Goal: Entertainment & Leisure: Browse casually

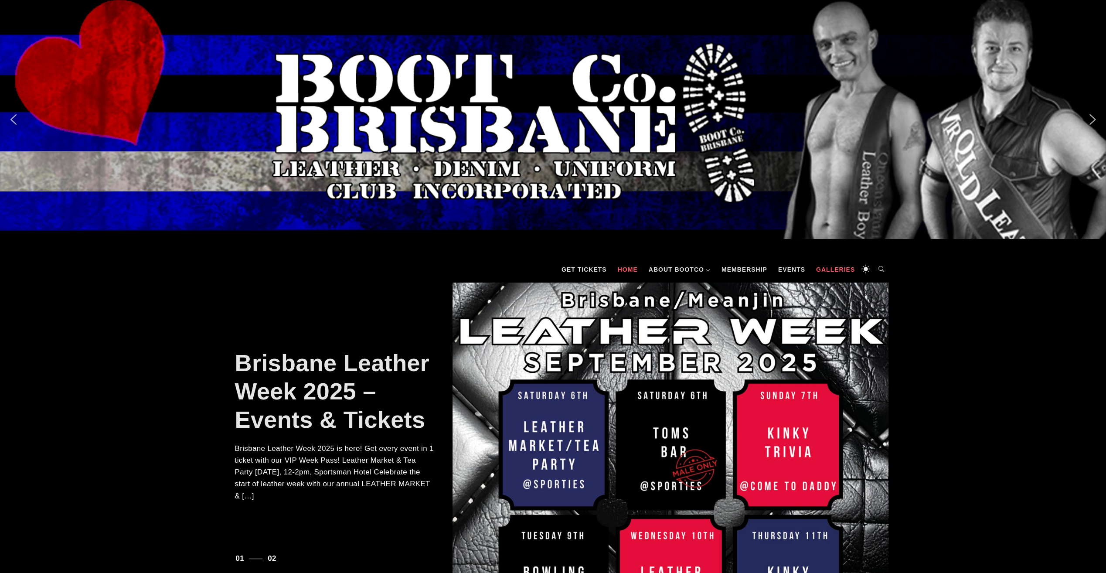
click at [845, 272] on link "Galleries" at bounding box center [836, 269] width 48 height 26
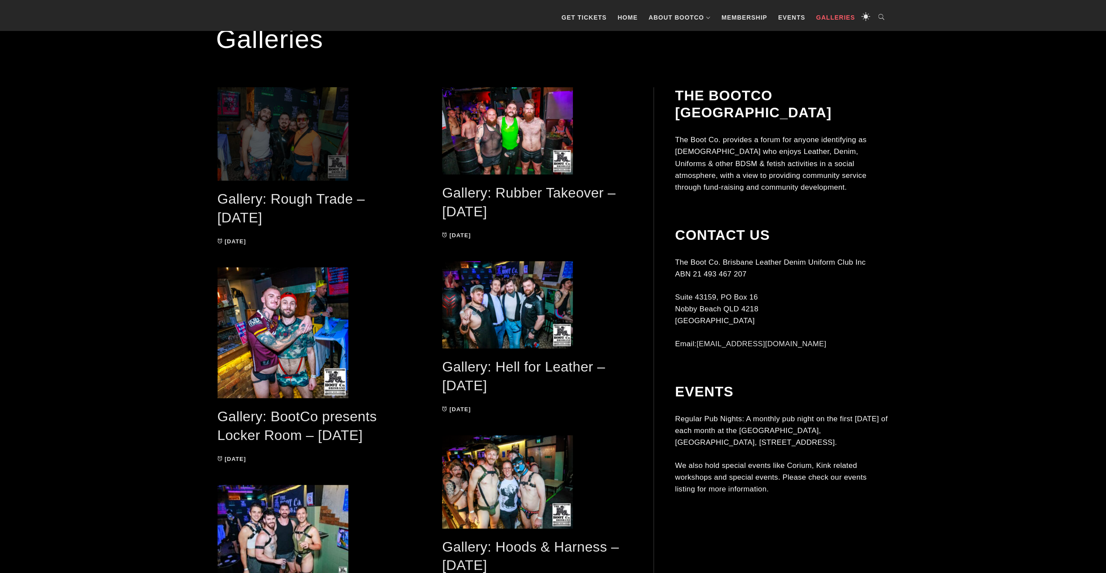
scroll to position [262, 0]
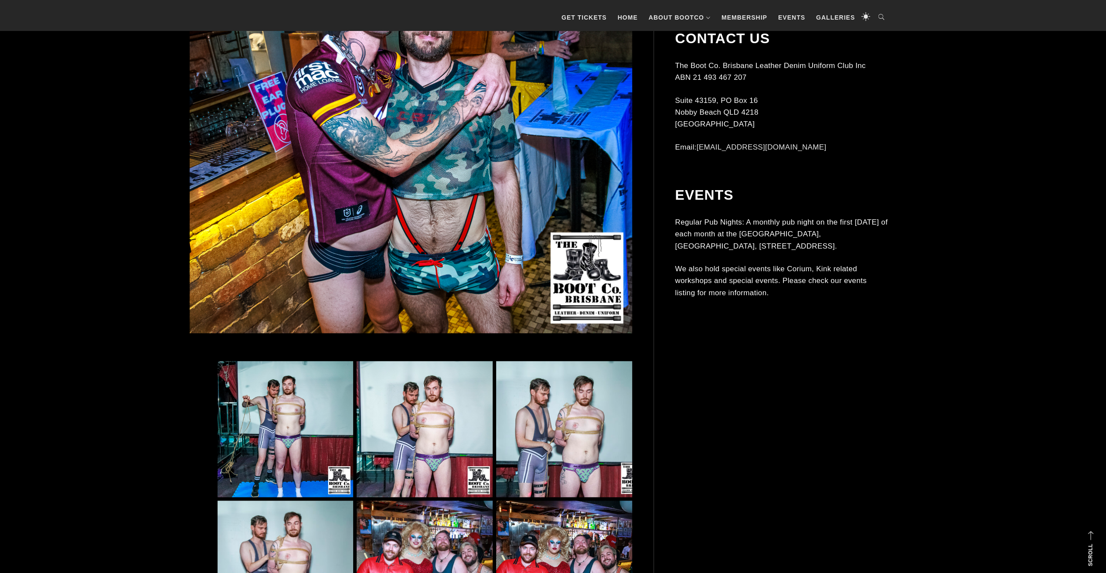
scroll to position [567, 0]
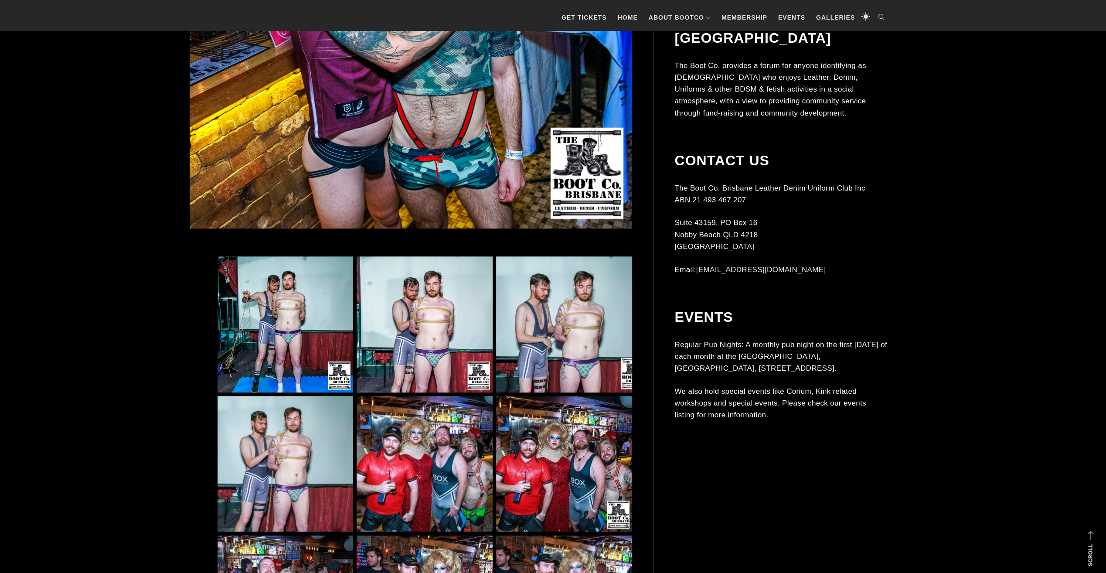
click at [266, 296] on img at bounding box center [286, 324] width 136 height 136
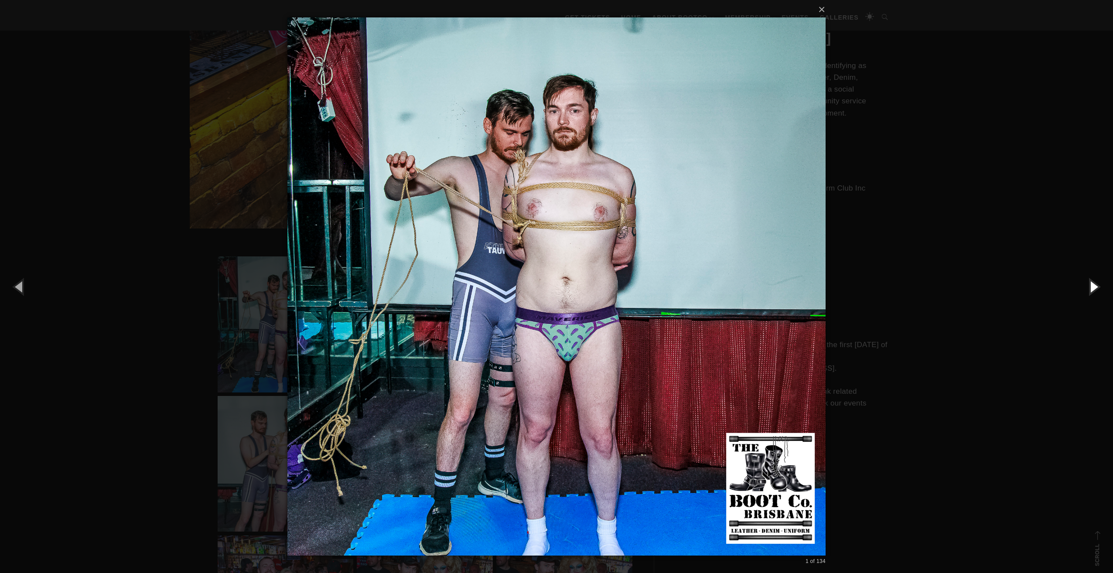
click at [1092, 286] on button "button" at bounding box center [1092, 286] width 39 height 48
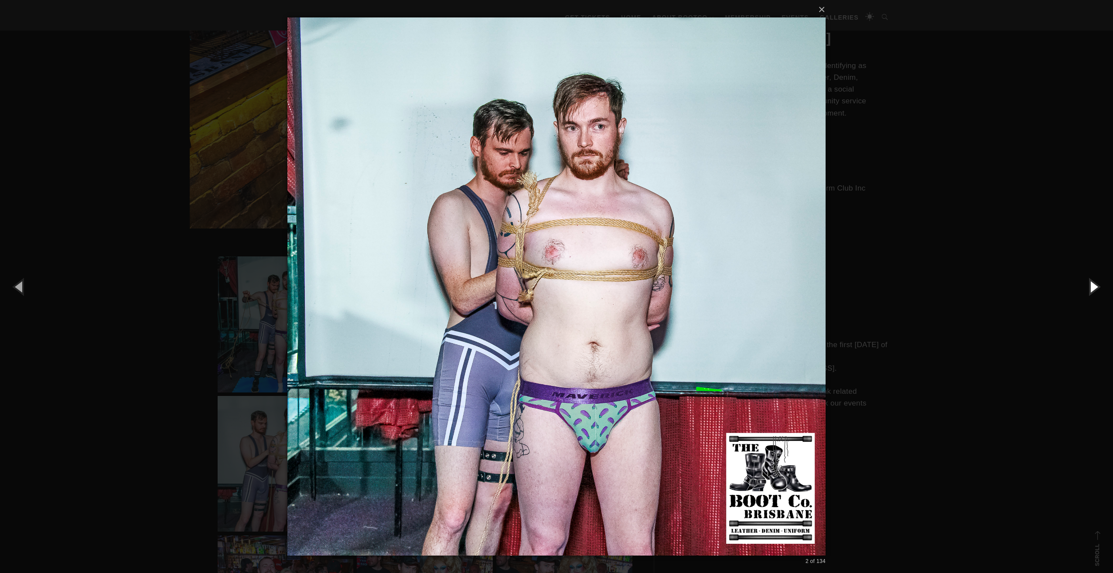
click at [1092, 286] on button "button" at bounding box center [1092, 286] width 39 height 48
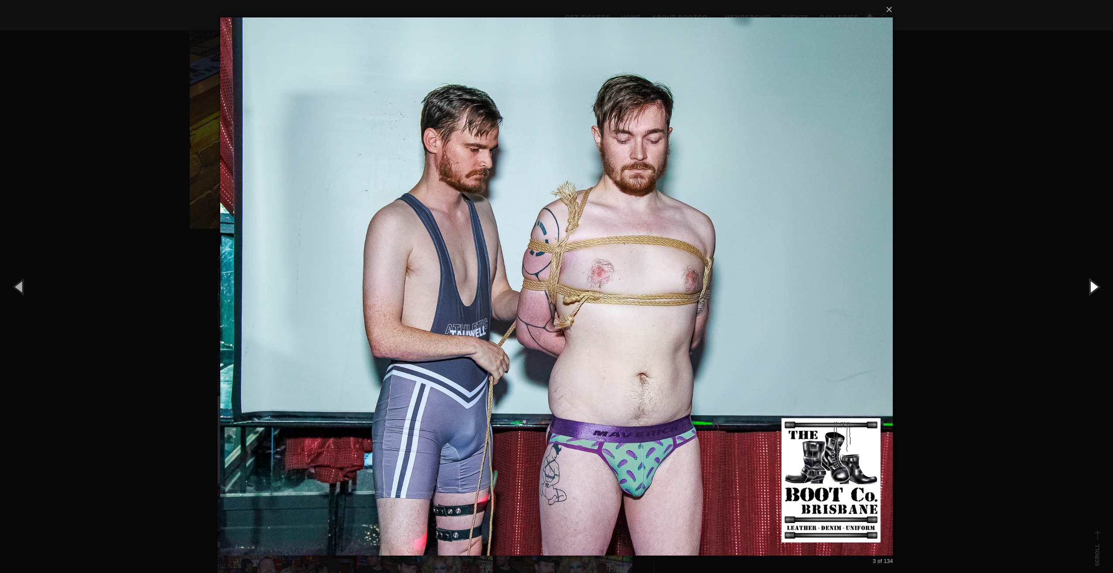
click at [1092, 286] on button "button" at bounding box center [1092, 286] width 39 height 48
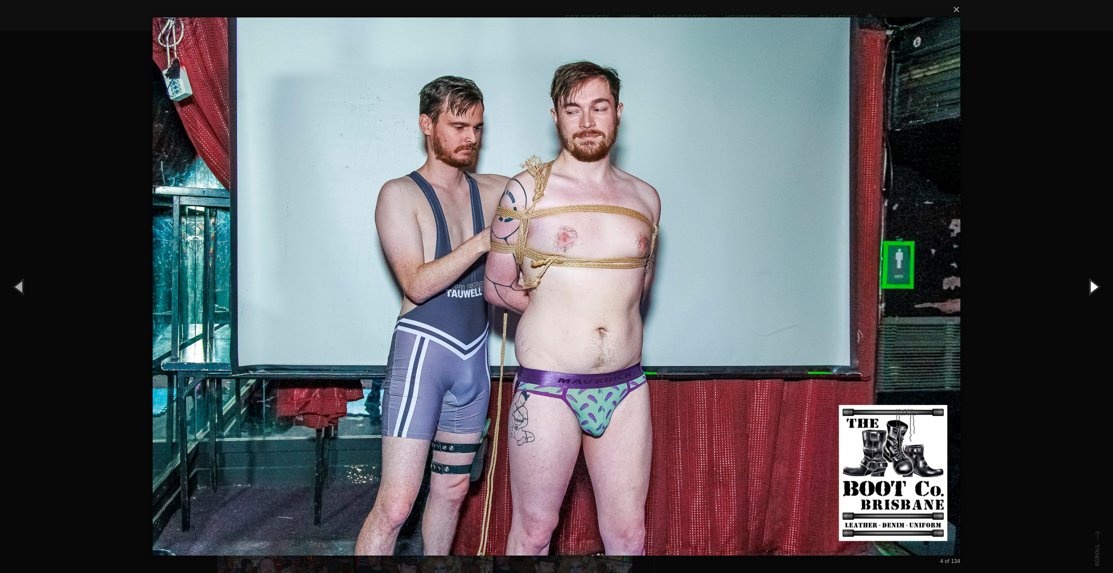
click at [1092, 286] on button "button" at bounding box center [1092, 286] width 39 height 48
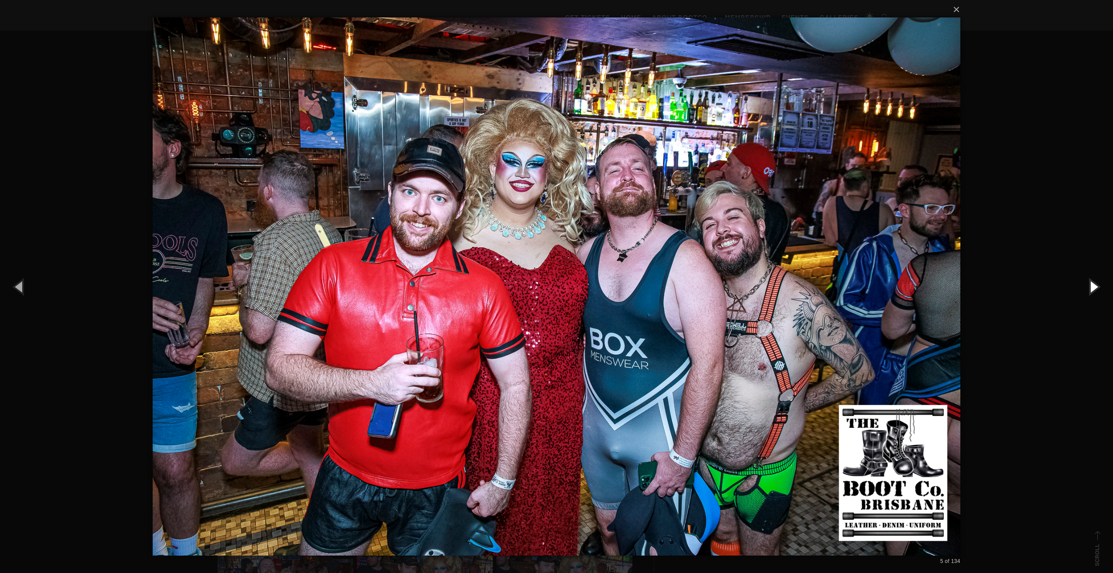
click at [1091, 282] on button "button" at bounding box center [1092, 286] width 39 height 48
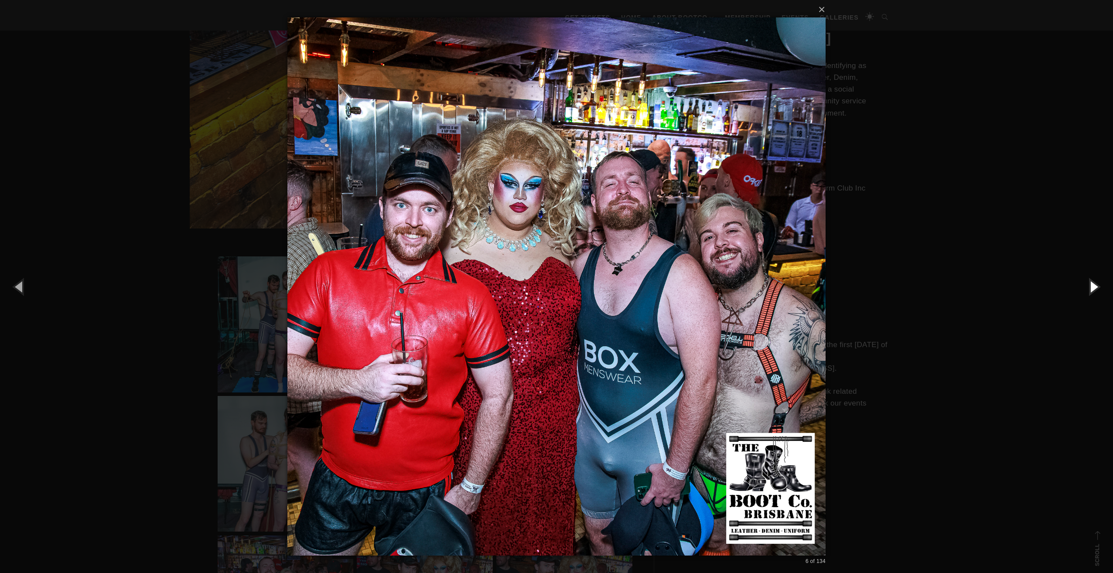
click at [1091, 282] on button "button" at bounding box center [1092, 286] width 39 height 48
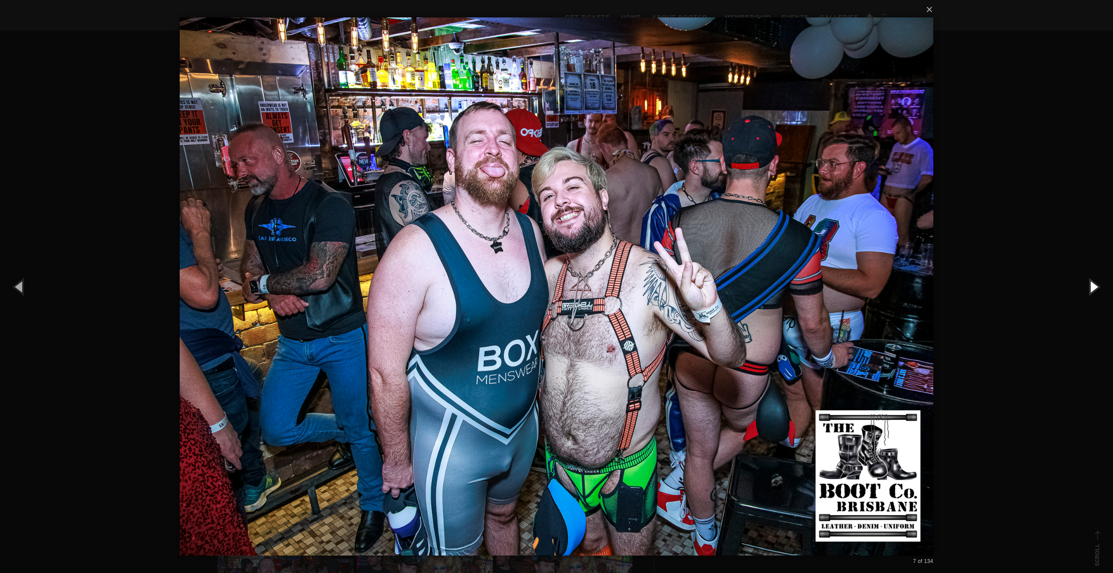
click at [1091, 282] on button "button" at bounding box center [1092, 286] width 39 height 48
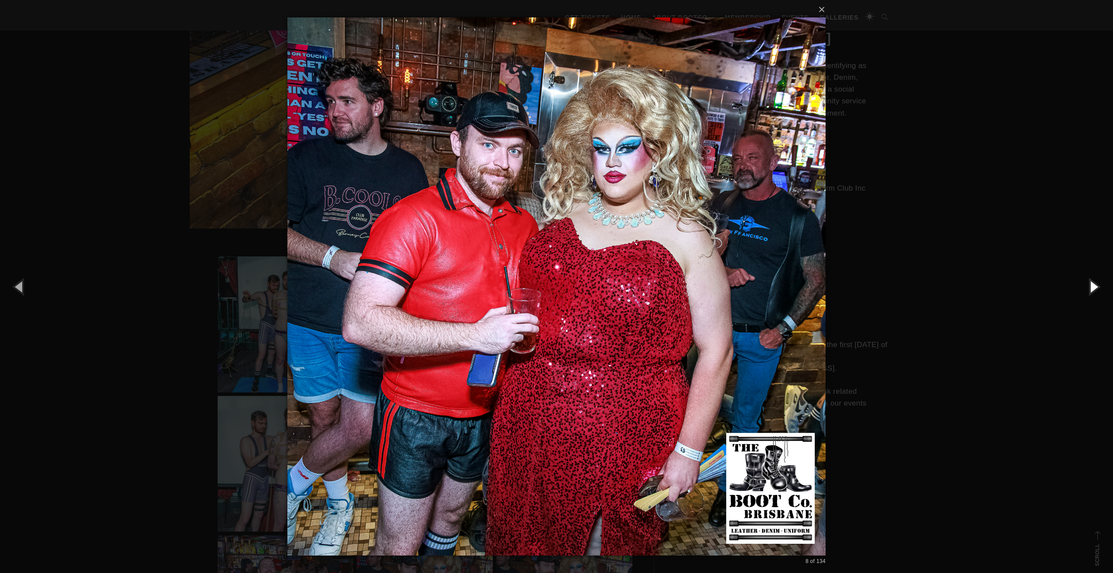
click at [1091, 282] on button "button" at bounding box center [1092, 286] width 39 height 48
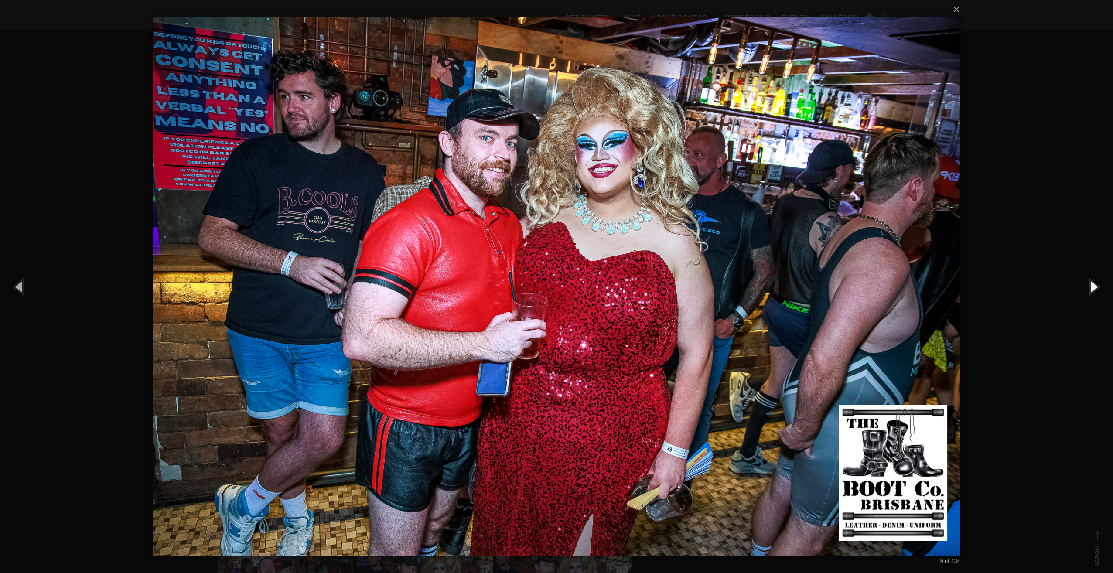
click at [1091, 282] on button "button" at bounding box center [1092, 286] width 39 height 48
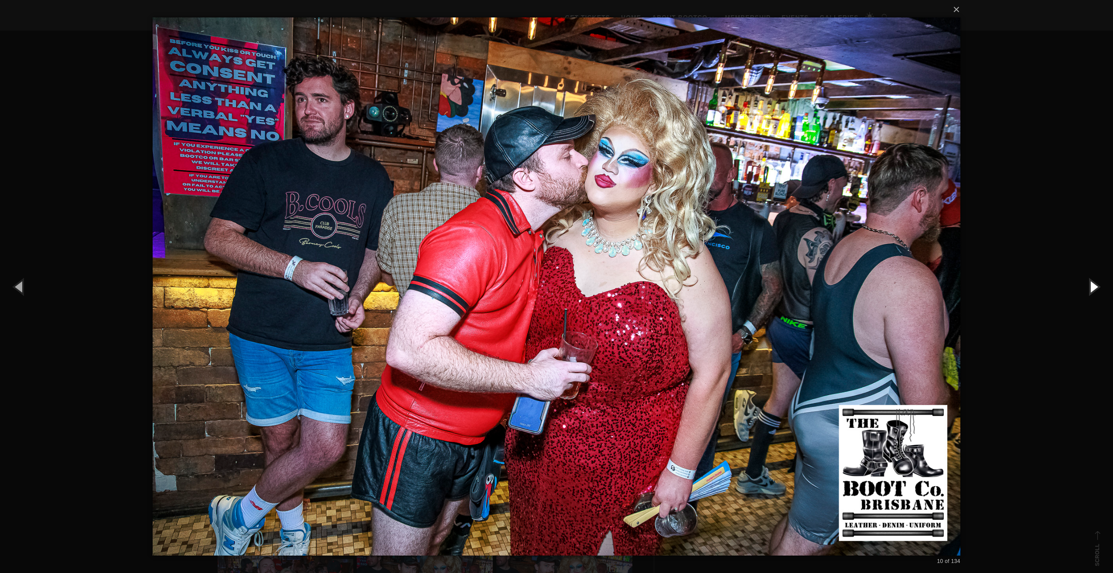
click at [1091, 282] on button "button" at bounding box center [1092, 286] width 39 height 48
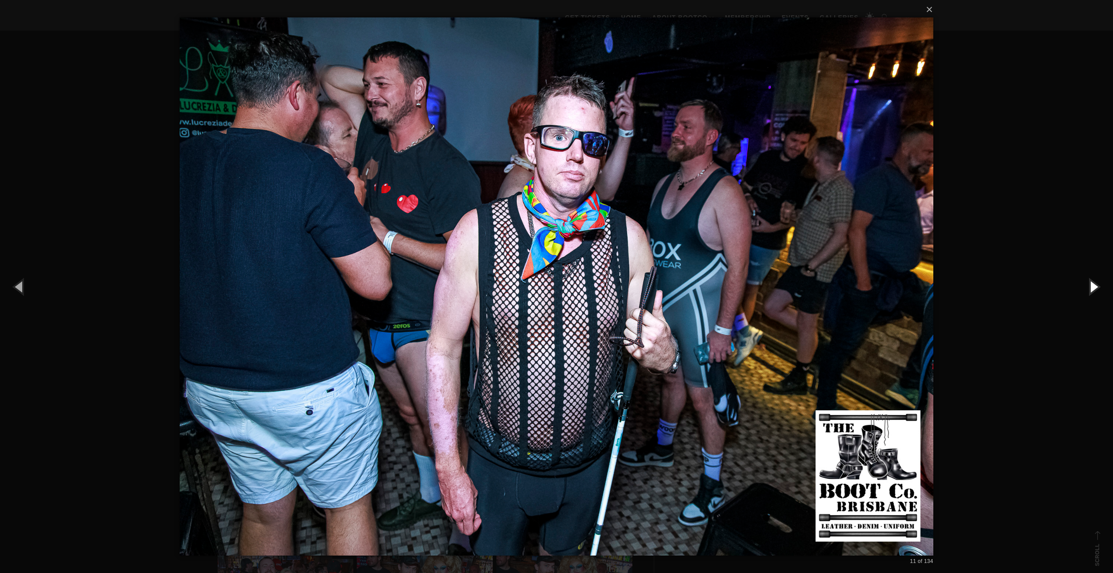
click at [1091, 282] on button "button" at bounding box center [1092, 286] width 39 height 48
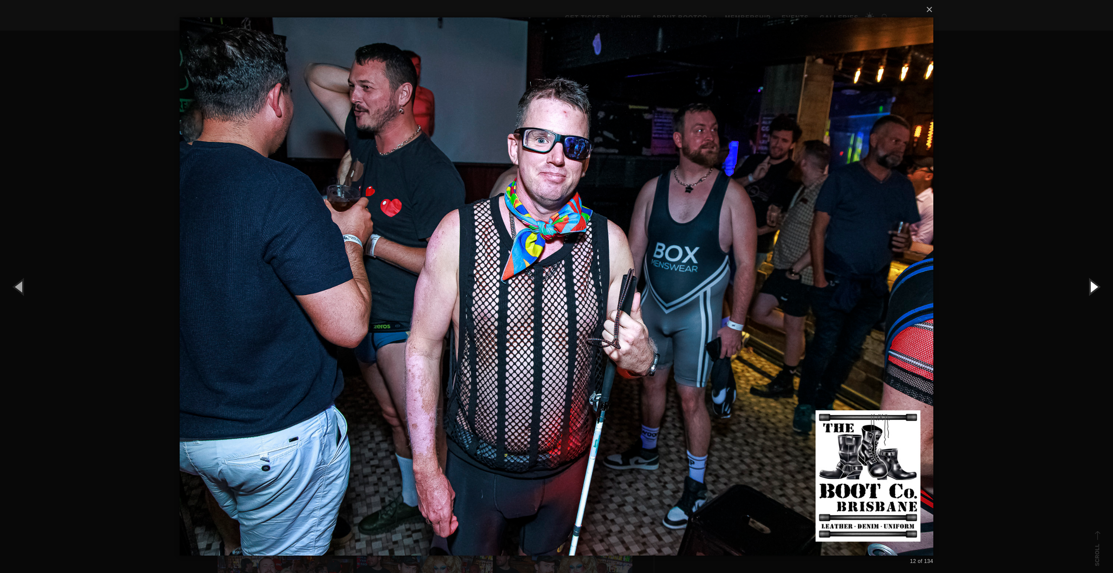
click at [1091, 282] on button "button" at bounding box center [1092, 286] width 39 height 48
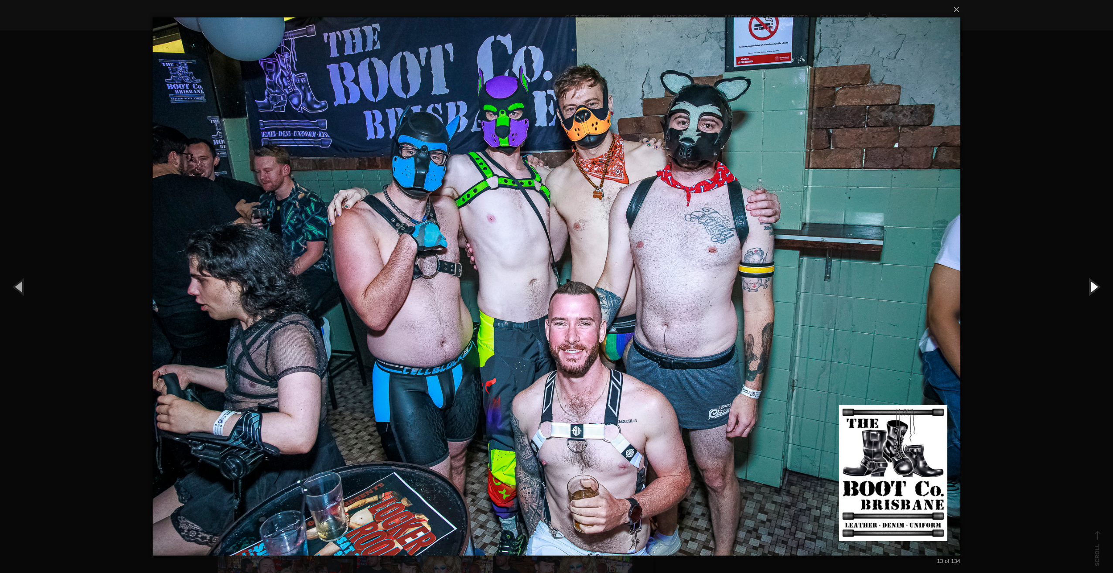
click at [1091, 282] on button "button" at bounding box center [1092, 286] width 39 height 48
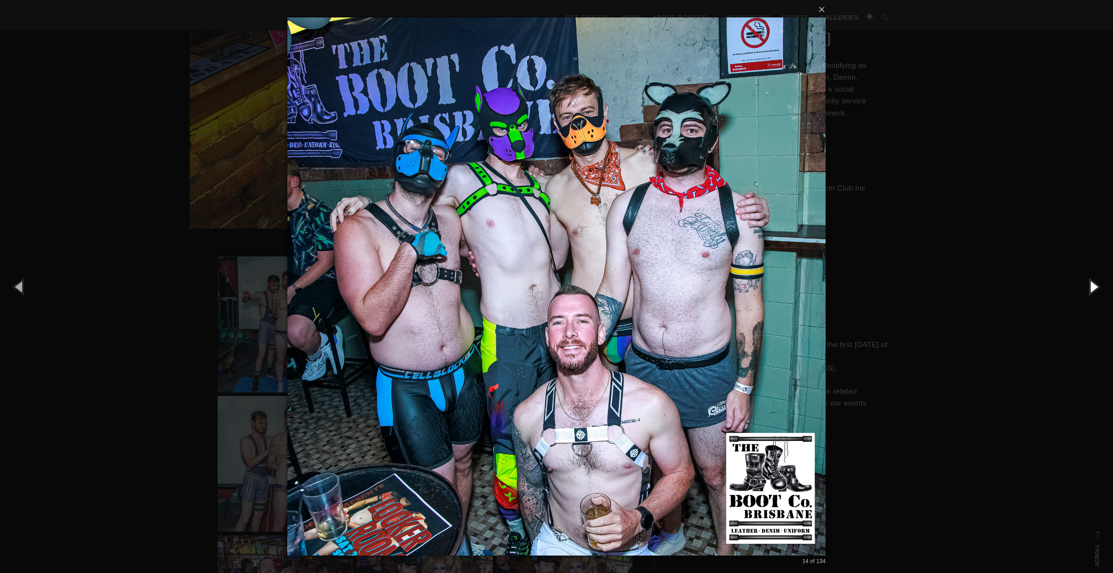
click at [1091, 282] on button "button" at bounding box center [1092, 286] width 39 height 48
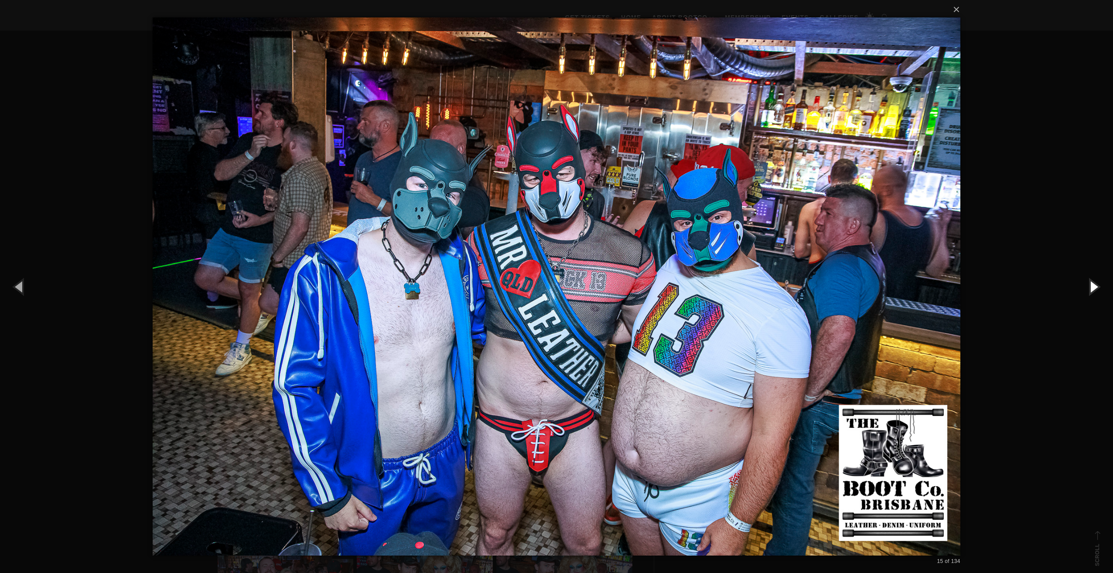
click at [1091, 282] on button "button" at bounding box center [1092, 286] width 39 height 48
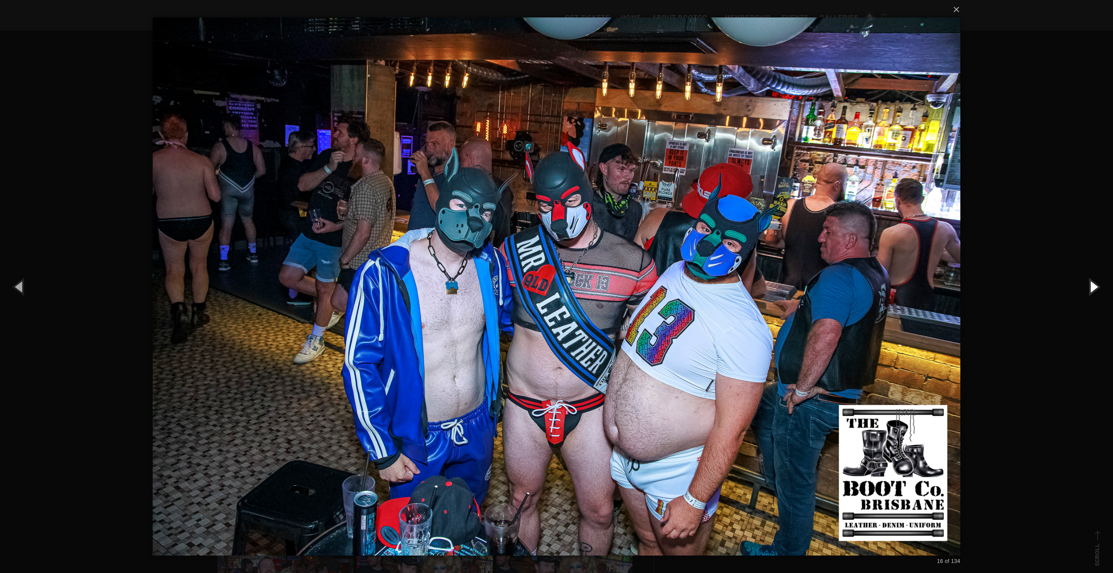
click at [1091, 282] on button "button" at bounding box center [1092, 286] width 39 height 48
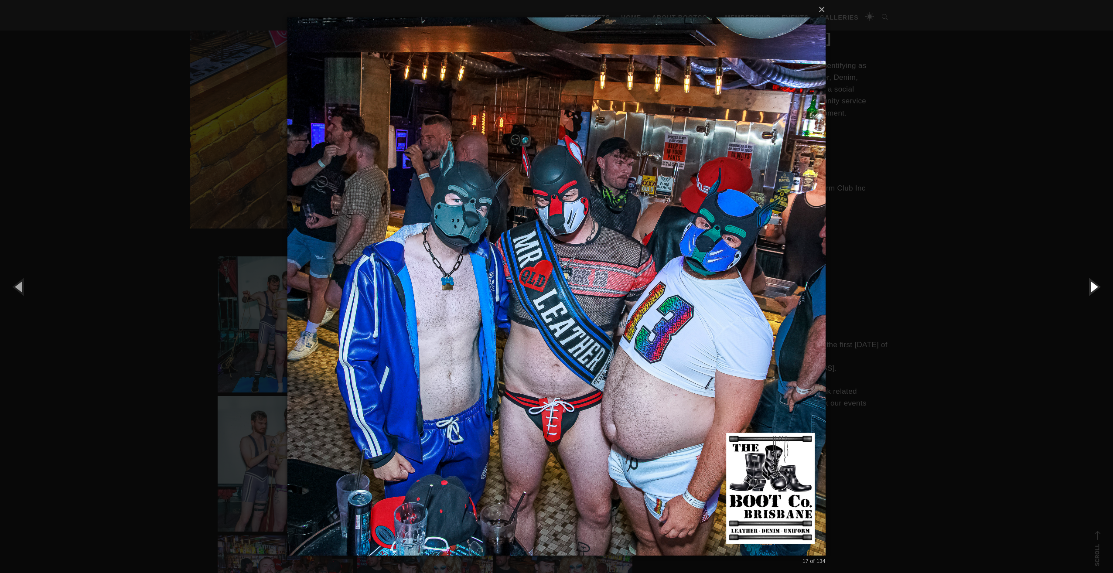
click at [1091, 282] on button "button" at bounding box center [1092, 286] width 39 height 48
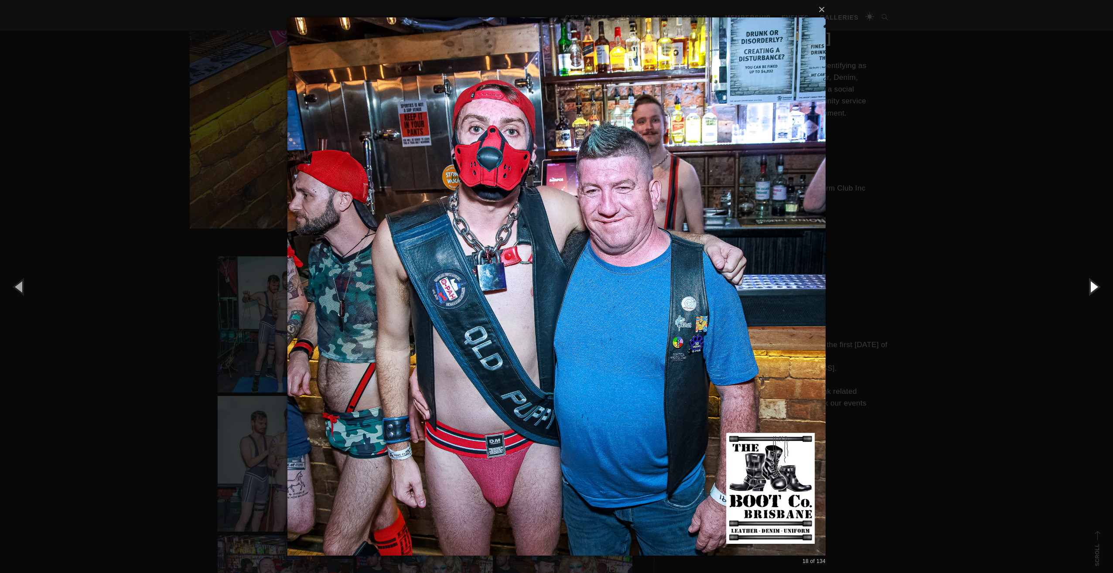
click at [1091, 282] on button "button" at bounding box center [1092, 286] width 39 height 48
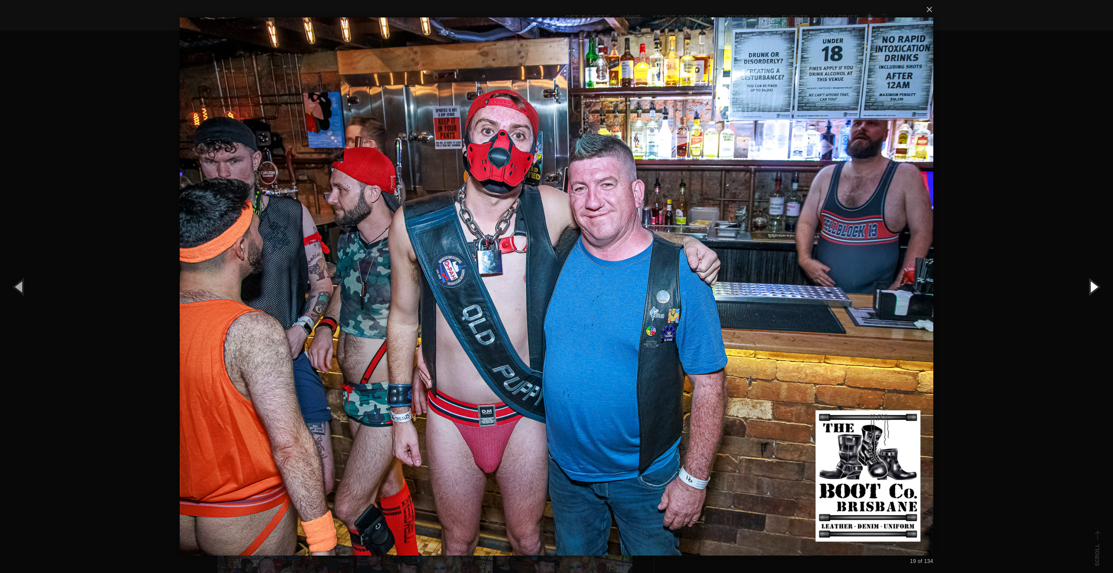
click at [1091, 282] on button "button" at bounding box center [1092, 286] width 39 height 48
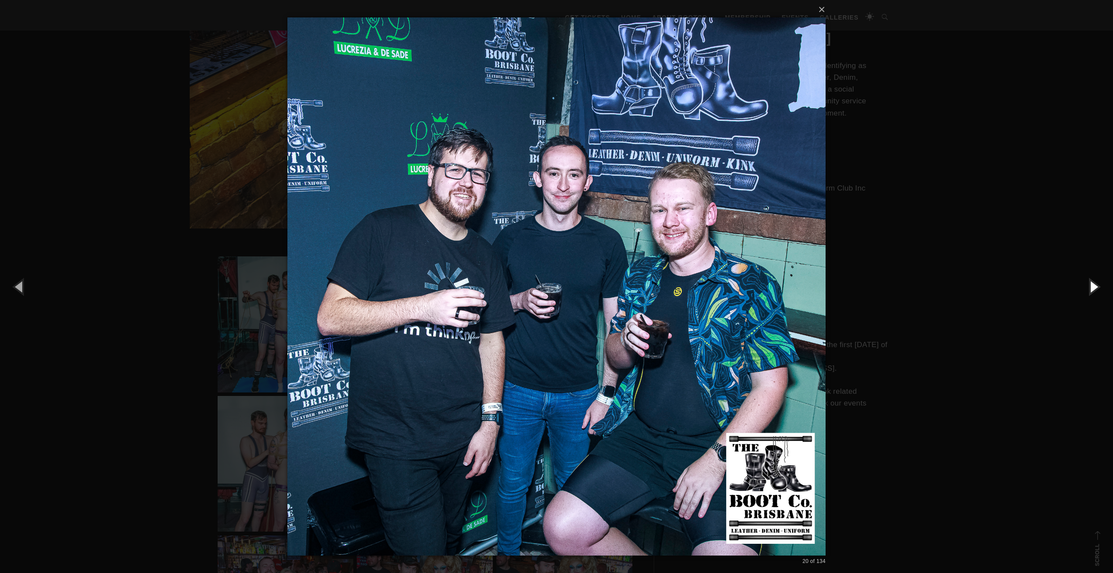
click at [1091, 282] on button "button" at bounding box center [1092, 286] width 39 height 48
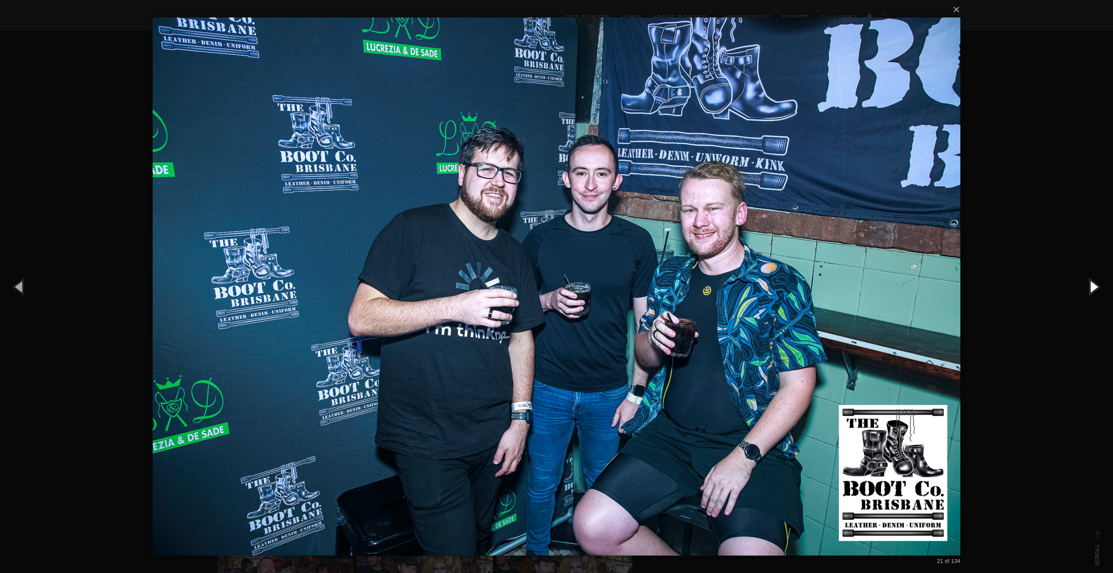
click at [1091, 282] on button "button" at bounding box center [1092, 286] width 39 height 48
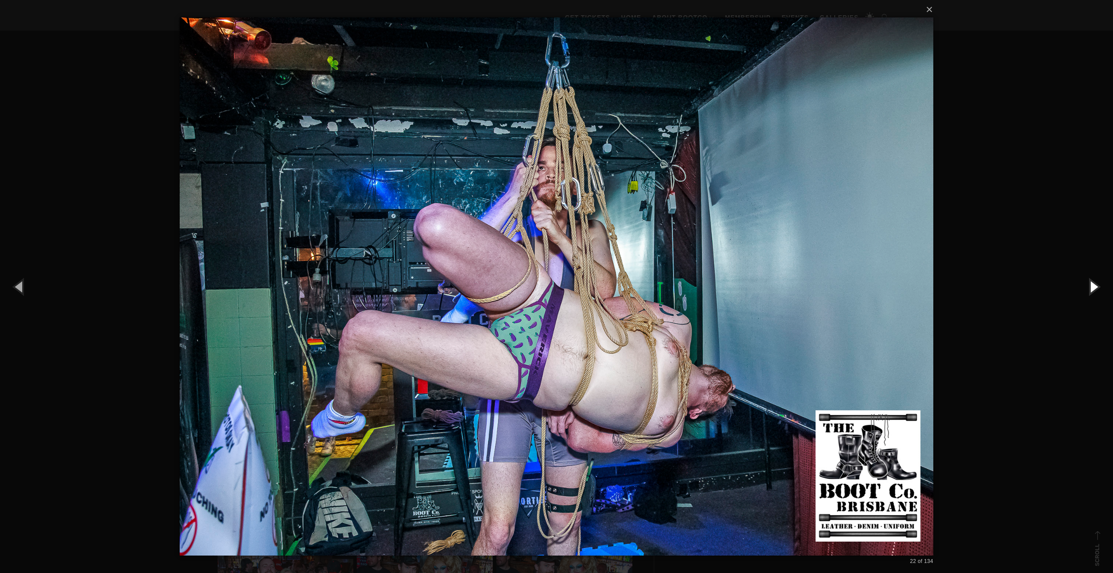
click at [1091, 282] on button "button" at bounding box center [1092, 286] width 39 height 48
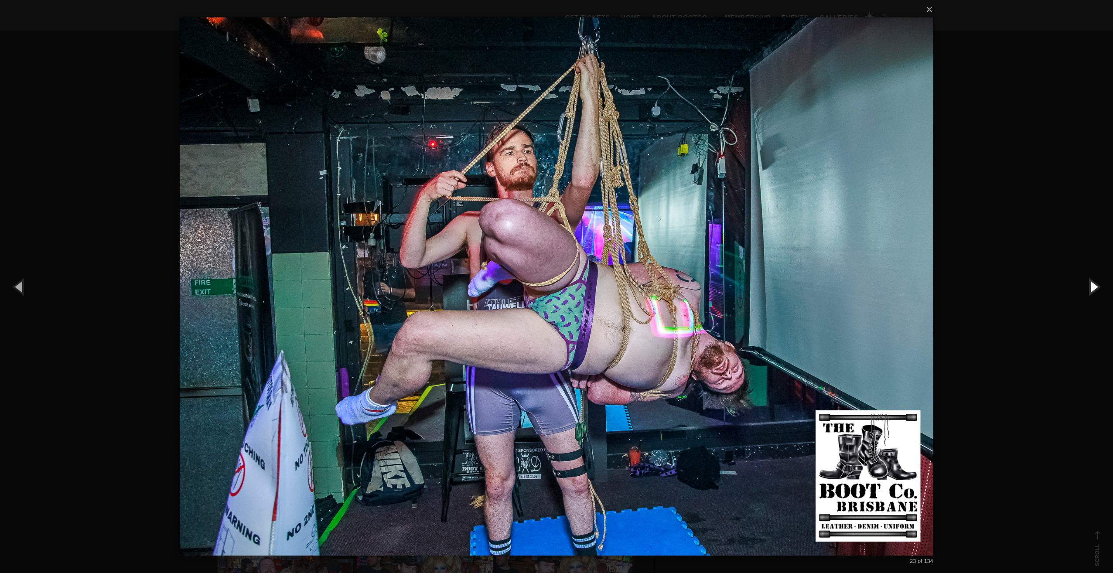
click at [1091, 282] on button "button" at bounding box center [1092, 286] width 39 height 48
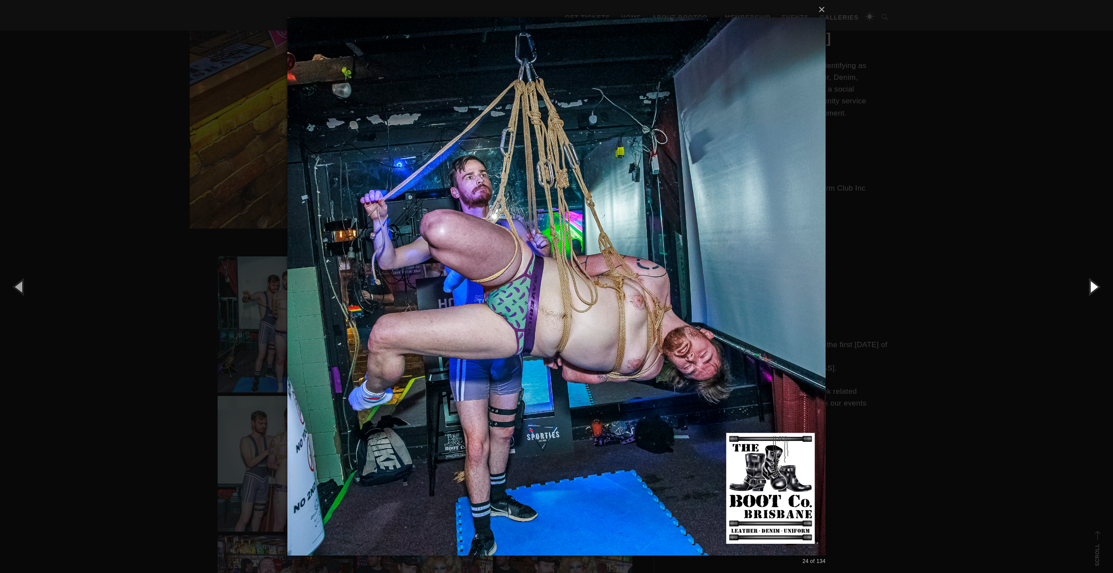
click at [1091, 282] on button "button" at bounding box center [1092, 286] width 39 height 48
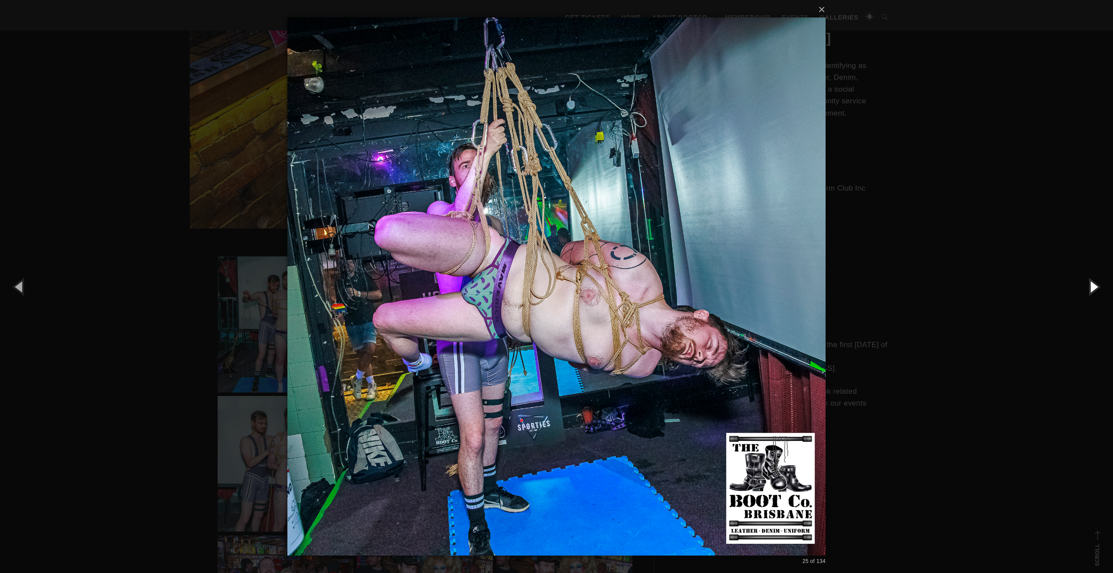
click at [1091, 282] on button "button" at bounding box center [1092, 286] width 39 height 48
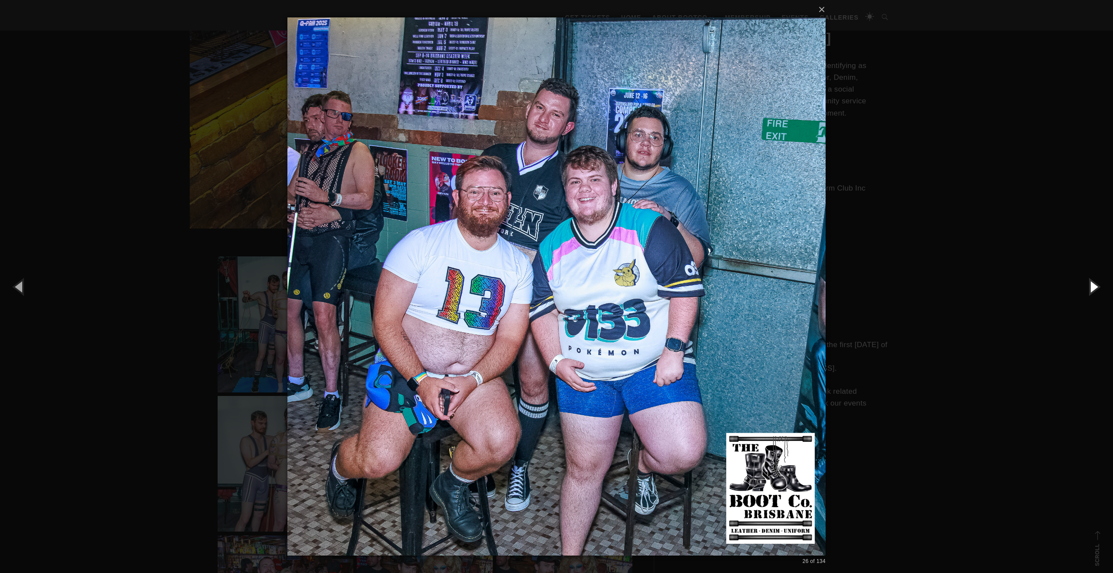
click at [1091, 282] on button "button" at bounding box center [1092, 286] width 39 height 48
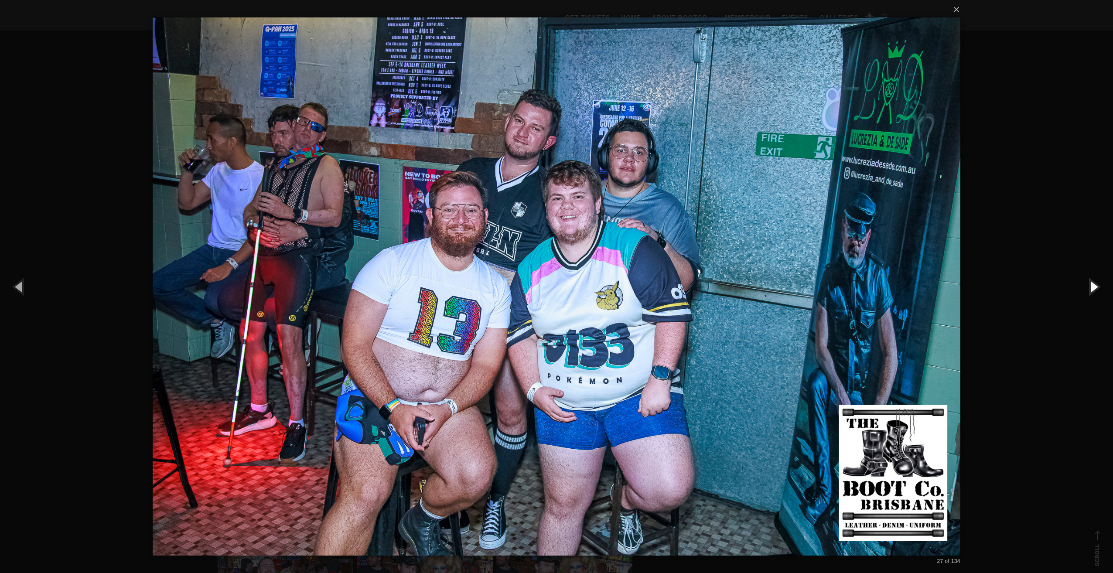
click at [1091, 282] on button "button" at bounding box center [1092, 286] width 39 height 48
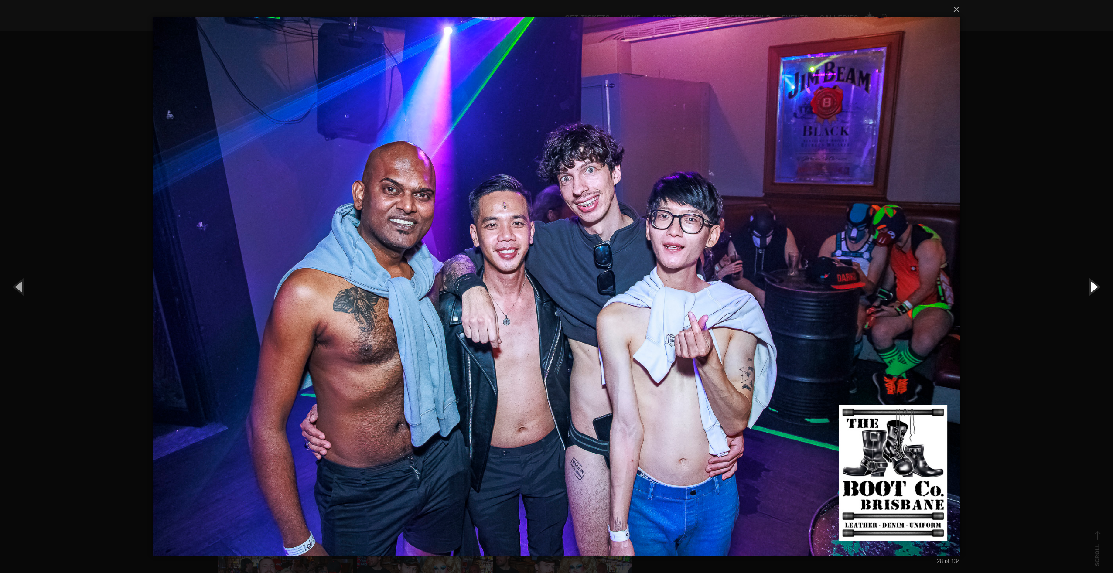
click at [1091, 282] on button "button" at bounding box center [1092, 286] width 39 height 48
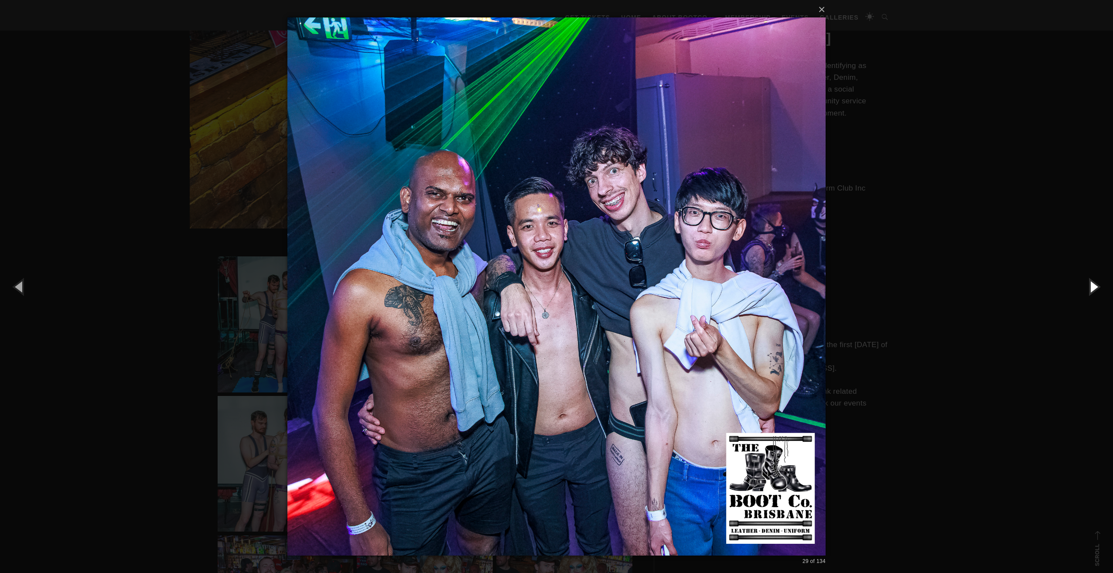
click at [1091, 282] on button "button" at bounding box center [1092, 286] width 39 height 48
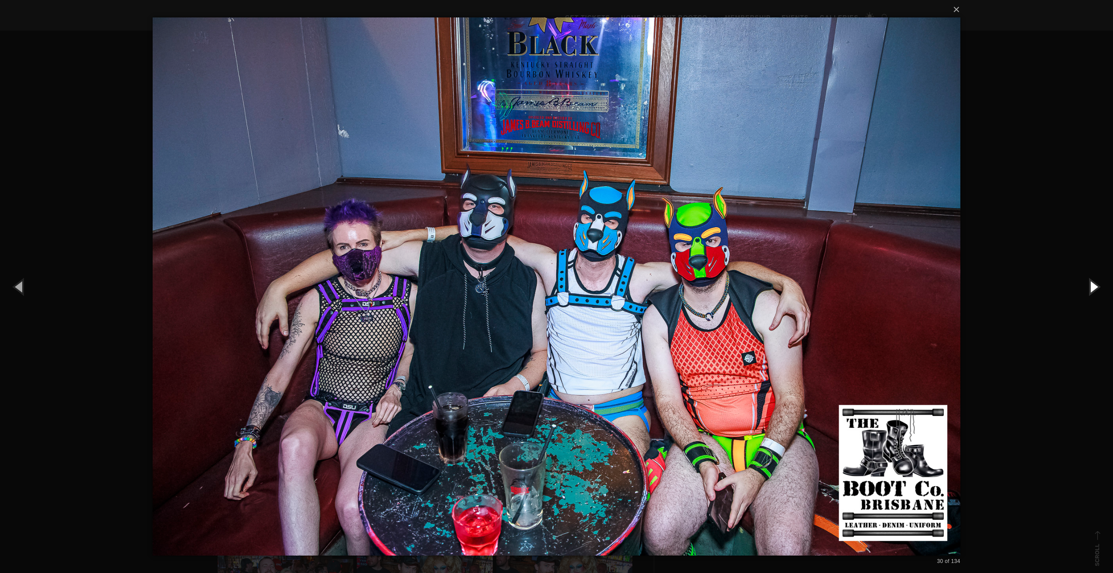
click at [1091, 282] on button "button" at bounding box center [1092, 286] width 39 height 48
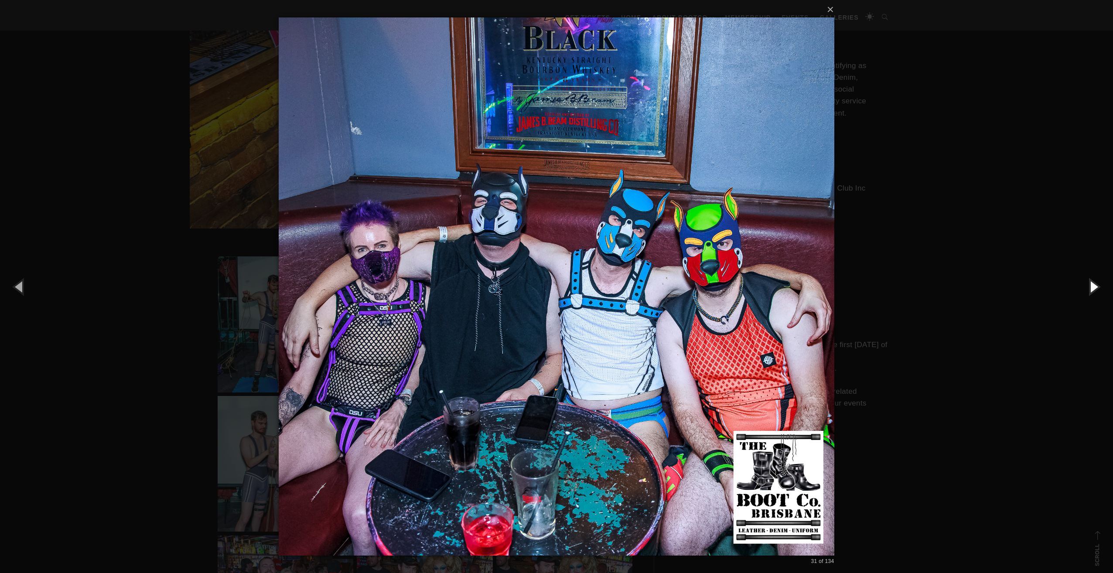
click at [1091, 282] on button "button" at bounding box center [1092, 286] width 39 height 48
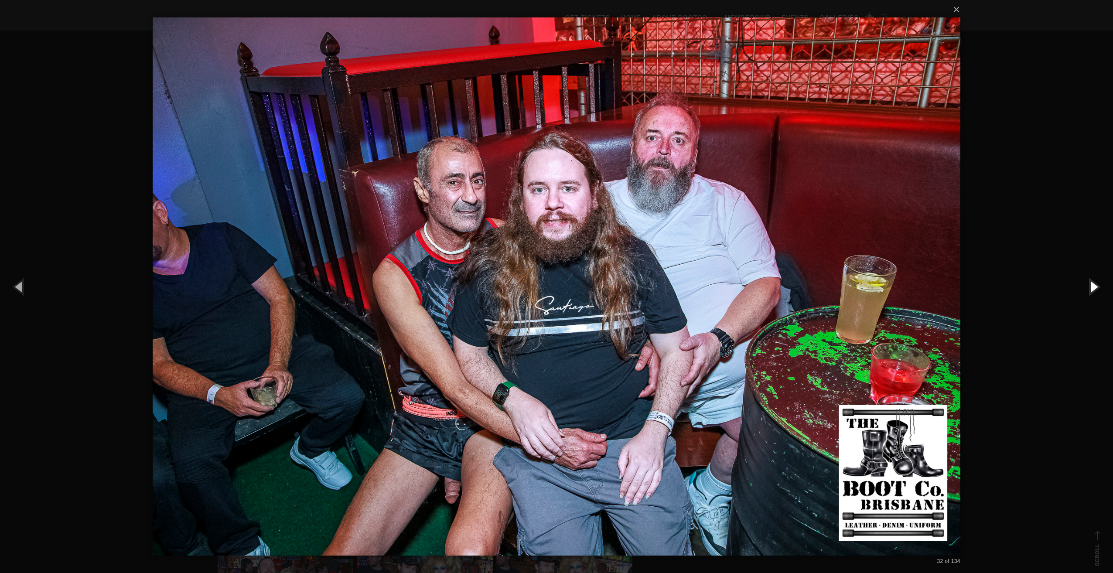
click at [1091, 282] on button "button" at bounding box center [1092, 286] width 39 height 48
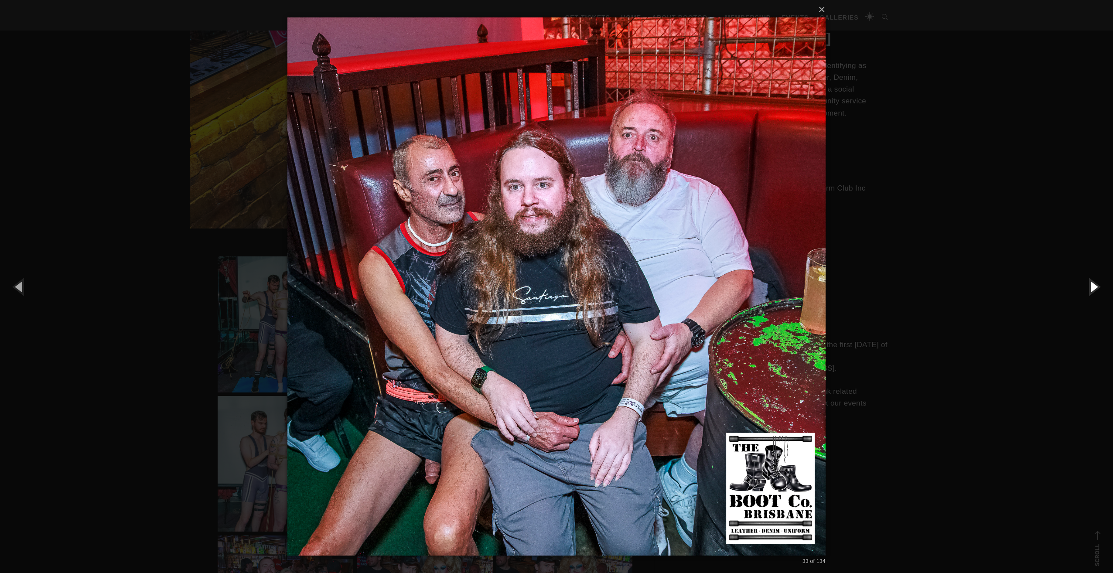
click at [1091, 282] on button "button" at bounding box center [1092, 286] width 39 height 48
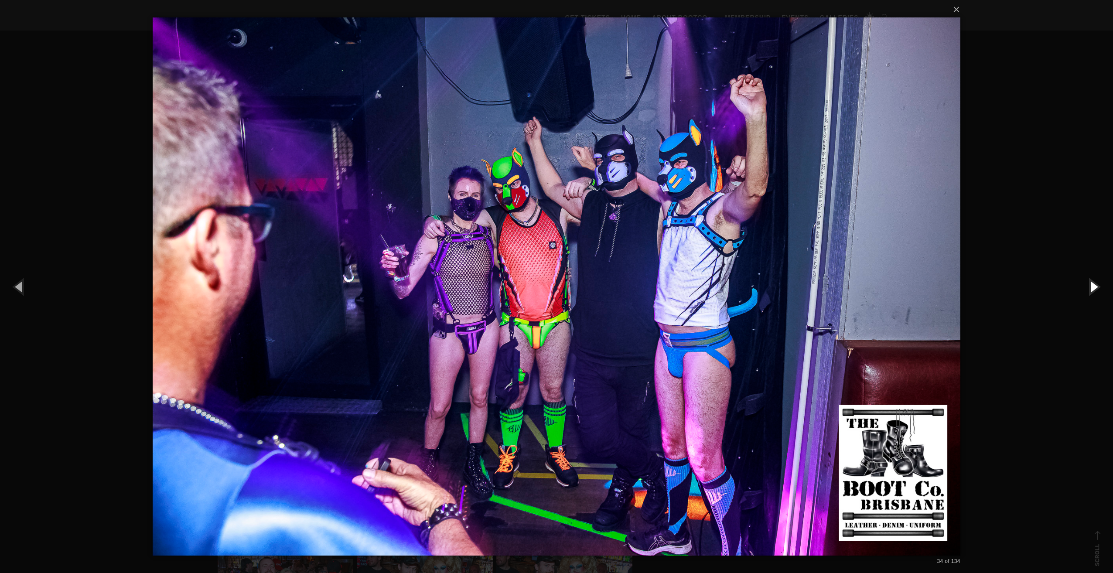
click at [1091, 282] on button "button" at bounding box center [1092, 286] width 39 height 48
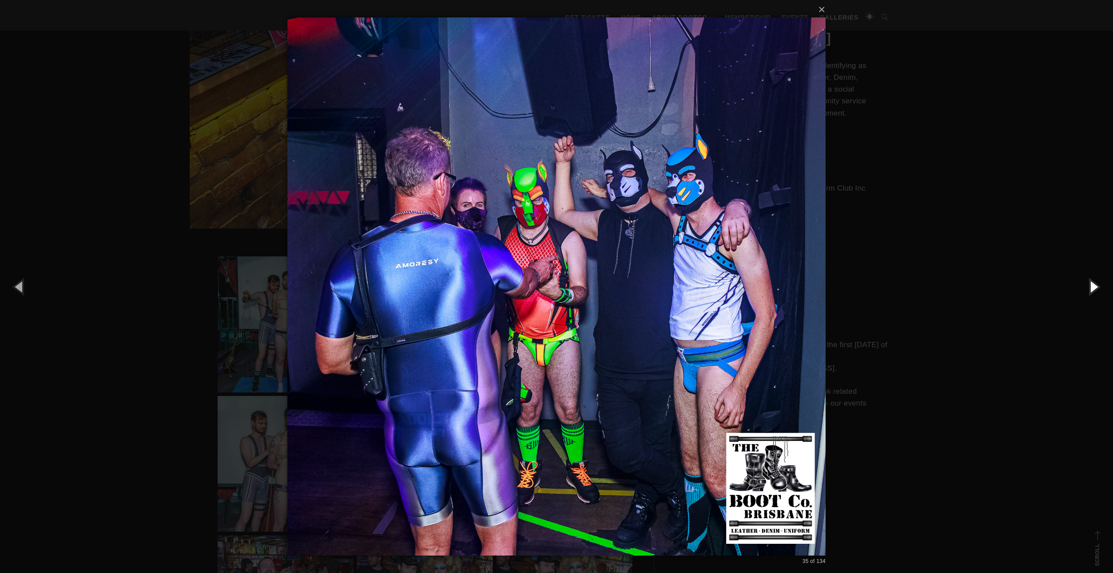
click at [1091, 282] on button "button" at bounding box center [1092, 286] width 39 height 48
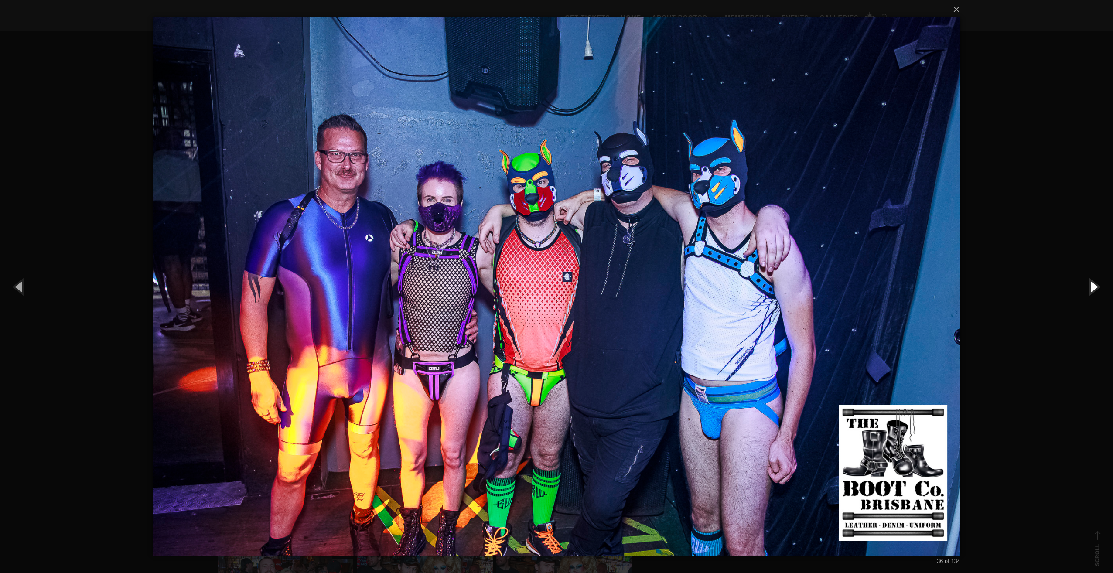
click at [1091, 282] on button "button" at bounding box center [1092, 286] width 39 height 48
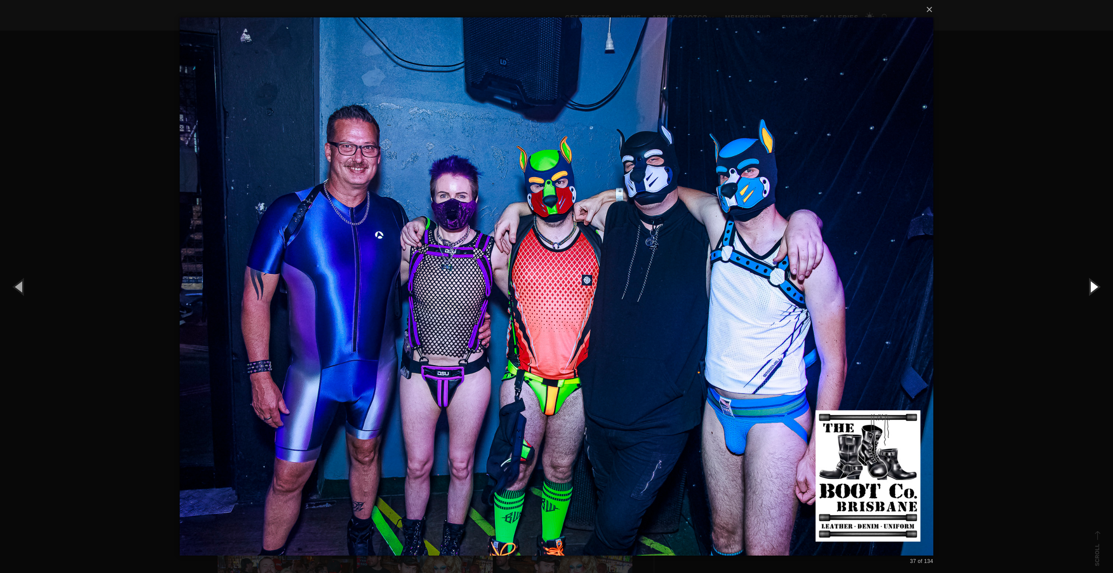
click at [1091, 282] on button "button" at bounding box center [1092, 286] width 39 height 48
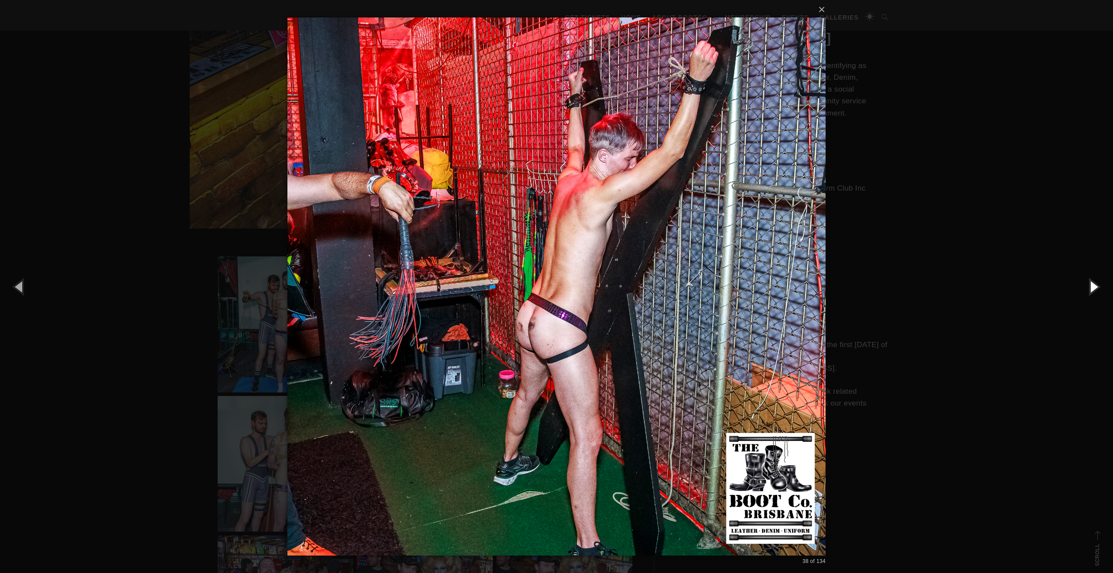
click at [1091, 282] on button "button" at bounding box center [1092, 286] width 39 height 48
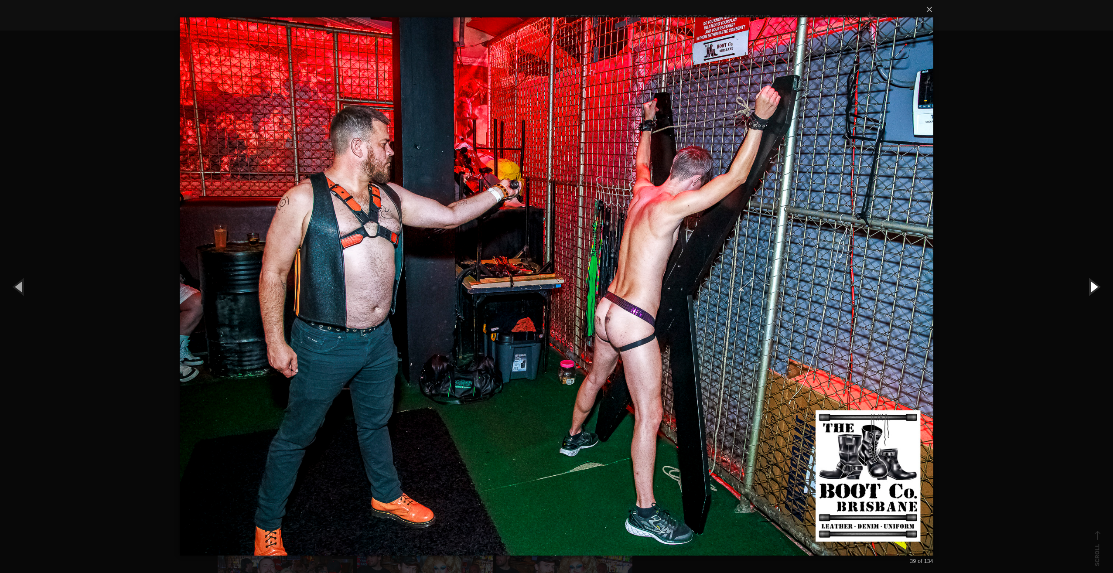
click at [1091, 282] on button "button" at bounding box center [1092, 286] width 39 height 48
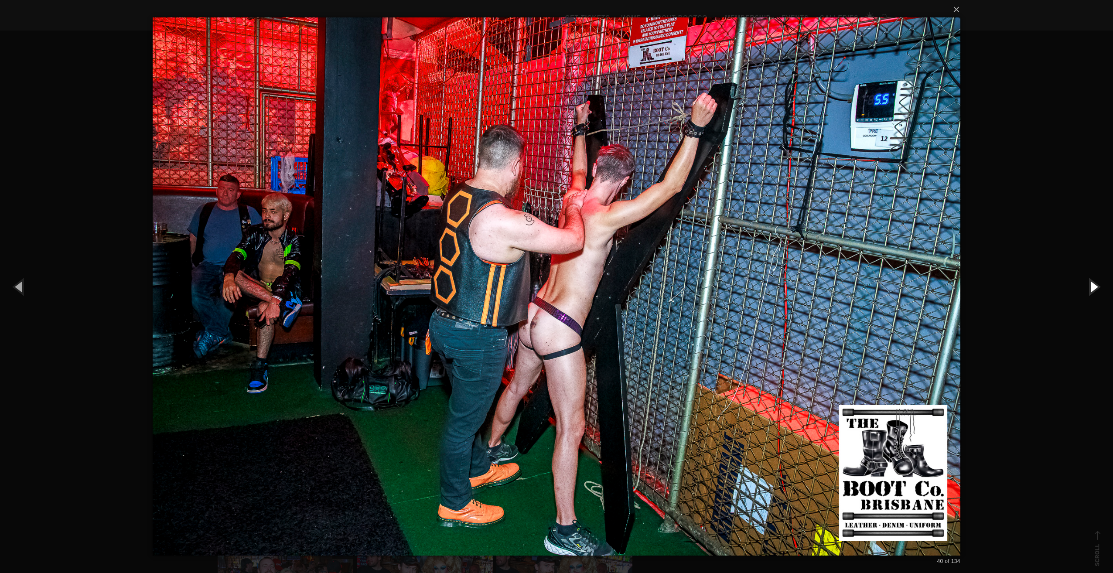
click at [1091, 282] on button "button" at bounding box center [1092, 286] width 39 height 48
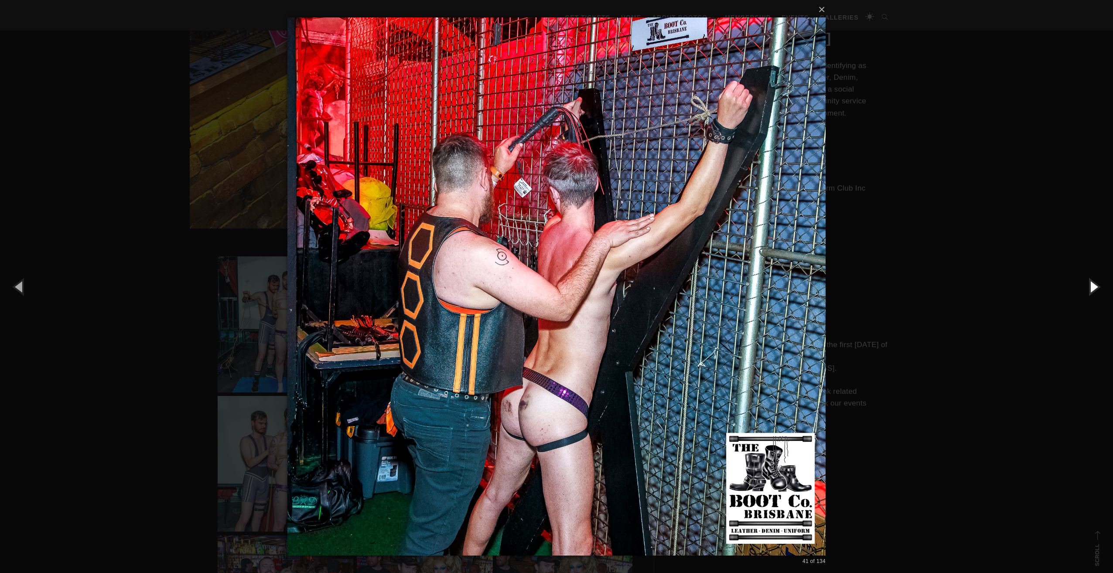
click at [1091, 282] on button "button" at bounding box center [1092, 286] width 39 height 48
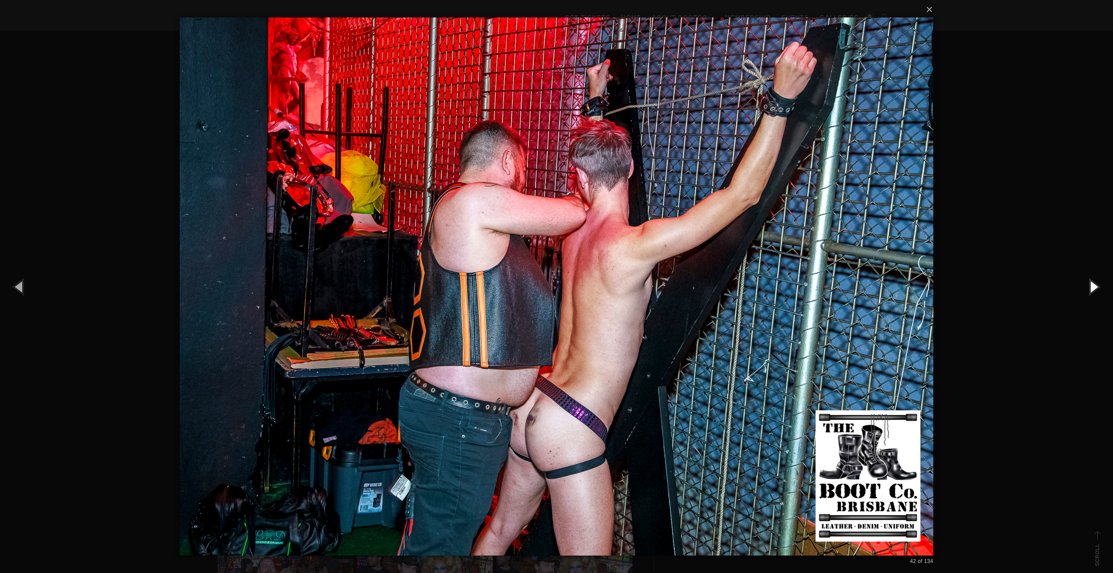
click at [1091, 282] on button "button" at bounding box center [1092, 286] width 39 height 48
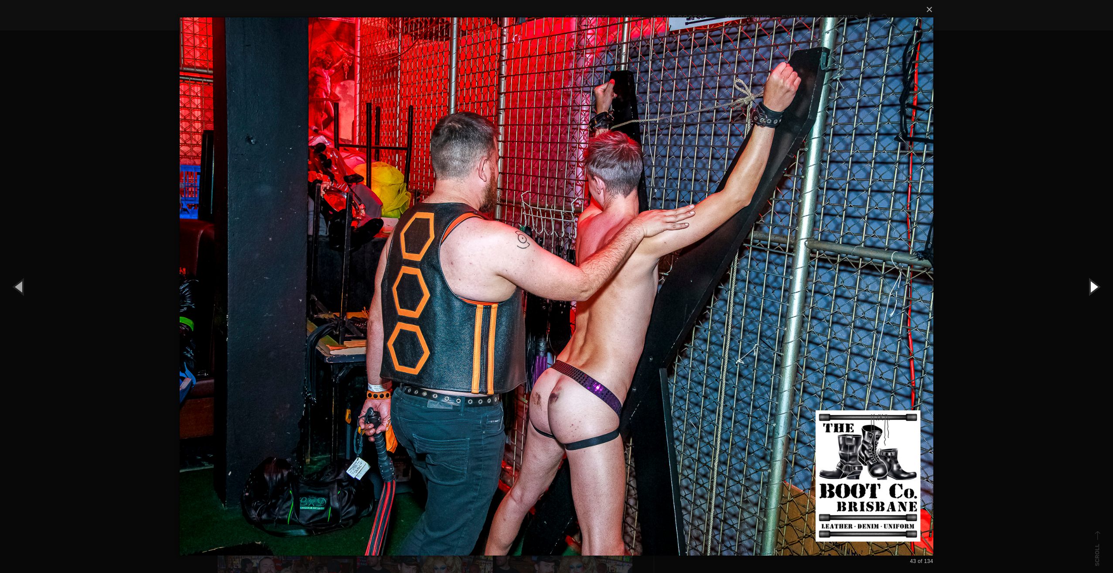
click at [1091, 282] on button "button" at bounding box center [1092, 286] width 39 height 48
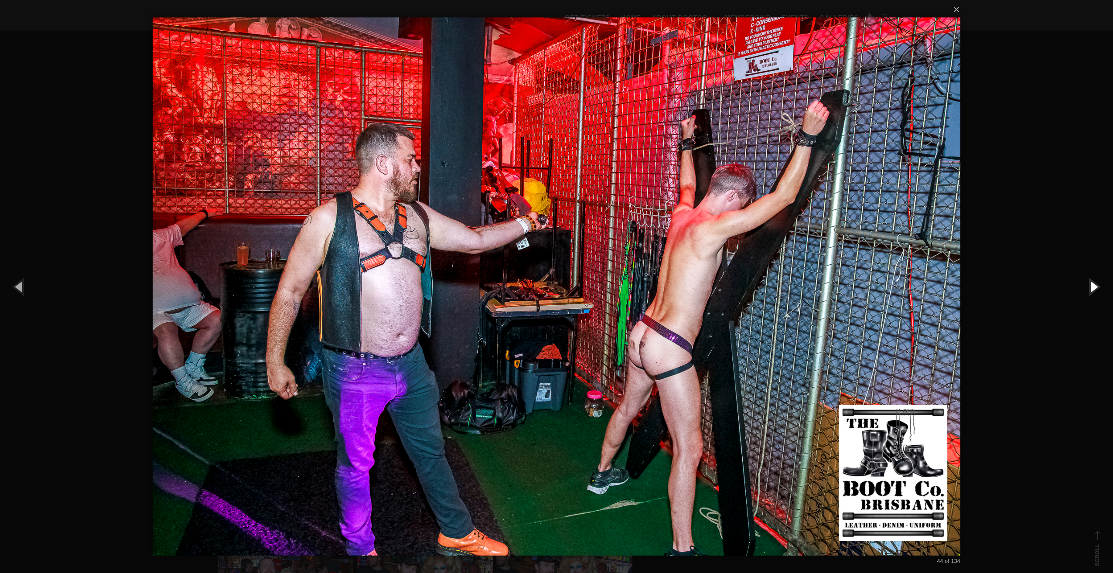
click at [1091, 282] on button "button" at bounding box center [1092, 286] width 39 height 48
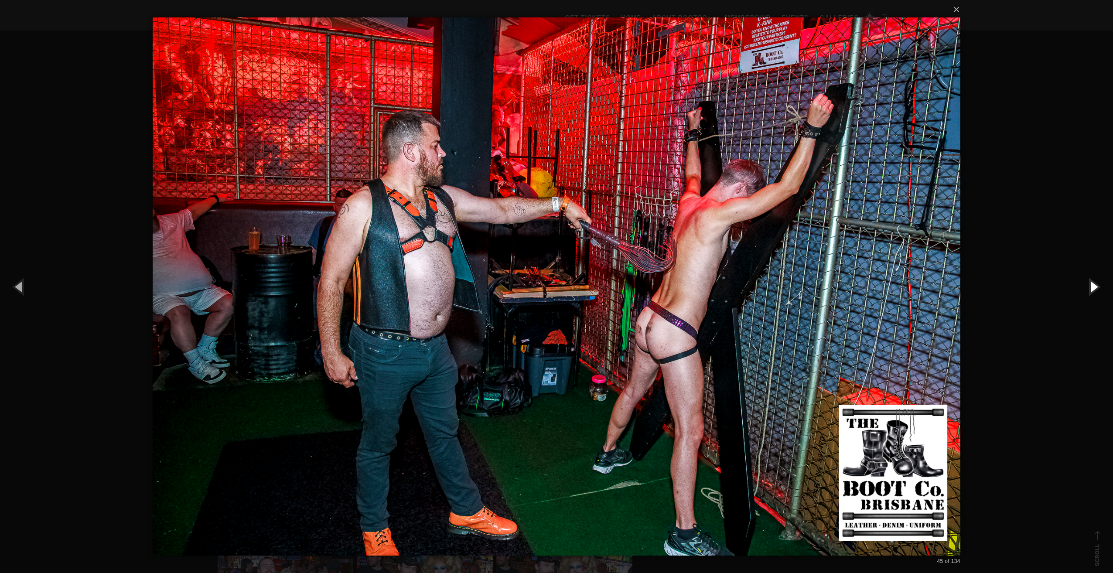
click at [1091, 282] on button "button" at bounding box center [1092, 286] width 39 height 48
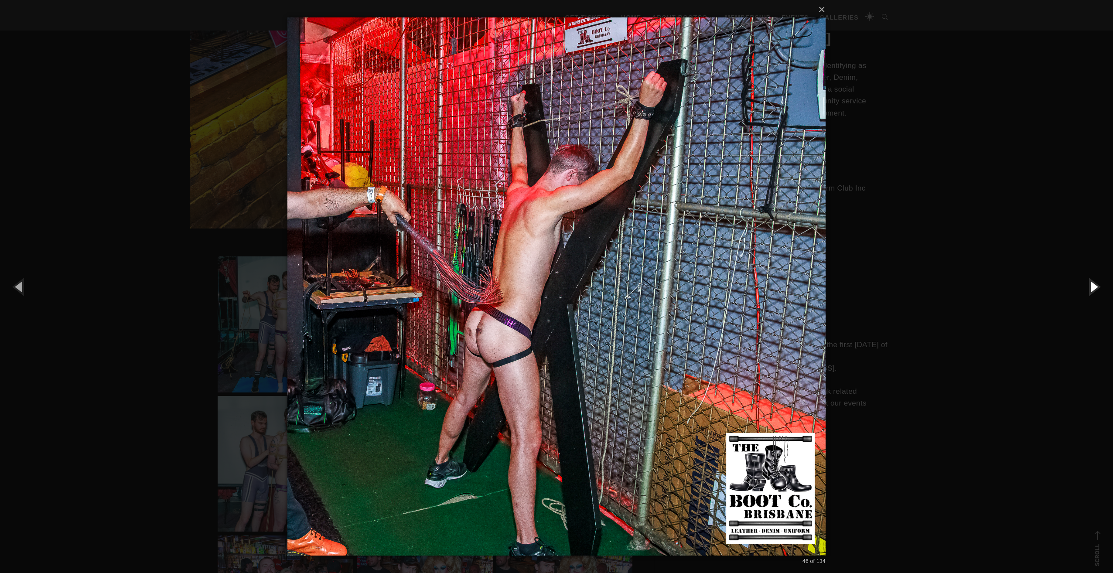
click at [1091, 282] on button "button" at bounding box center [1092, 286] width 39 height 48
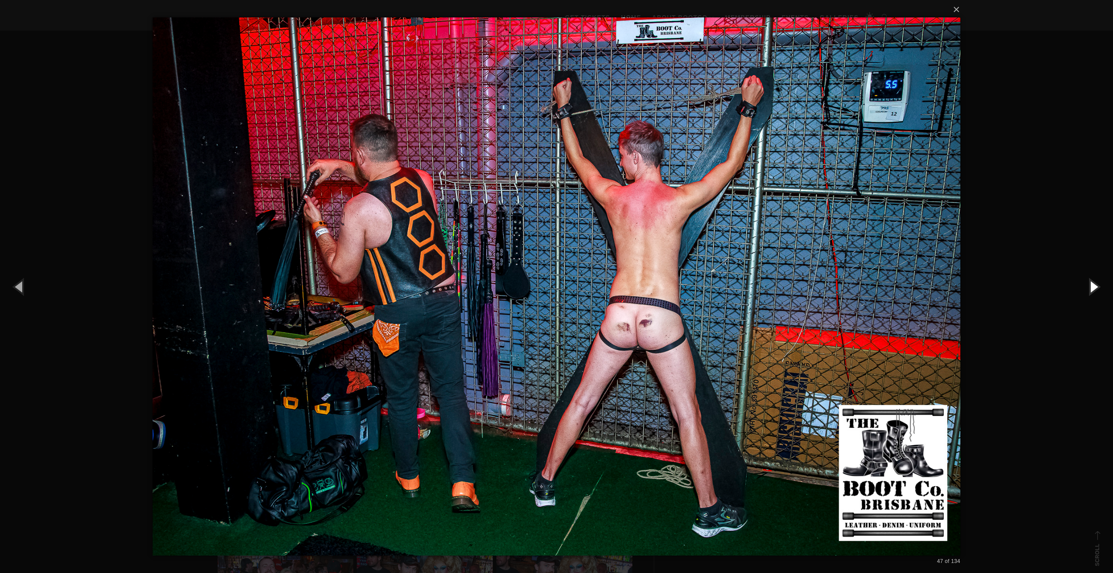
click at [1091, 282] on button "button" at bounding box center [1092, 286] width 39 height 48
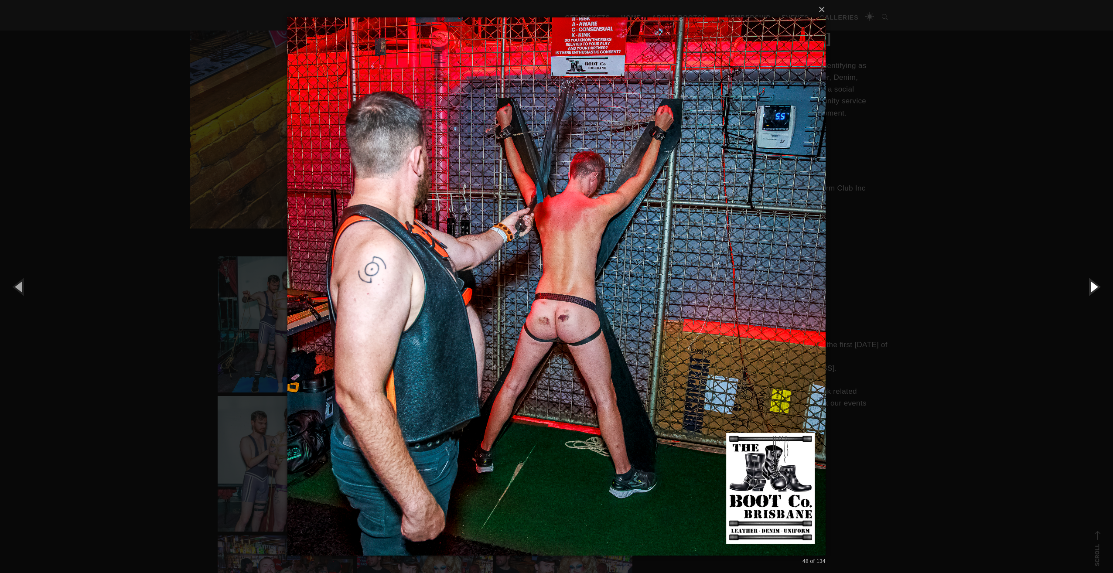
click at [1091, 282] on button "button" at bounding box center [1092, 286] width 39 height 48
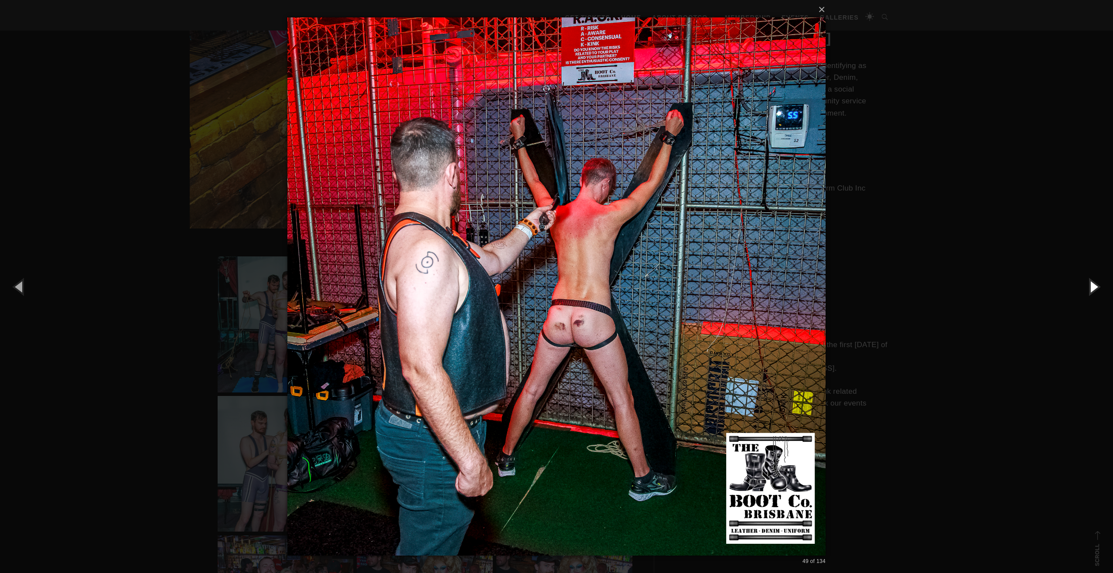
click at [1091, 282] on button "button" at bounding box center [1092, 286] width 39 height 48
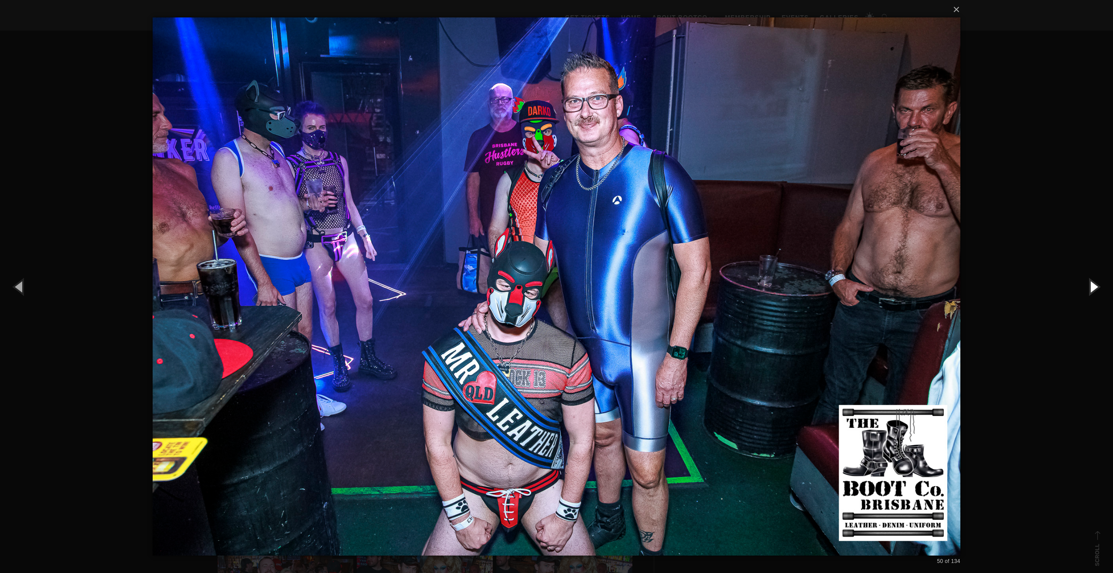
click at [1091, 282] on button "button" at bounding box center [1092, 286] width 39 height 48
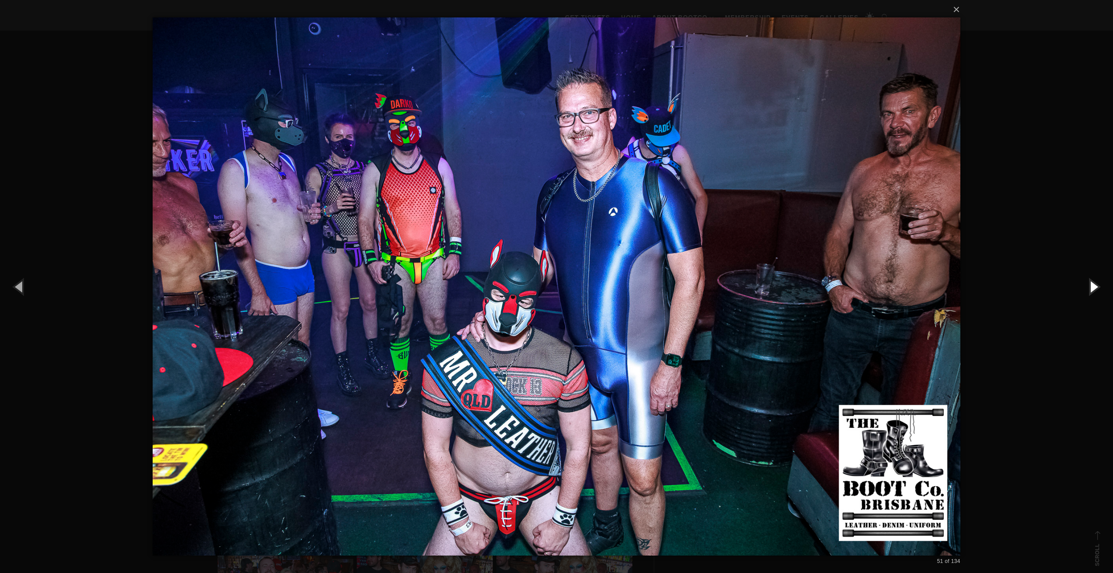
click at [1091, 282] on button "button" at bounding box center [1092, 286] width 39 height 48
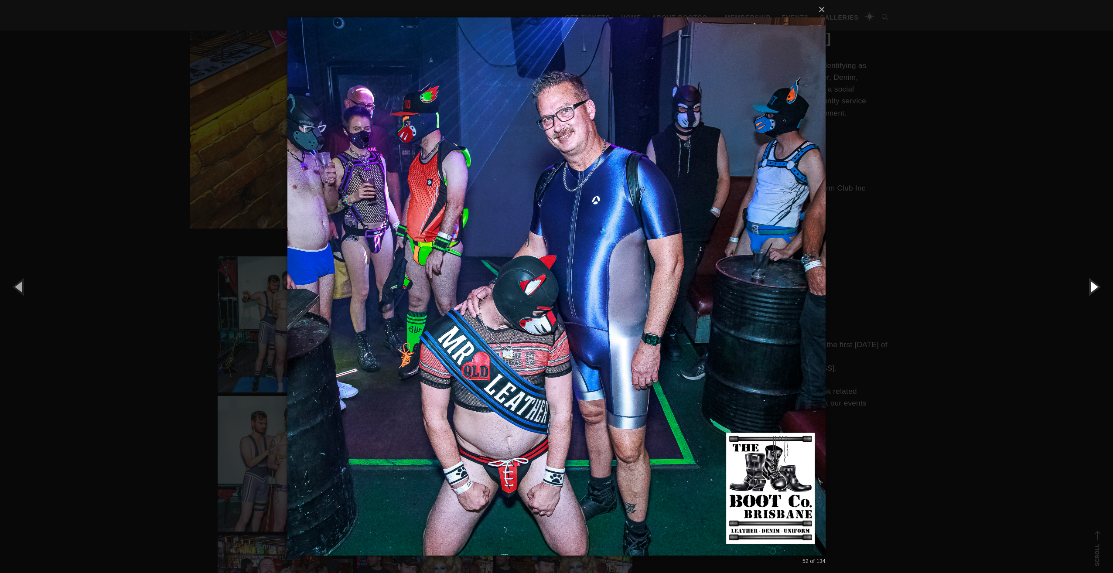
click at [1091, 282] on button "button" at bounding box center [1092, 286] width 39 height 48
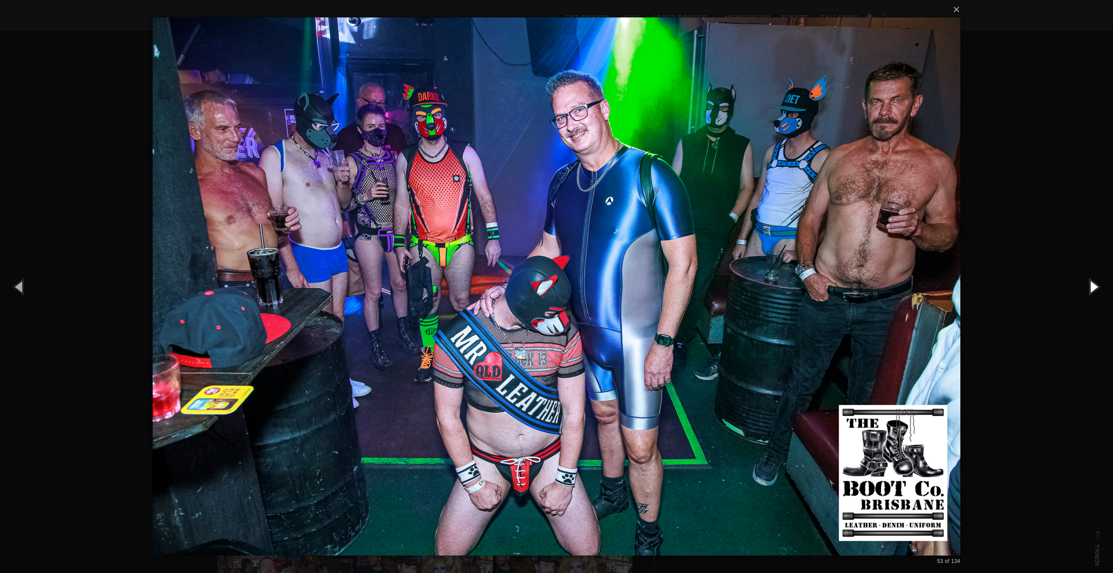
click at [1091, 282] on button "button" at bounding box center [1092, 286] width 39 height 48
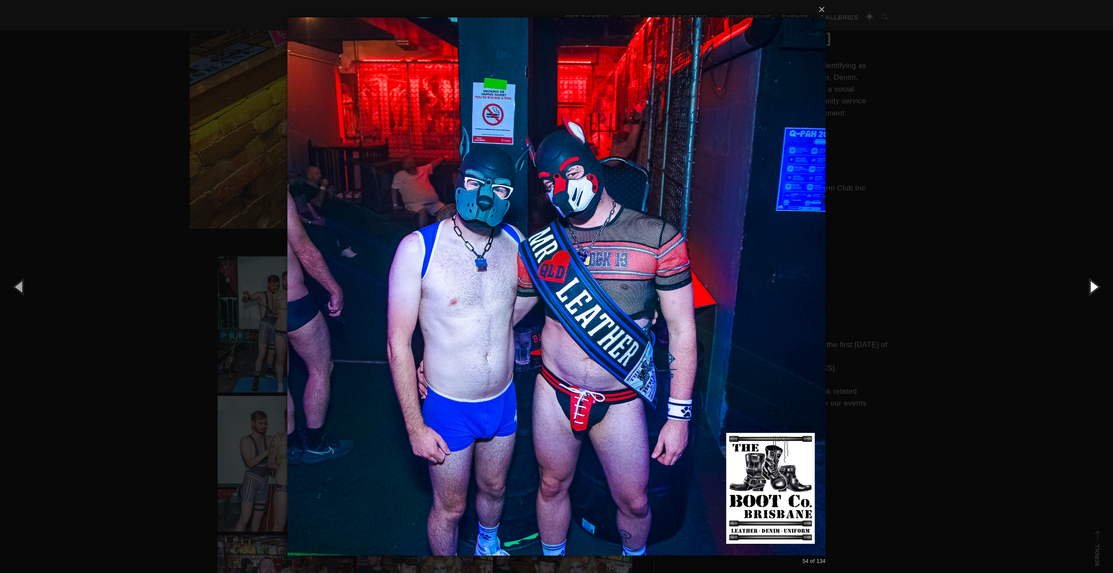
click at [1091, 282] on button "button" at bounding box center [1092, 286] width 39 height 48
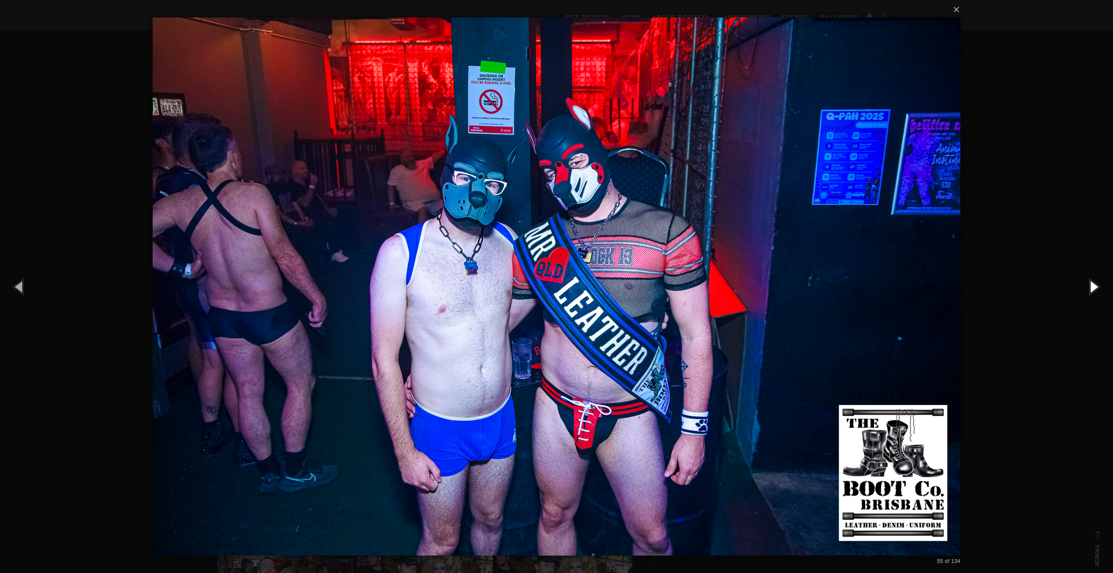
click at [1091, 282] on button "button" at bounding box center [1092, 286] width 39 height 48
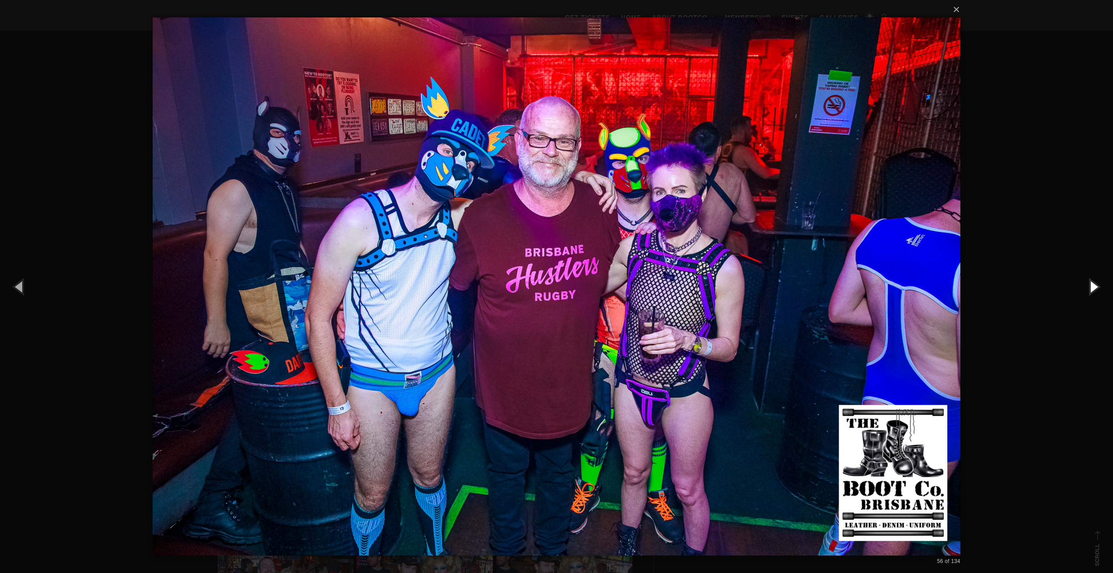
click at [1091, 282] on button "button" at bounding box center [1092, 286] width 39 height 48
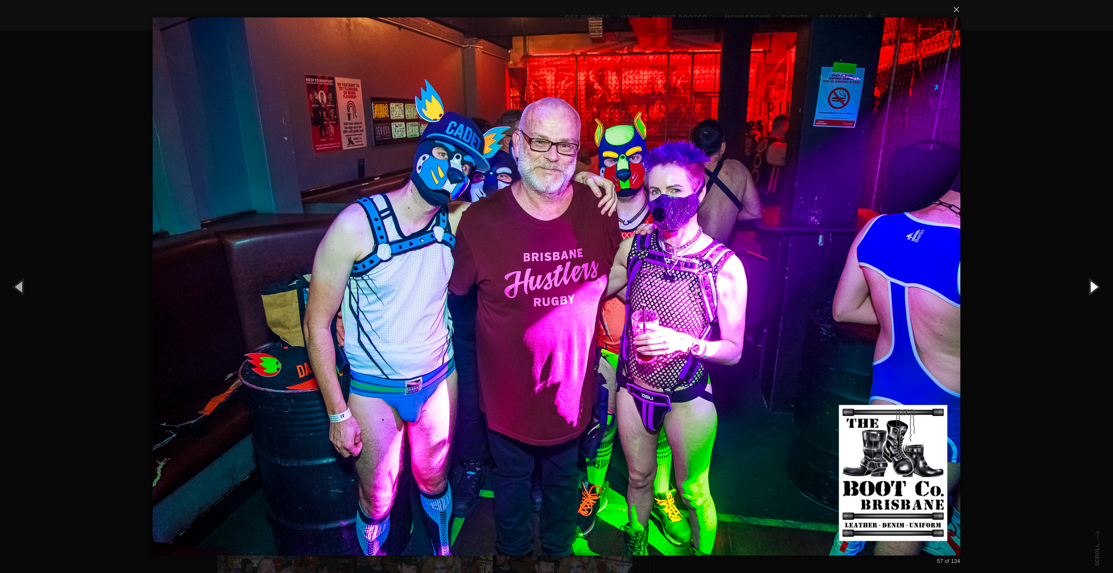
click at [1091, 282] on button "button" at bounding box center [1092, 286] width 39 height 48
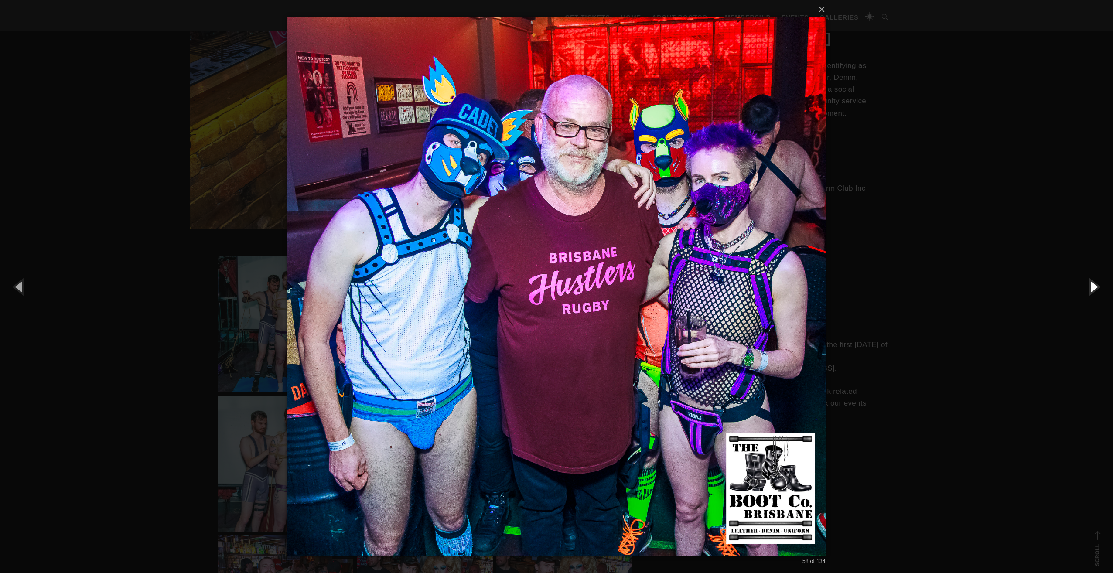
click at [1091, 282] on button "button" at bounding box center [1092, 286] width 39 height 48
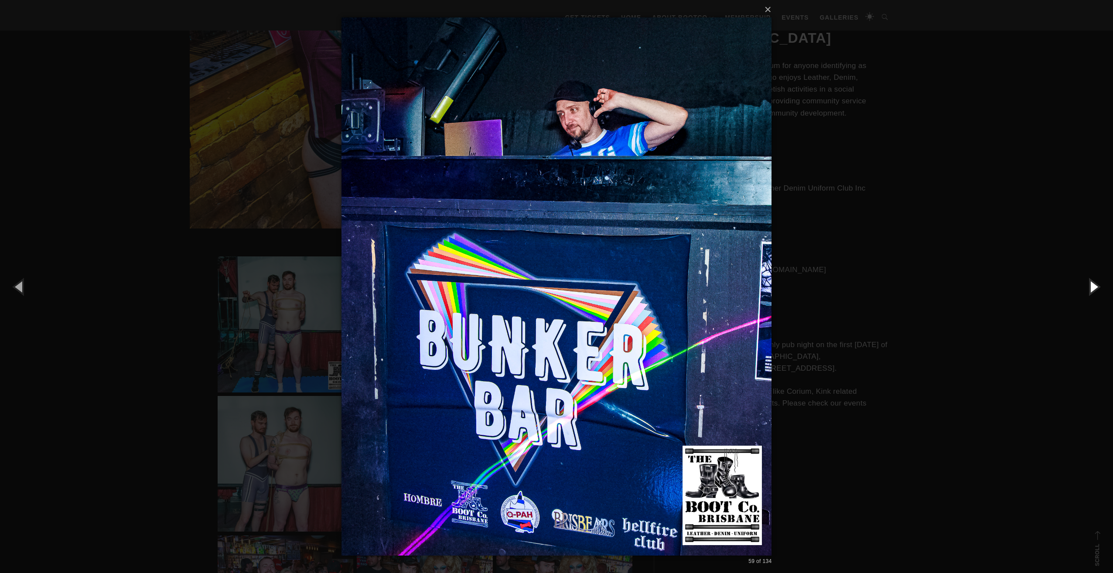
click at [1091, 282] on button "button" at bounding box center [1092, 286] width 39 height 48
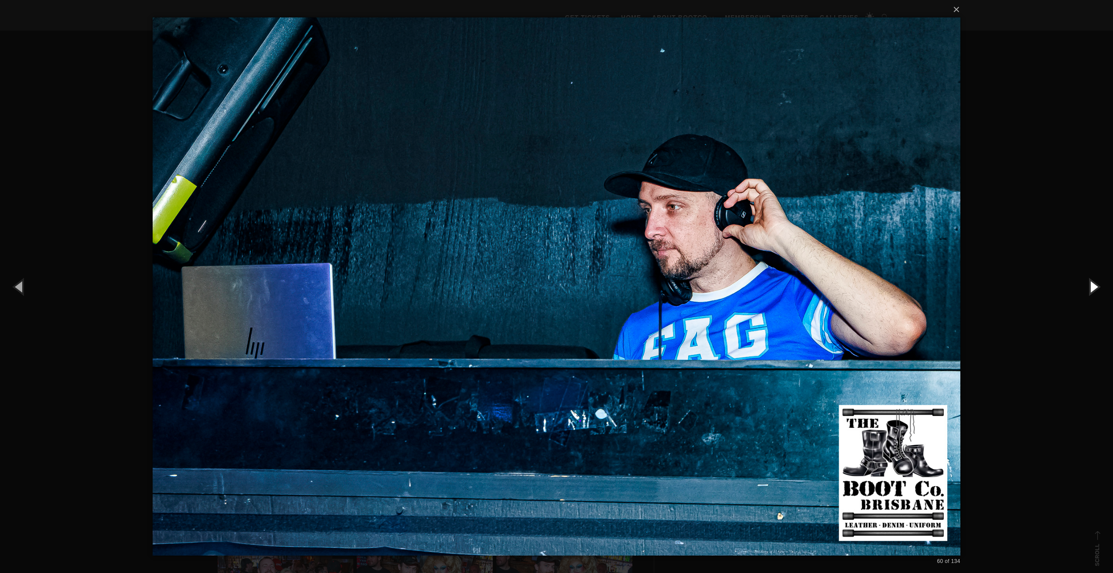
click at [1091, 282] on button "button" at bounding box center [1092, 286] width 39 height 48
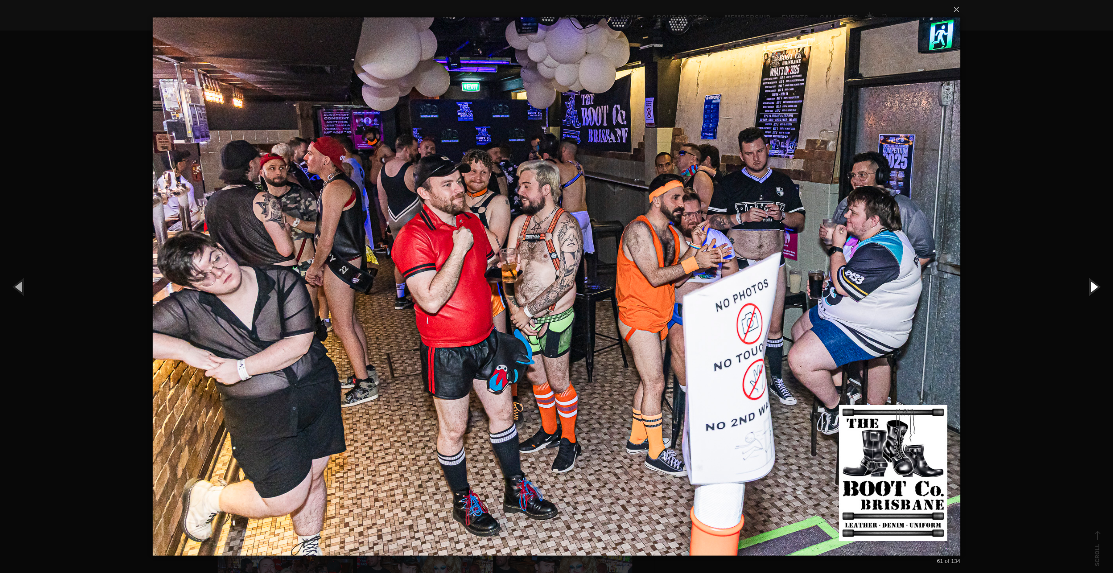
click at [1091, 282] on button "button" at bounding box center [1092, 286] width 39 height 48
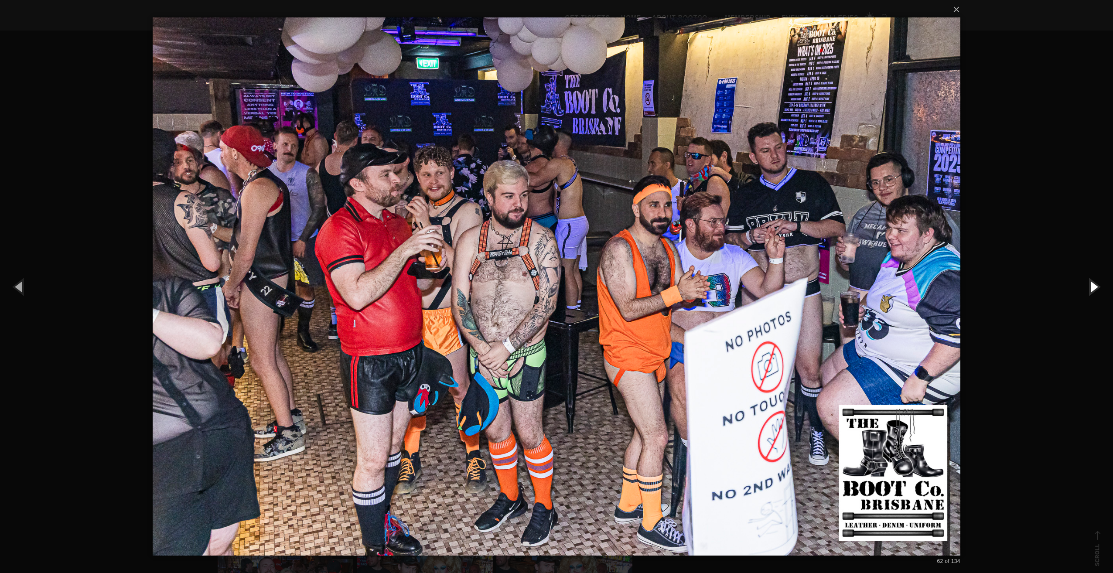
click at [1091, 282] on button "button" at bounding box center [1092, 286] width 39 height 48
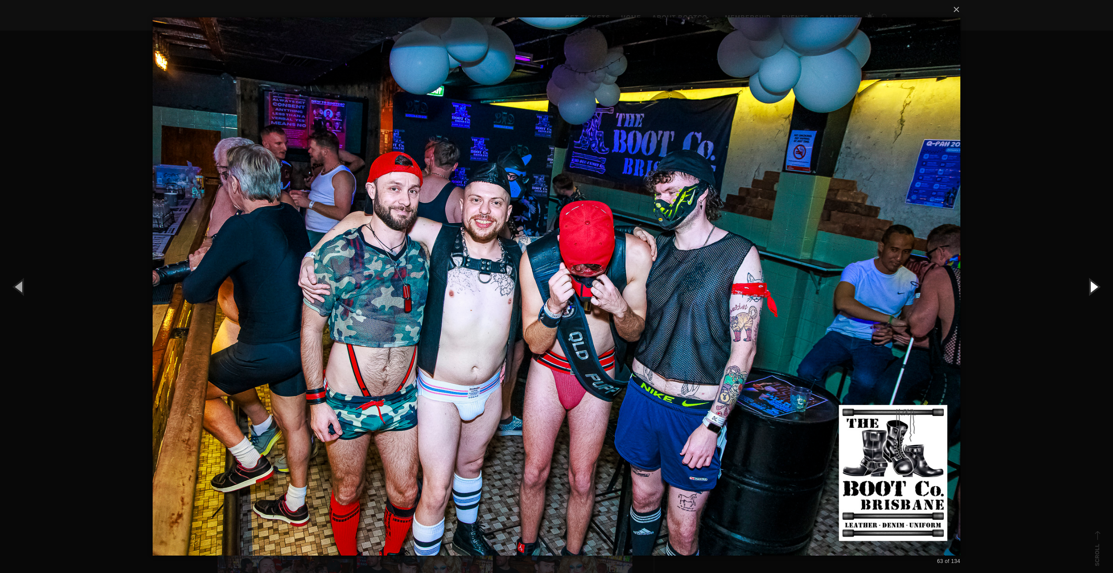
click at [1091, 282] on button "button" at bounding box center [1092, 286] width 39 height 48
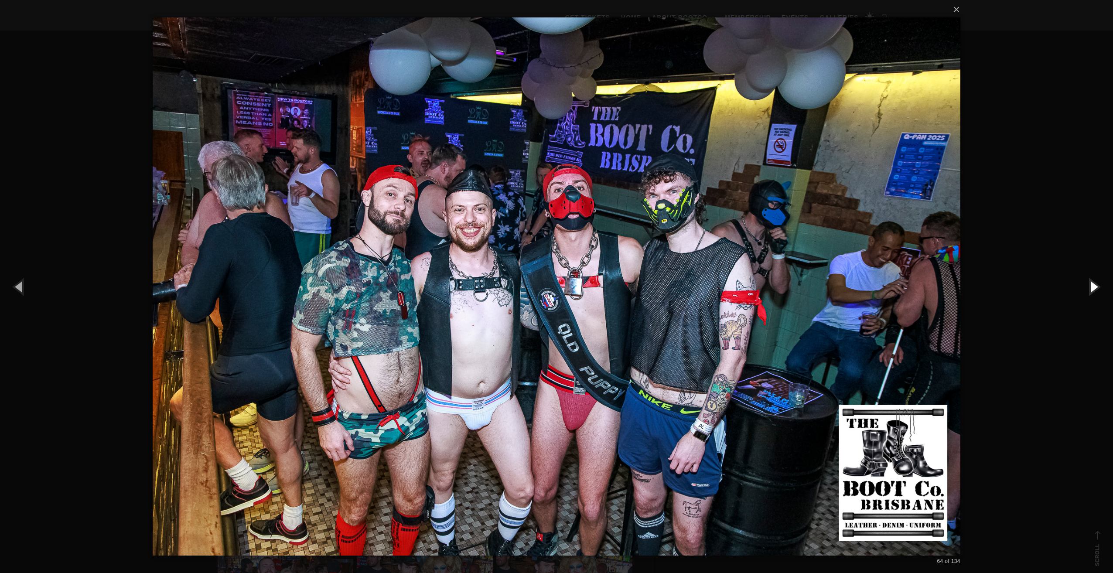
click at [1091, 282] on button "button" at bounding box center [1092, 286] width 39 height 48
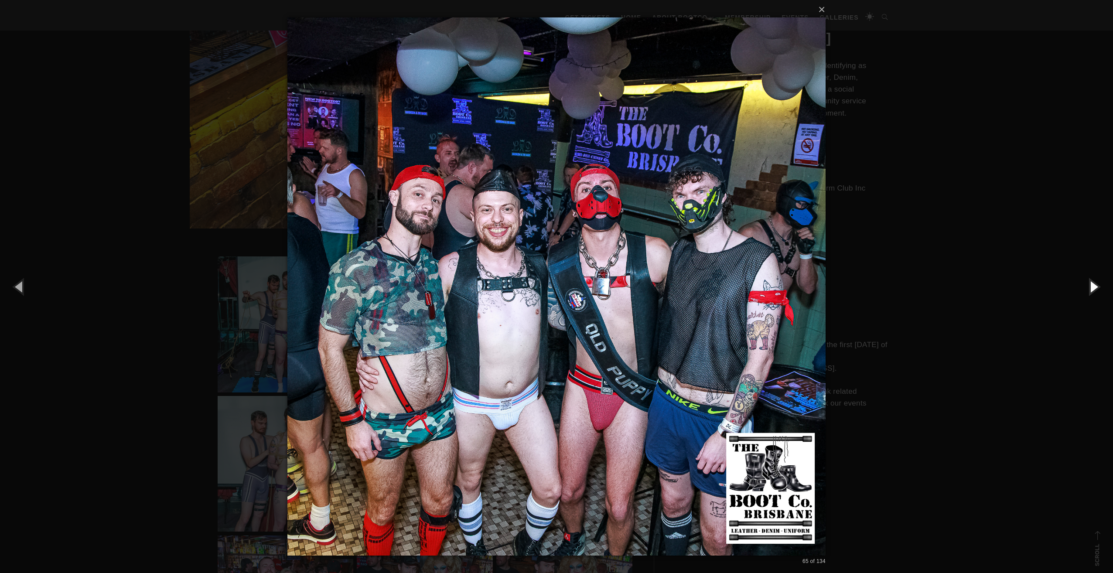
click at [1091, 282] on button "button" at bounding box center [1092, 286] width 39 height 48
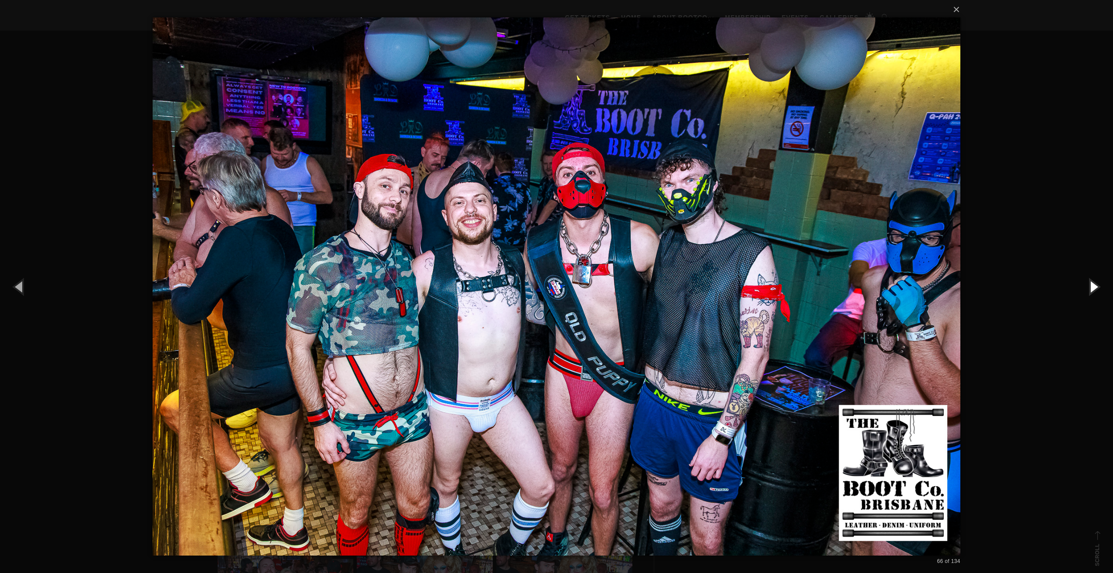
click at [1091, 282] on button "button" at bounding box center [1092, 286] width 39 height 48
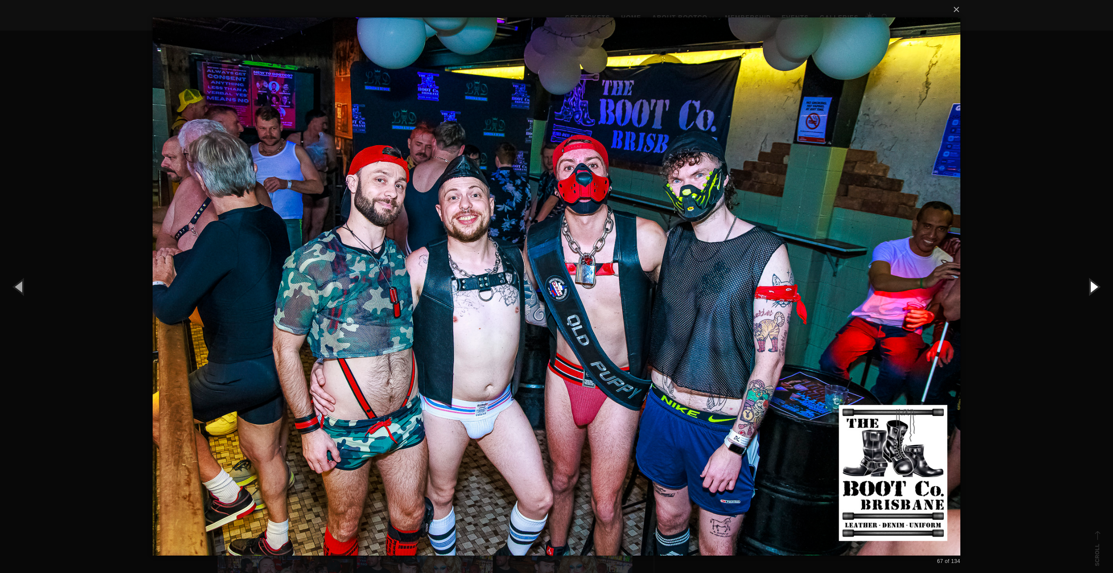
click at [1091, 282] on button "button" at bounding box center [1092, 286] width 39 height 48
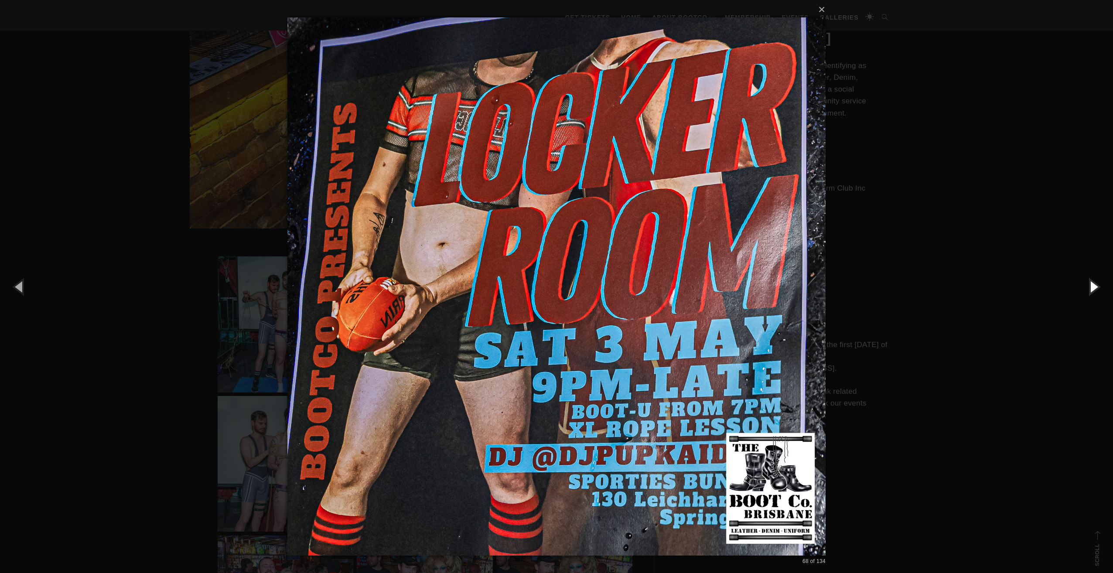
click at [1091, 282] on button "button" at bounding box center [1092, 286] width 39 height 48
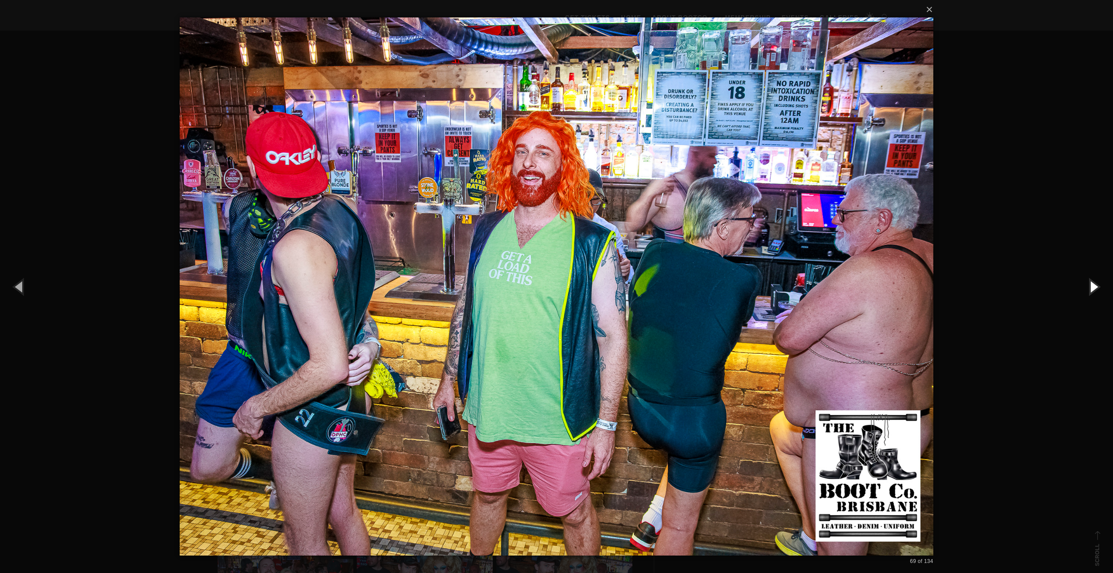
click at [1091, 282] on button "button" at bounding box center [1092, 286] width 39 height 48
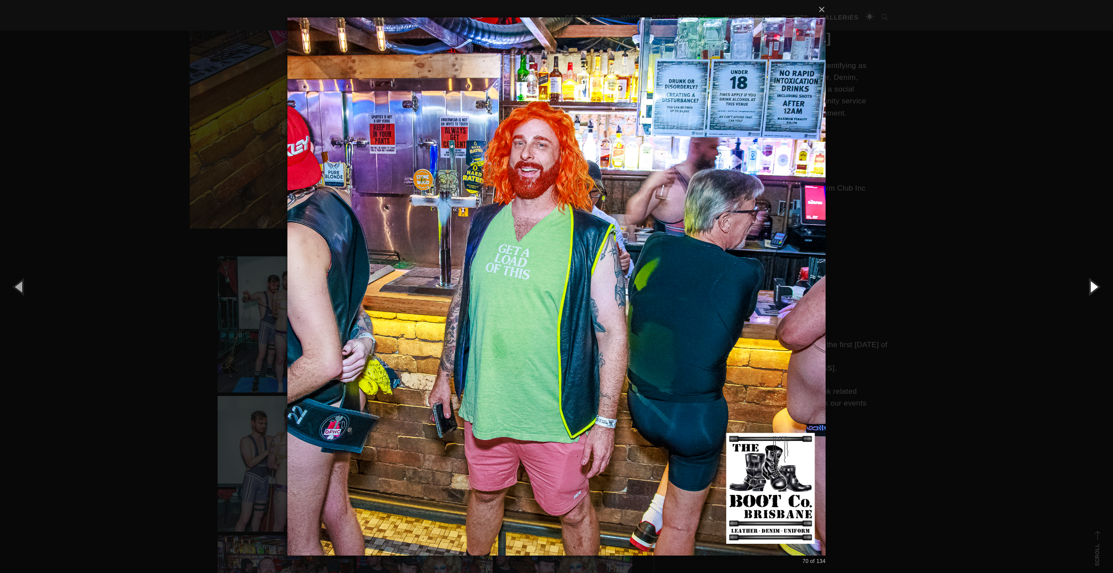
click at [1091, 282] on button "button" at bounding box center [1092, 286] width 39 height 48
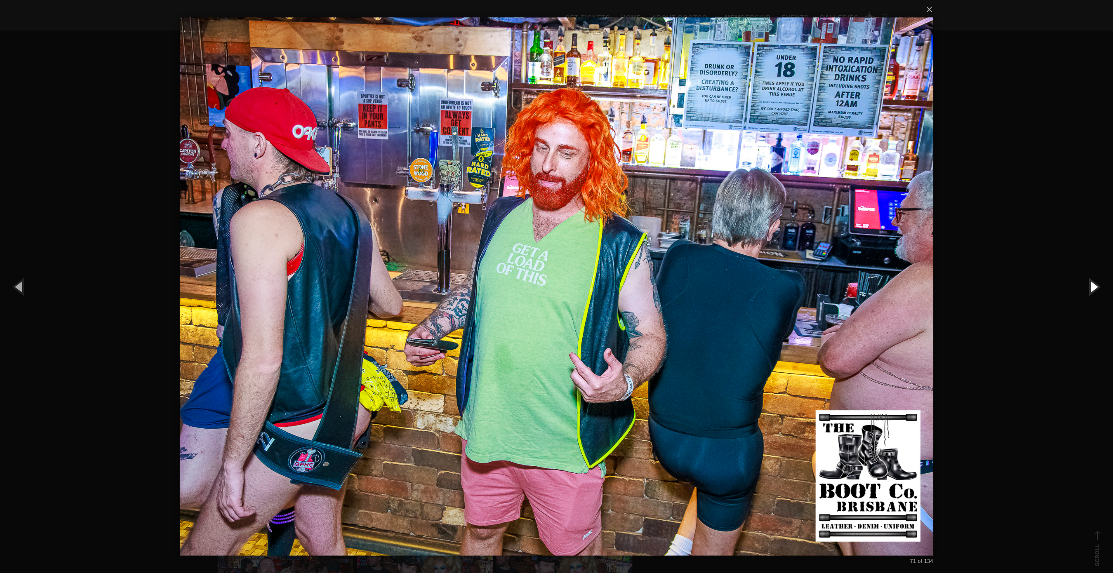
click at [1091, 282] on button "button" at bounding box center [1092, 286] width 39 height 48
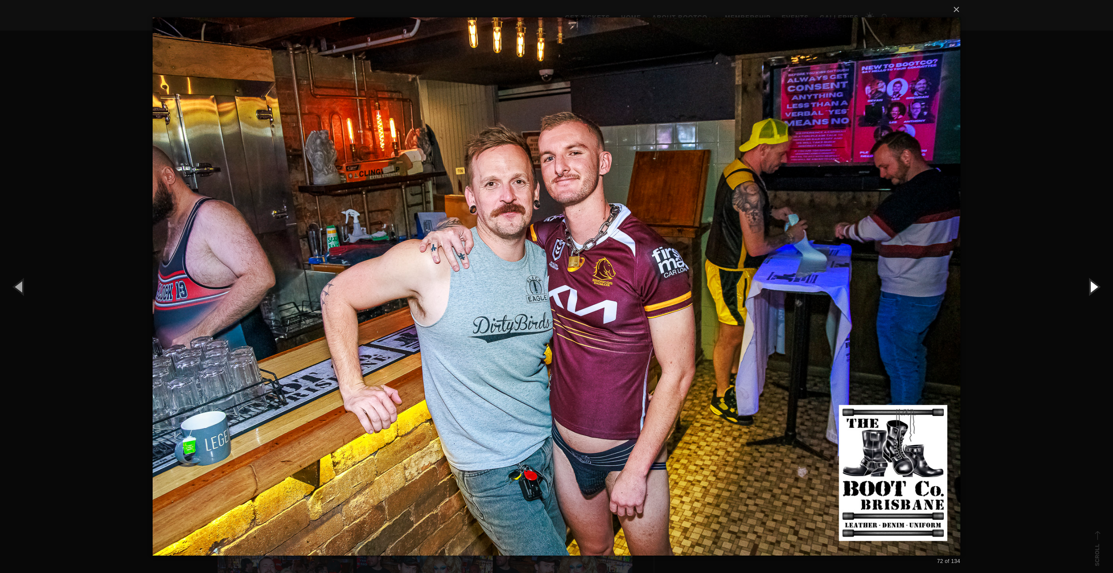
click at [1091, 282] on button "button" at bounding box center [1092, 286] width 39 height 48
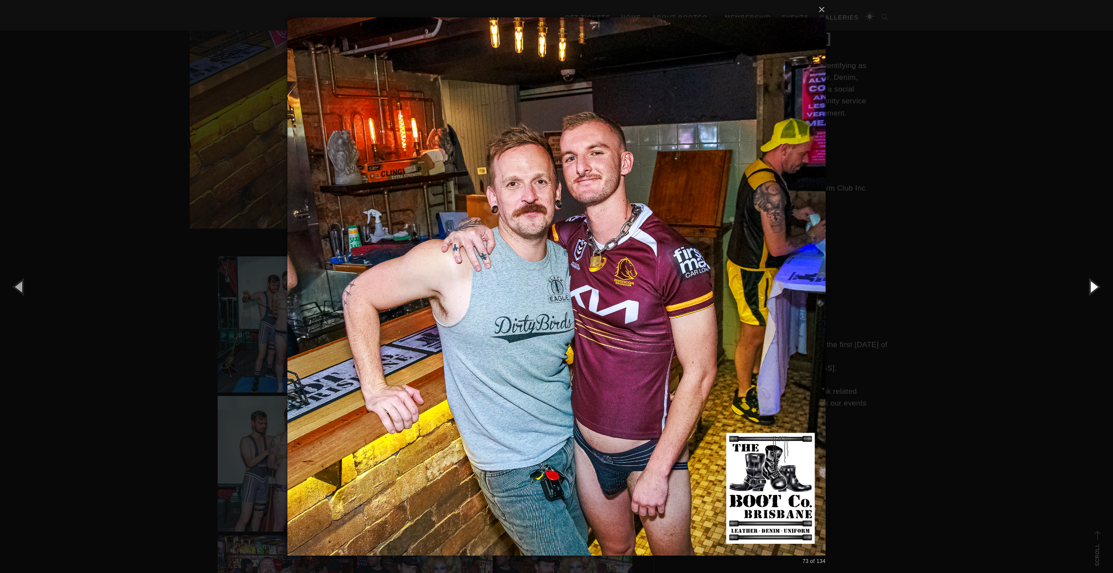
click at [1091, 282] on button "button" at bounding box center [1092, 286] width 39 height 48
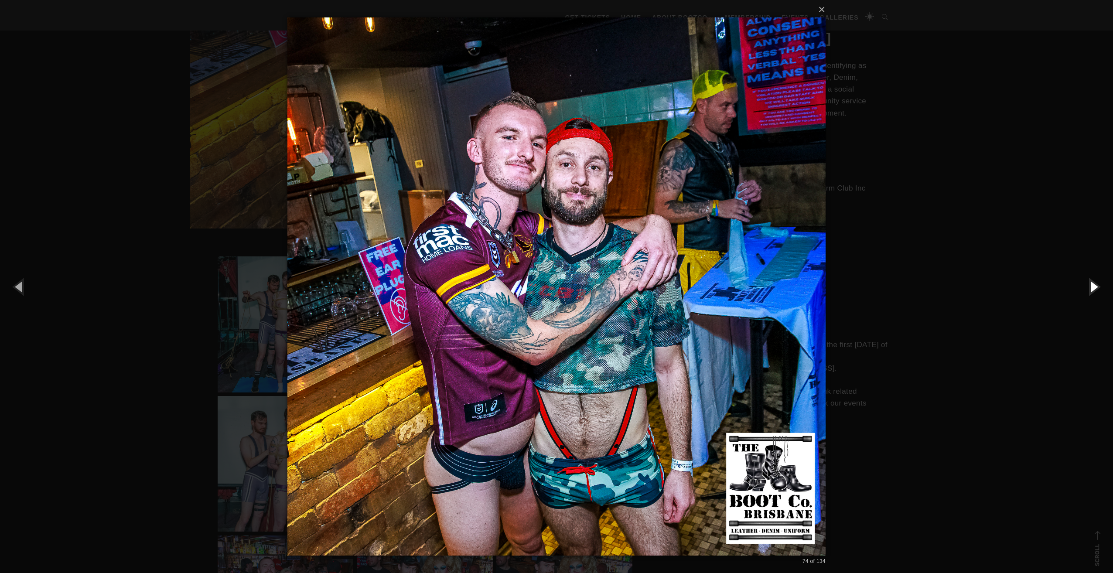
click at [1091, 282] on button "button" at bounding box center [1092, 286] width 39 height 48
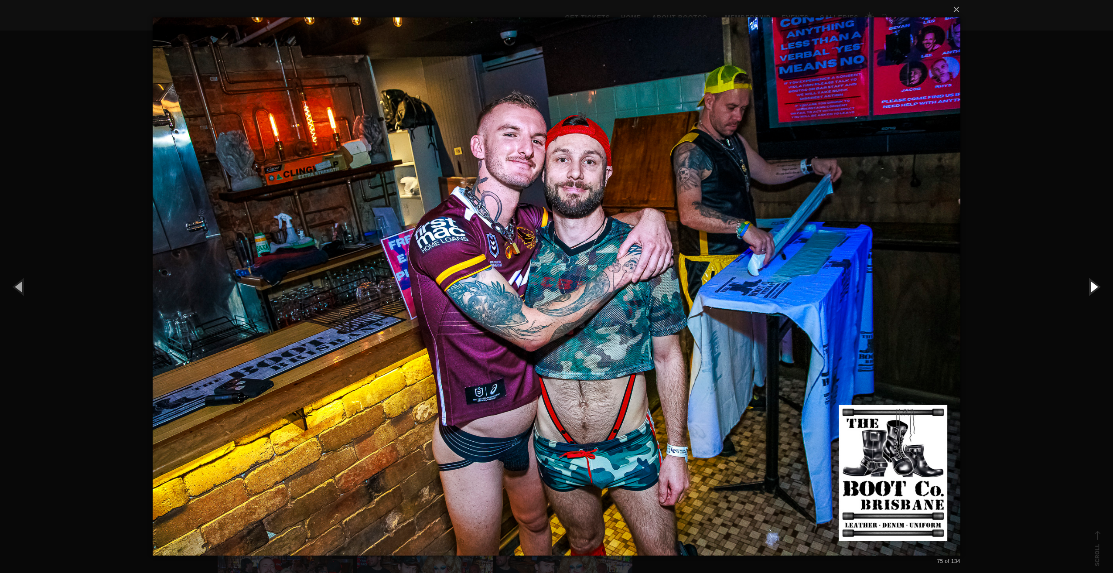
click at [1091, 282] on button "button" at bounding box center [1092, 286] width 39 height 48
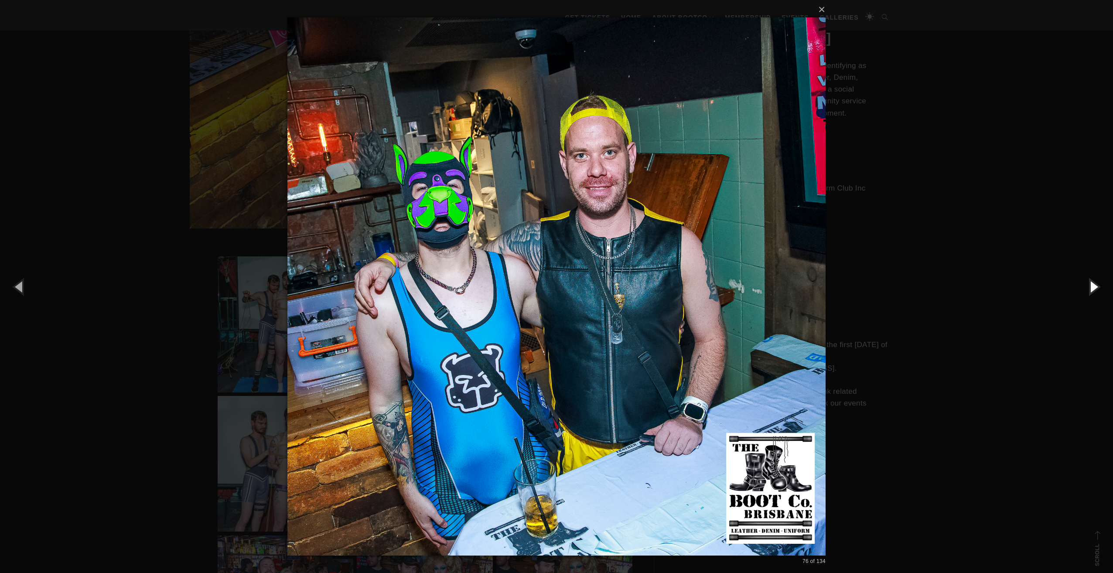
click at [1091, 282] on button "button" at bounding box center [1092, 286] width 39 height 48
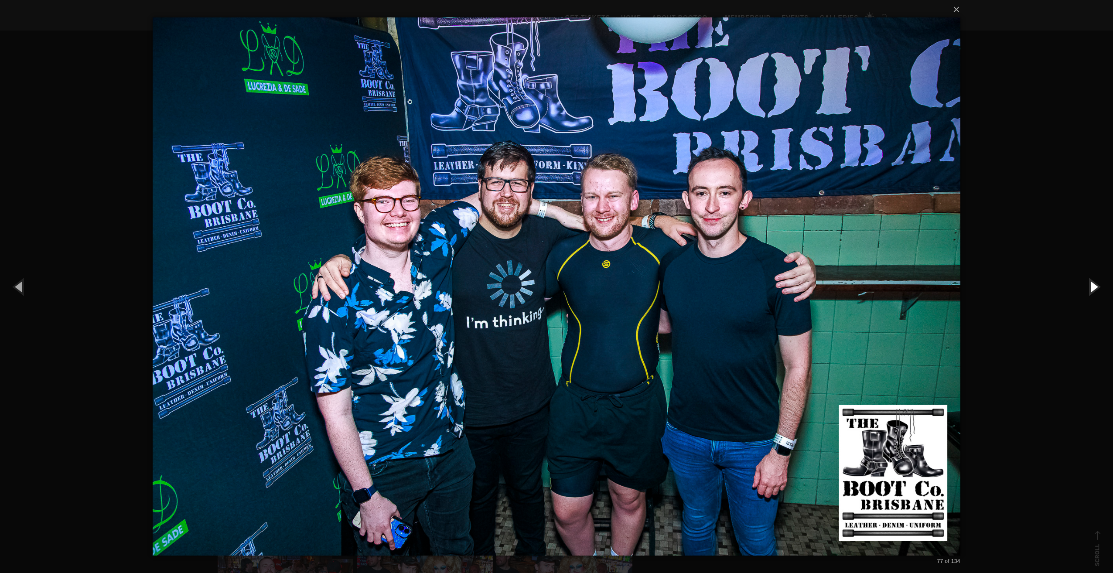
click at [1091, 282] on button "button" at bounding box center [1092, 286] width 39 height 48
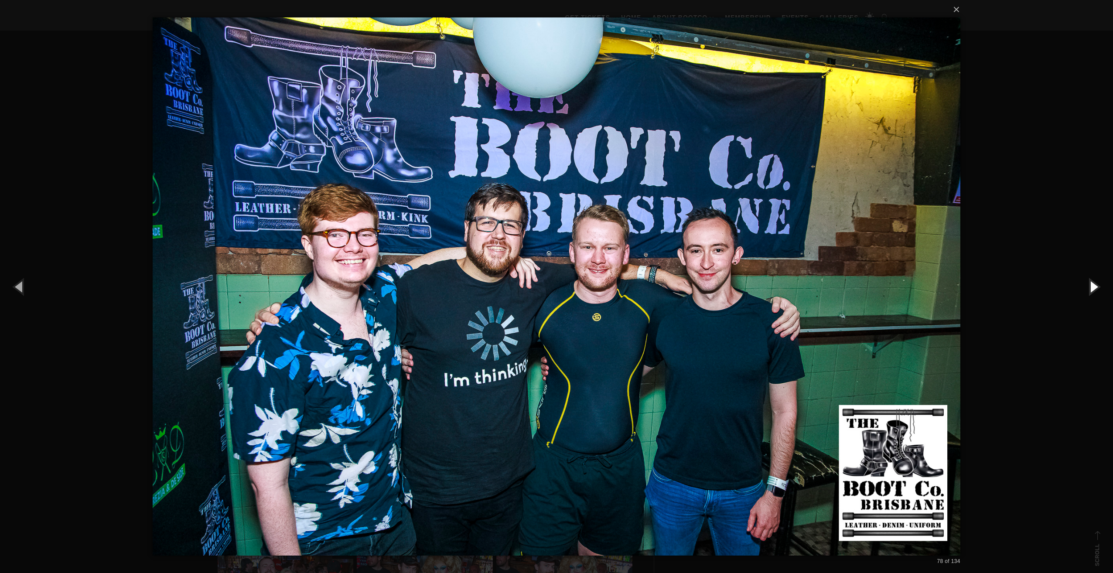
click at [1091, 282] on button "button" at bounding box center [1092, 286] width 39 height 48
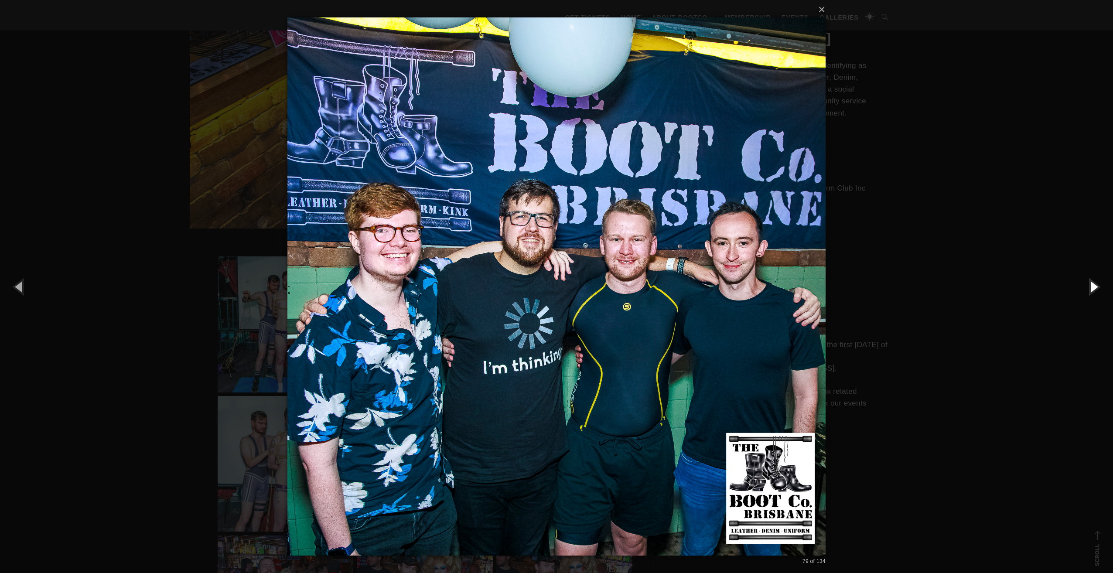
click at [1091, 282] on button "button" at bounding box center [1092, 286] width 39 height 48
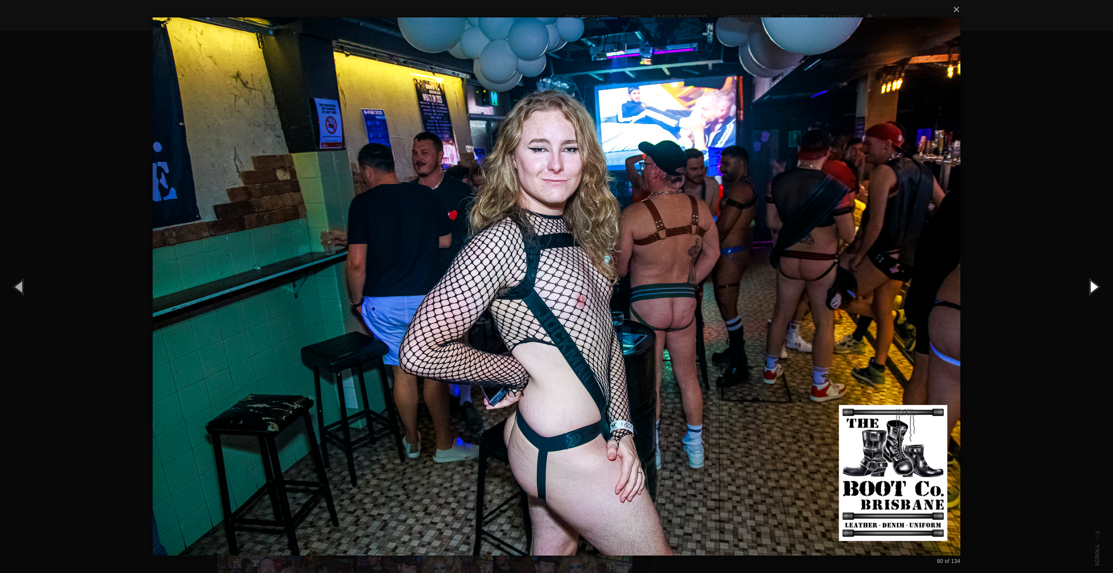
click at [1091, 282] on button "button" at bounding box center [1092, 286] width 39 height 48
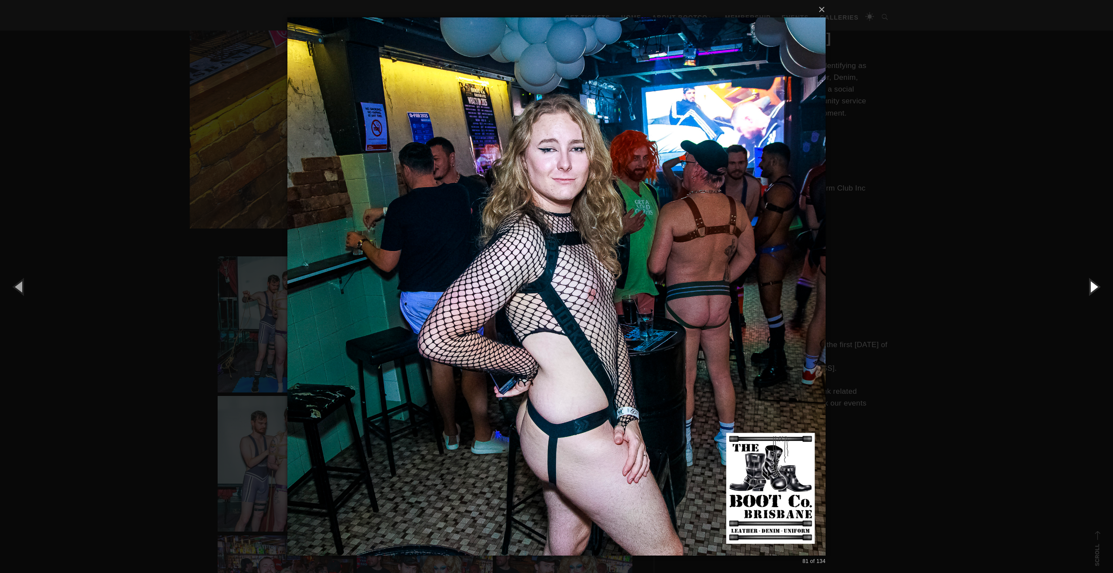
click at [1091, 282] on button "button" at bounding box center [1092, 286] width 39 height 48
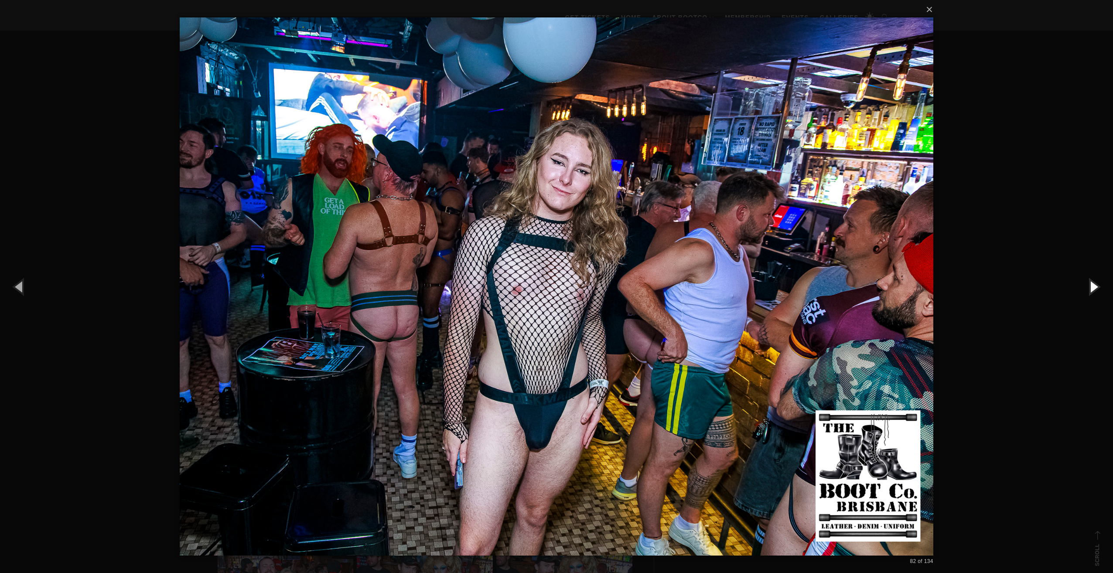
click at [1091, 282] on button "button" at bounding box center [1092, 286] width 39 height 48
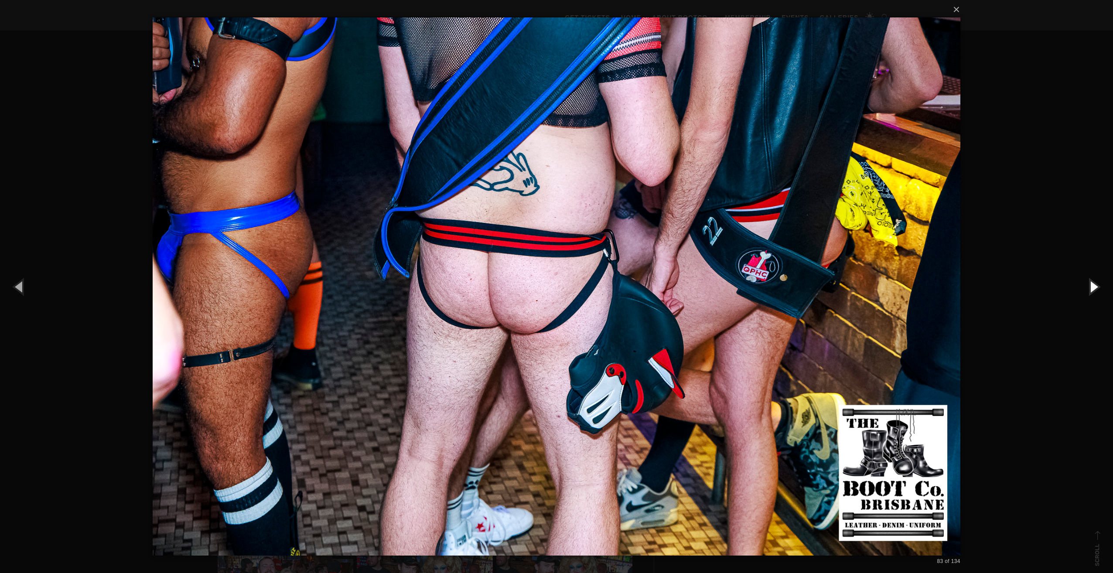
click at [1091, 282] on button "button" at bounding box center [1092, 286] width 39 height 48
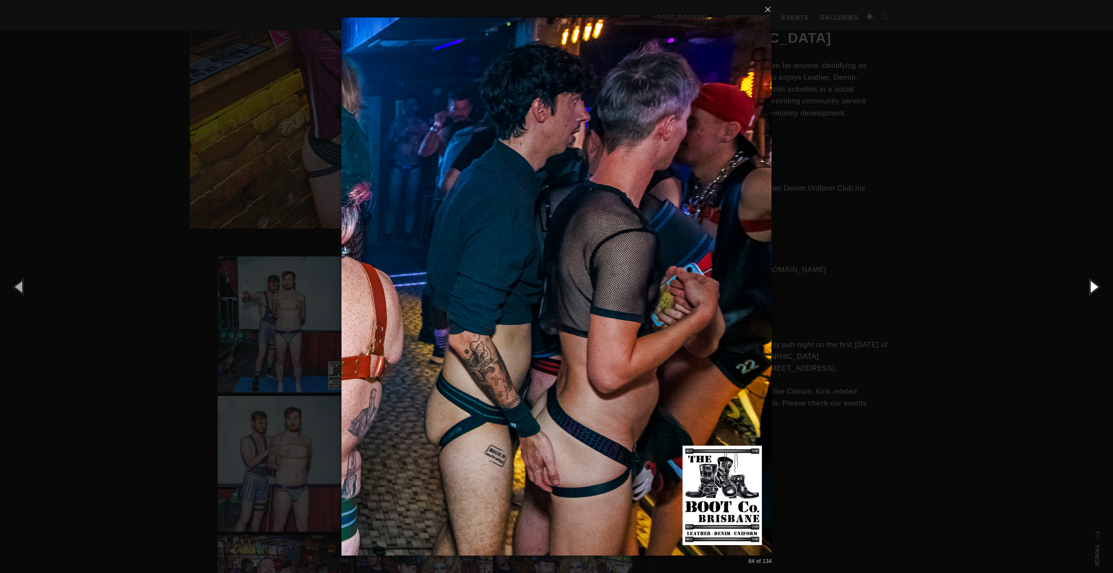
click at [1091, 282] on button "button" at bounding box center [1092, 286] width 39 height 48
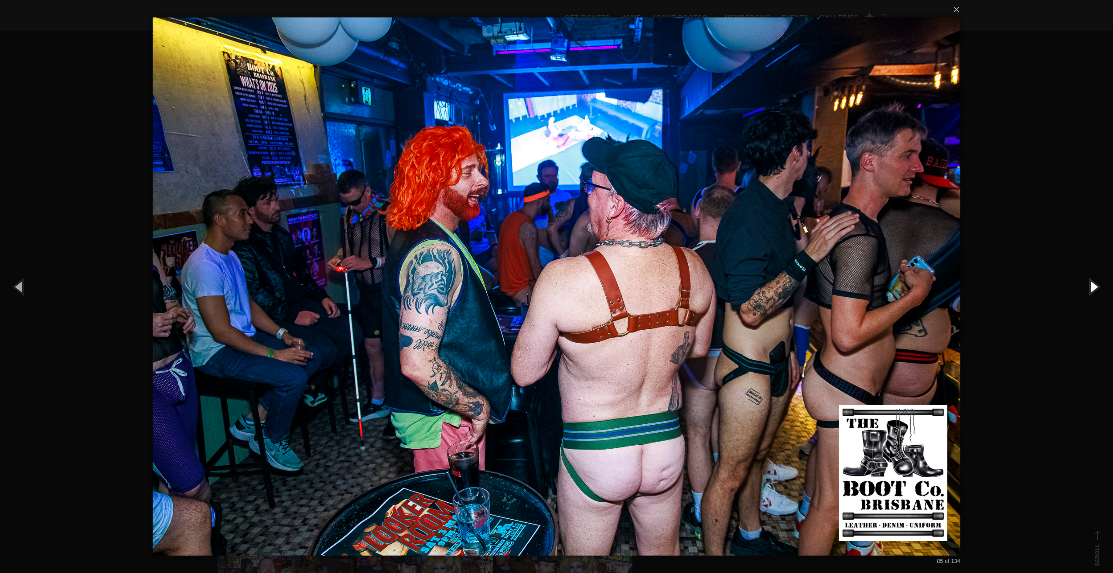
click at [1091, 282] on button "button" at bounding box center [1092, 286] width 39 height 48
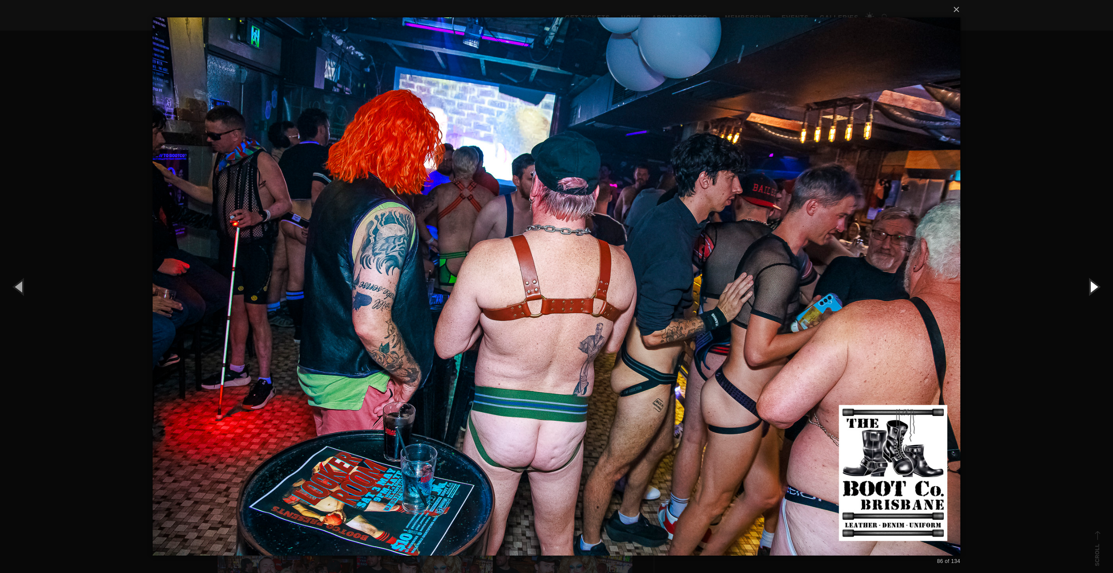
click at [1091, 282] on button "button" at bounding box center [1092, 286] width 39 height 48
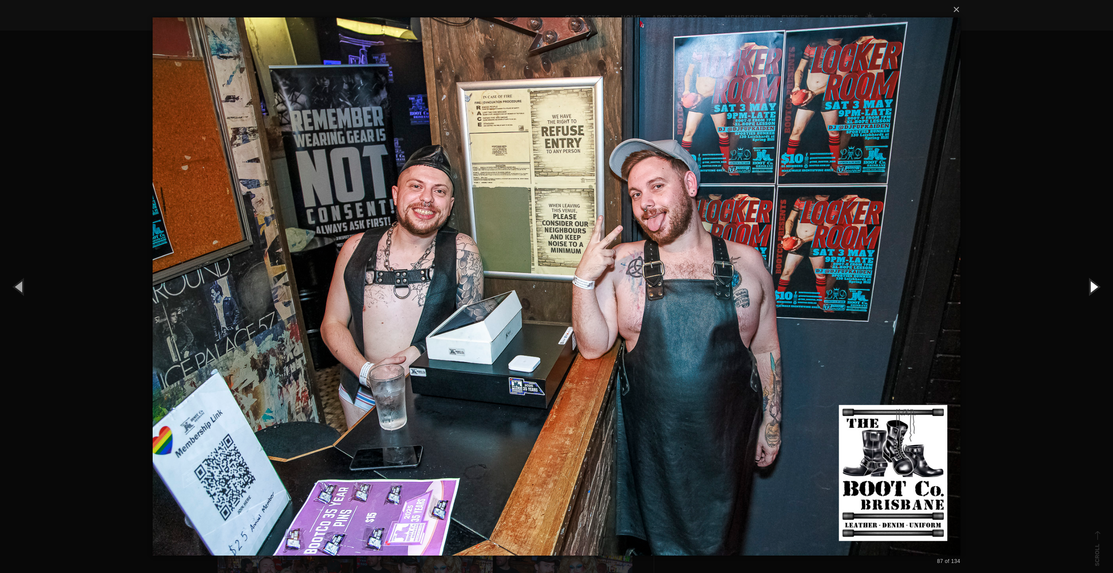
click at [1091, 282] on button "button" at bounding box center [1092, 286] width 39 height 48
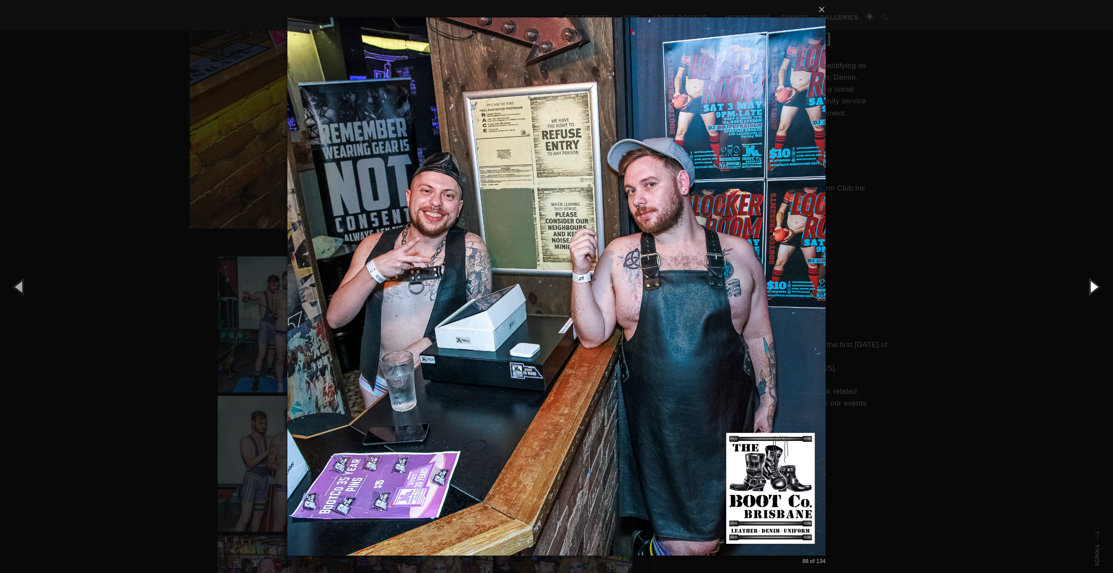
click at [1091, 282] on button "button" at bounding box center [1092, 286] width 39 height 48
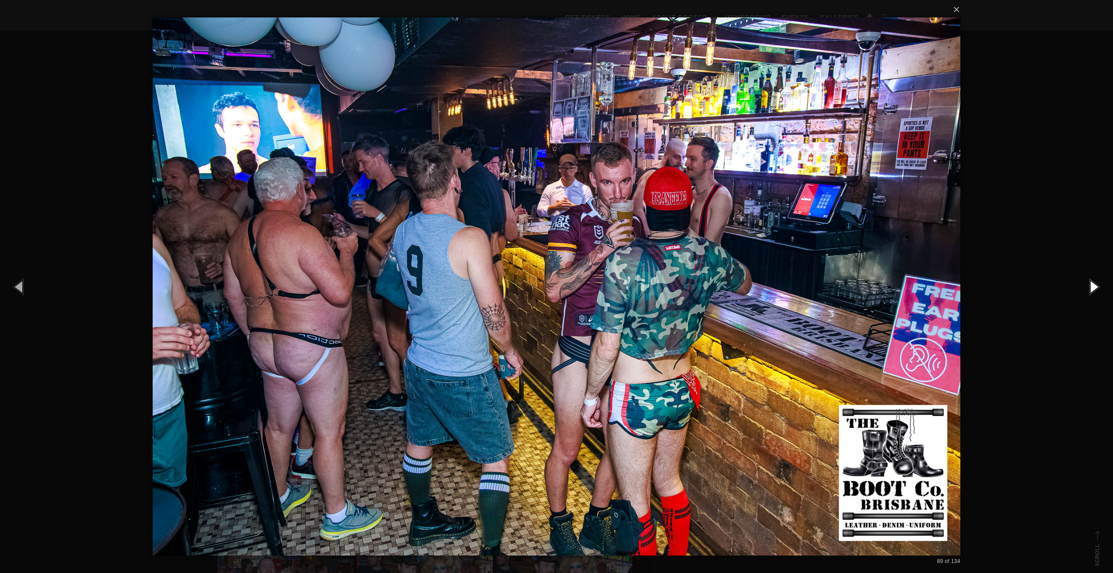
click at [1091, 282] on button "button" at bounding box center [1092, 286] width 39 height 48
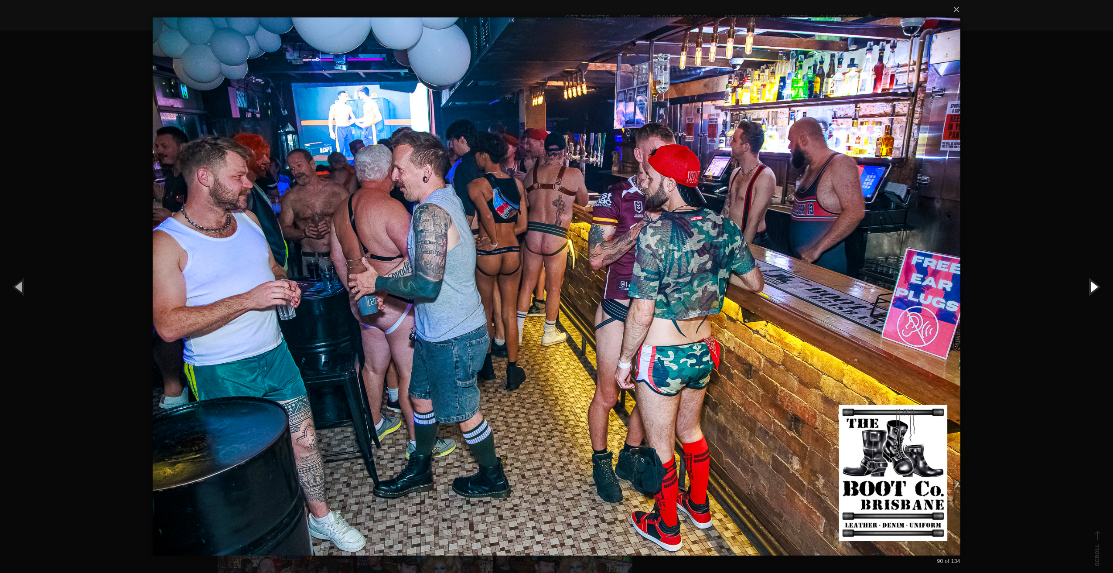
click at [1091, 282] on button "button" at bounding box center [1092, 286] width 39 height 48
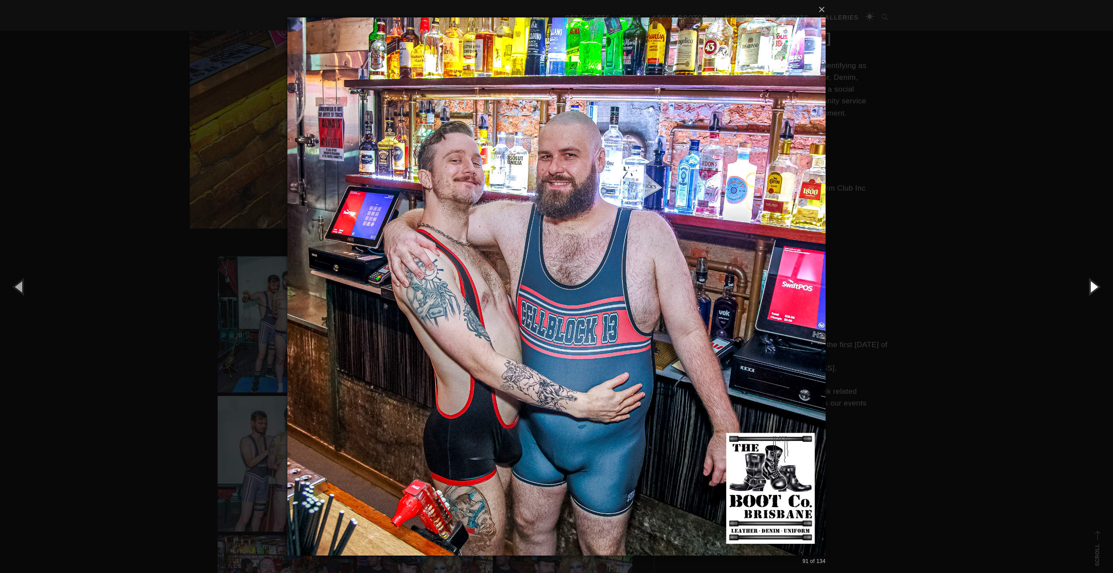
click at [1091, 282] on button "button" at bounding box center [1092, 286] width 39 height 48
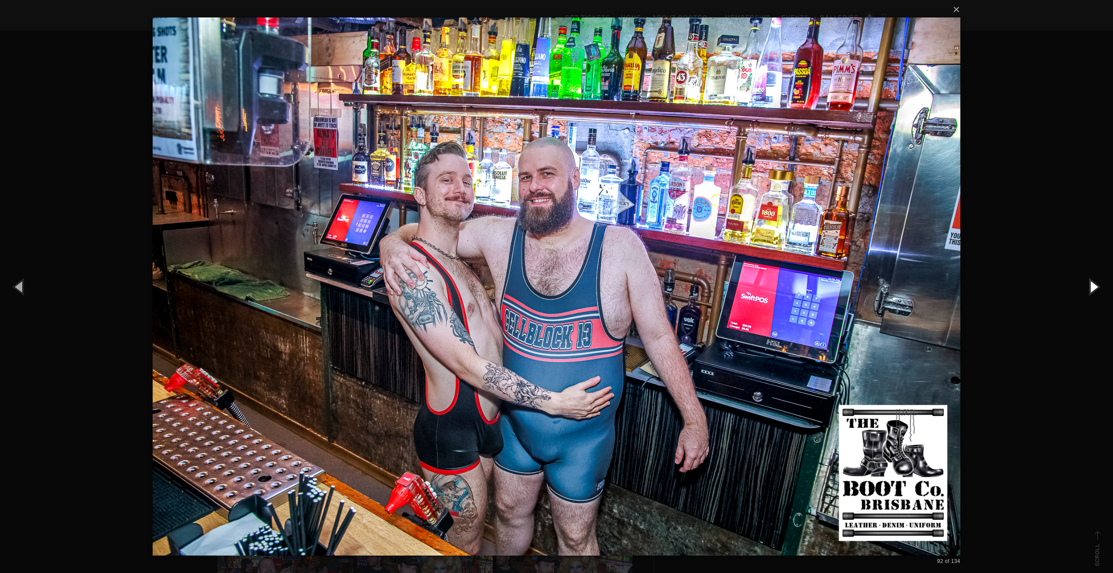
click at [1091, 282] on button "button" at bounding box center [1092, 286] width 39 height 48
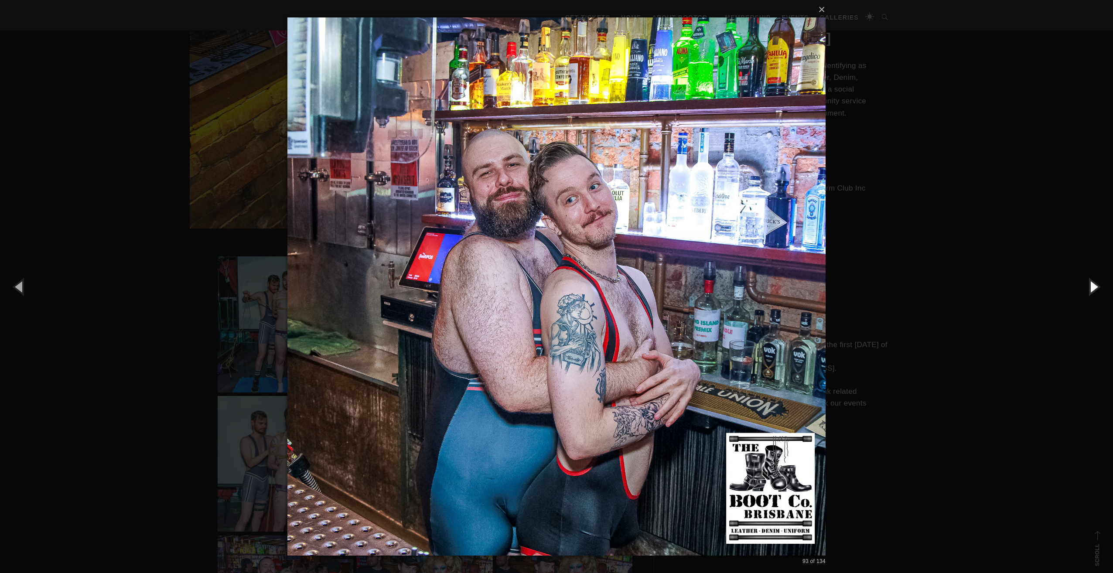
click at [1091, 282] on button "button" at bounding box center [1092, 286] width 39 height 48
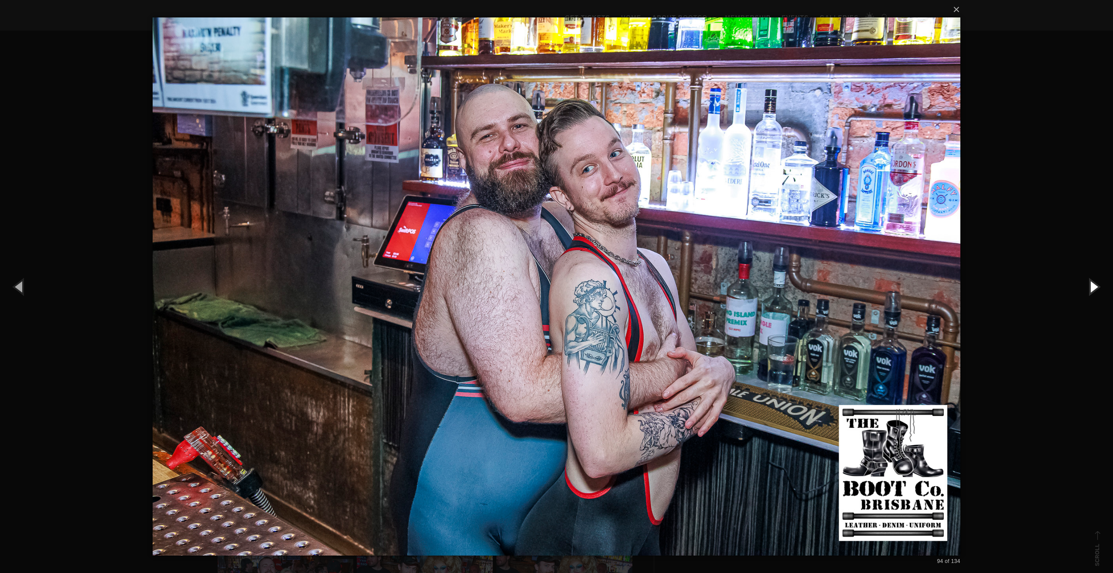
click at [1091, 282] on button "button" at bounding box center [1092, 286] width 39 height 48
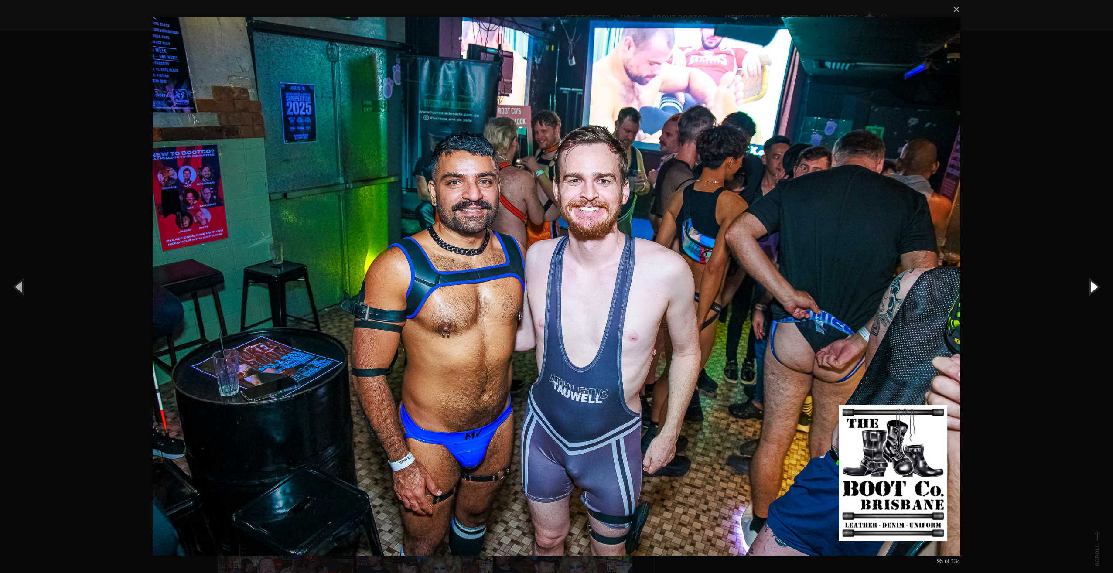
click at [1091, 282] on button "button" at bounding box center [1092, 286] width 39 height 48
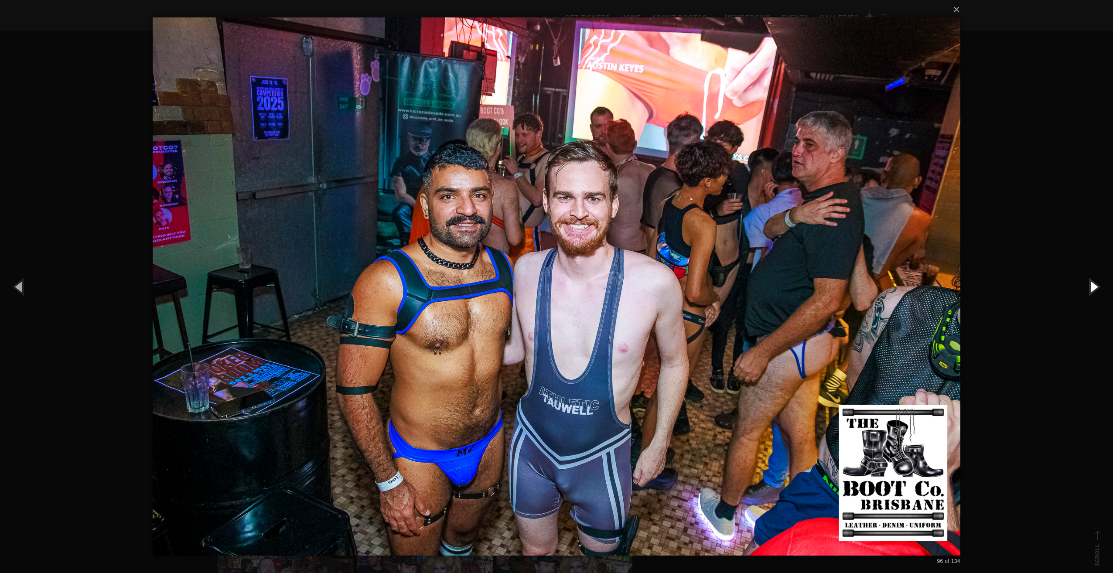
click at [1091, 282] on button "button" at bounding box center [1092, 286] width 39 height 48
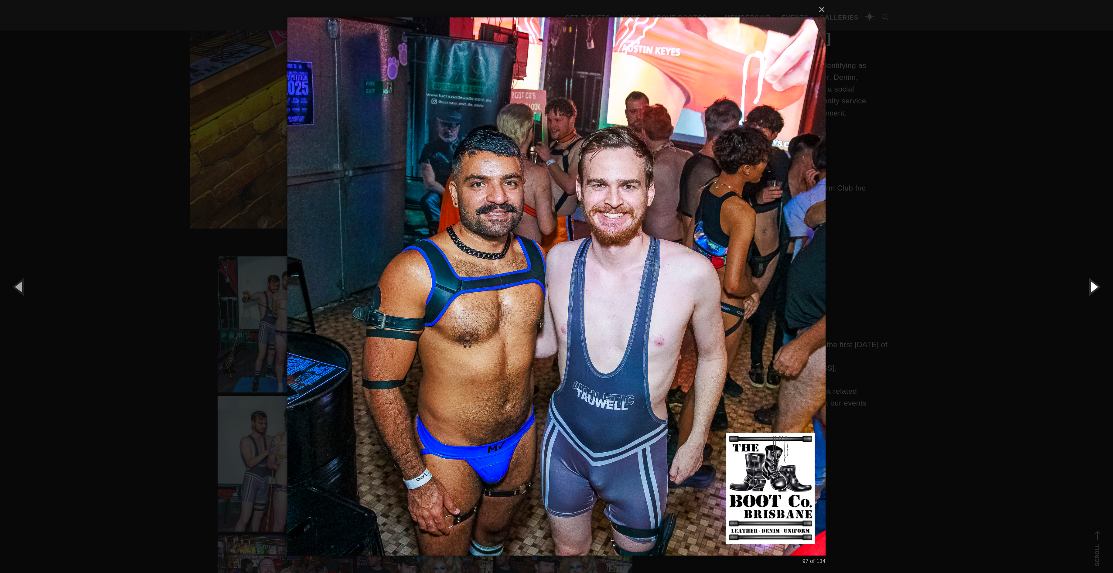
click at [1091, 282] on button "button" at bounding box center [1092, 286] width 39 height 48
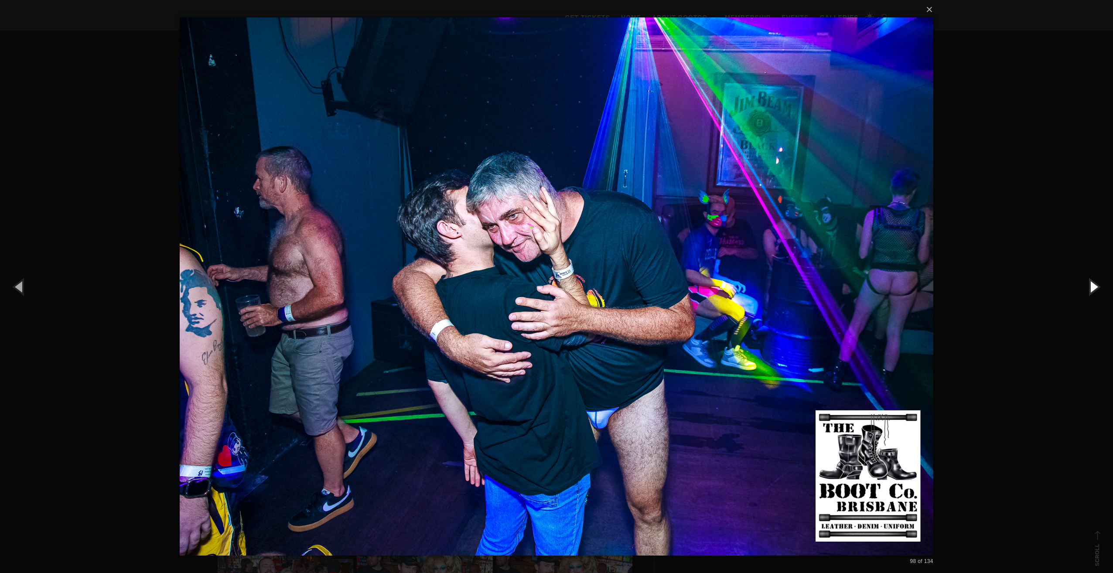
click at [1091, 282] on button "button" at bounding box center [1092, 286] width 39 height 48
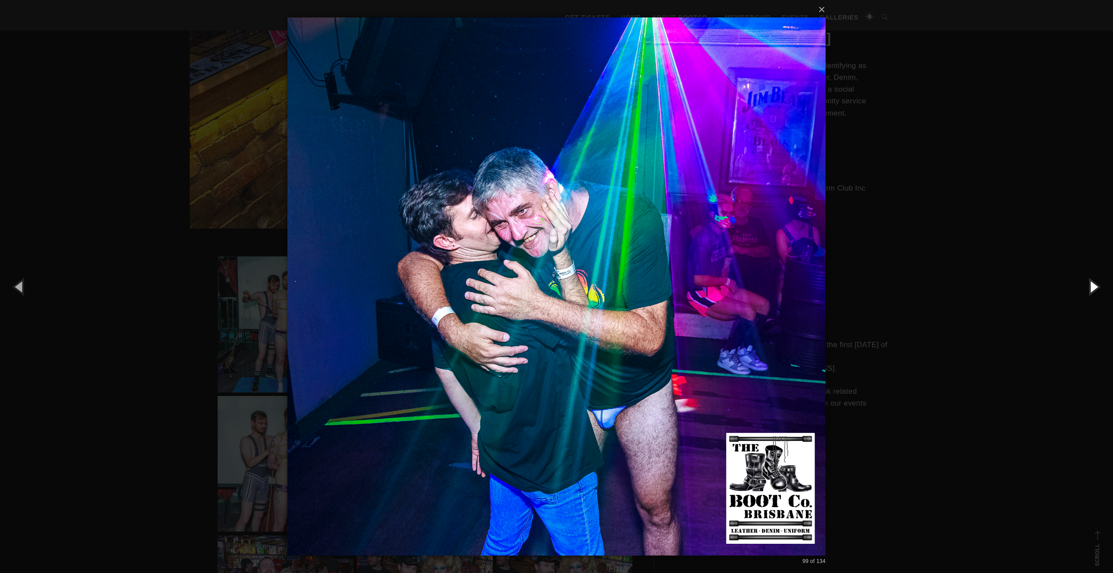
click at [1091, 282] on button "button" at bounding box center [1092, 286] width 39 height 48
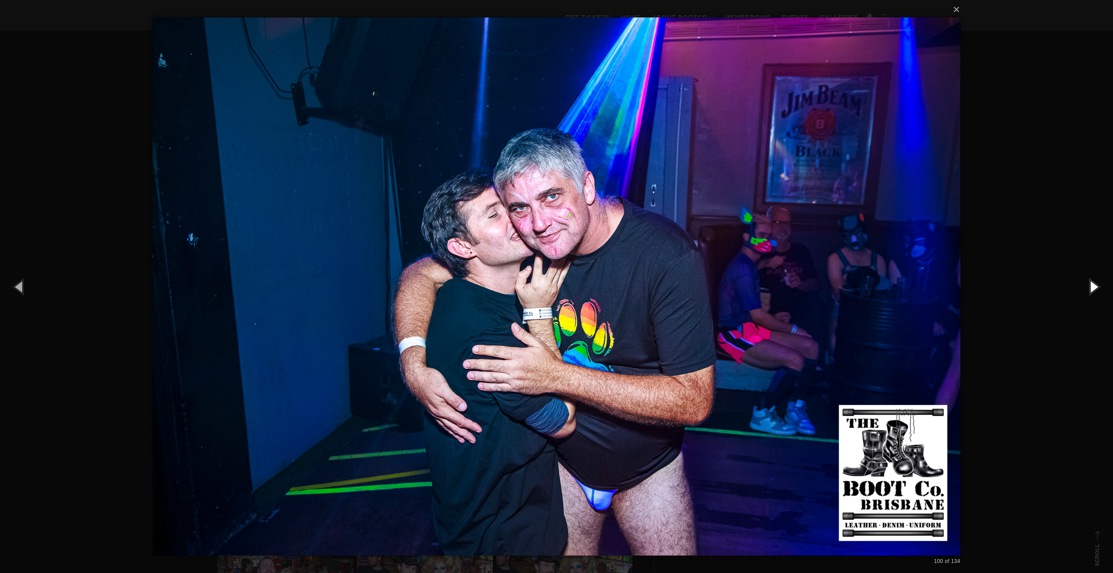
click at [1091, 282] on button "button" at bounding box center [1092, 286] width 39 height 48
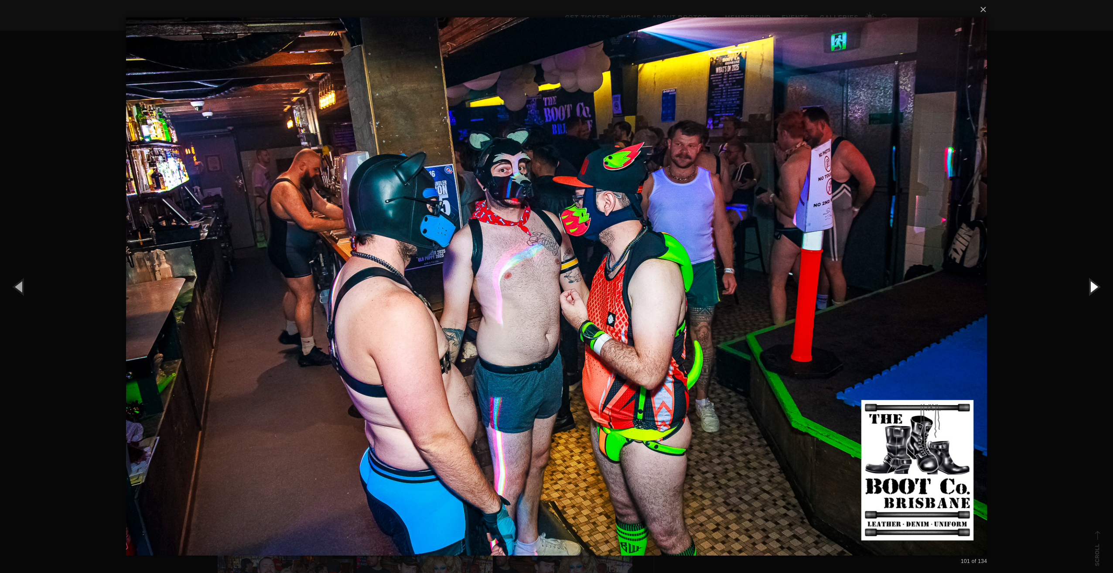
click at [1091, 282] on button "button" at bounding box center [1092, 286] width 39 height 48
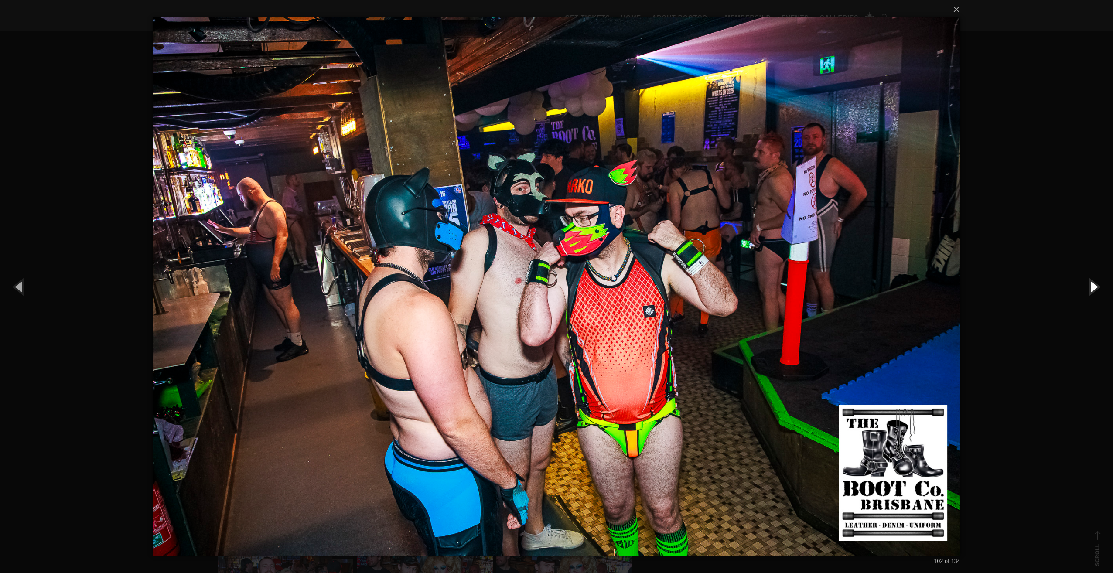
click at [1091, 282] on button "button" at bounding box center [1092, 286] width 39 height 48
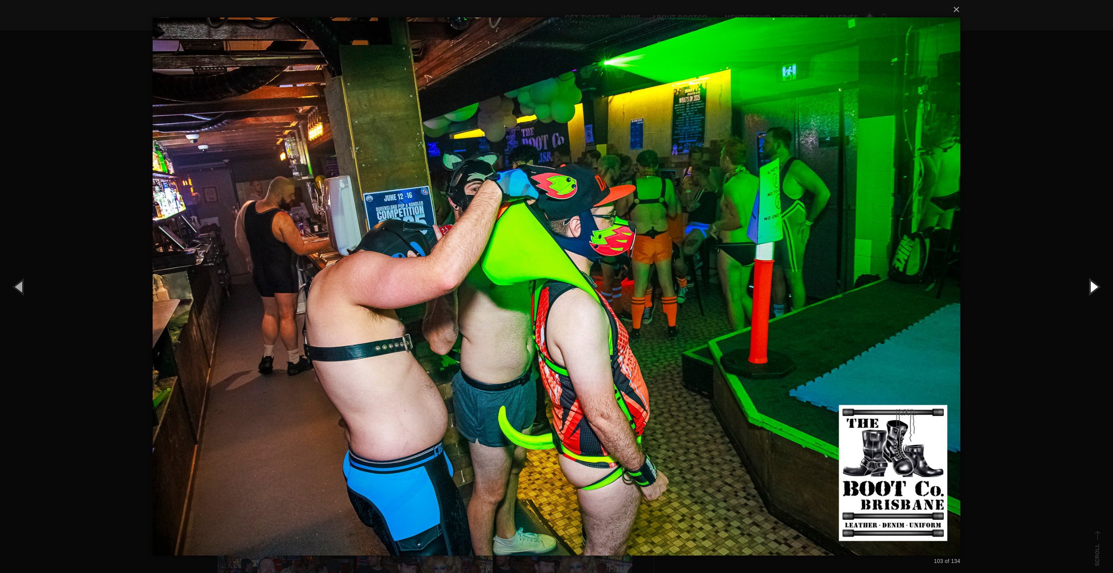
click at [1091, 282] on button "button" at bounding box center [1092, 286] width 39 height 48
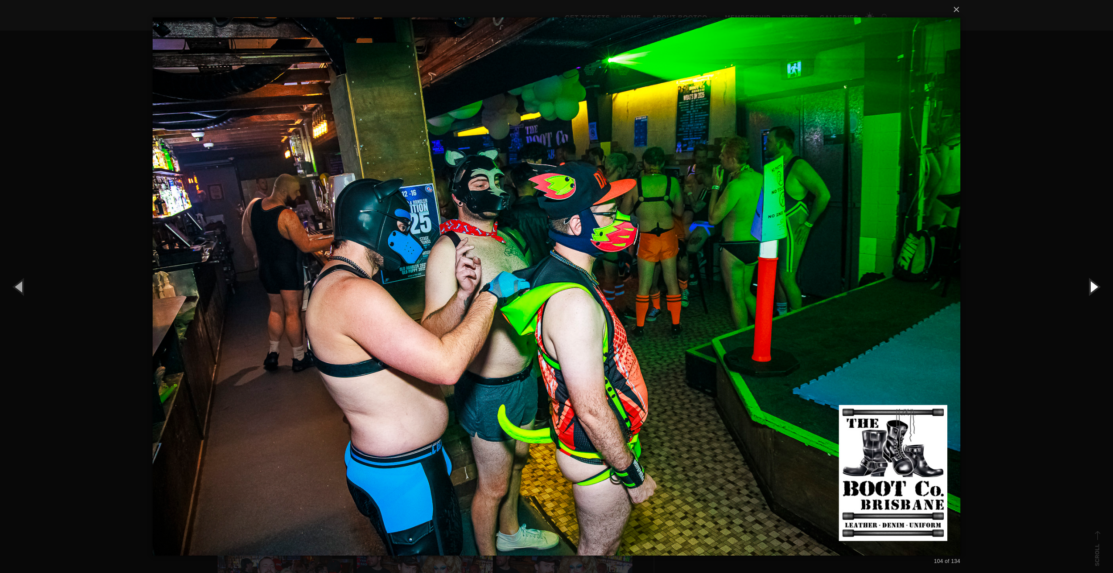
click at [1091, 282] on button "button" at bounding box center [1092, 286] width 39 height 48
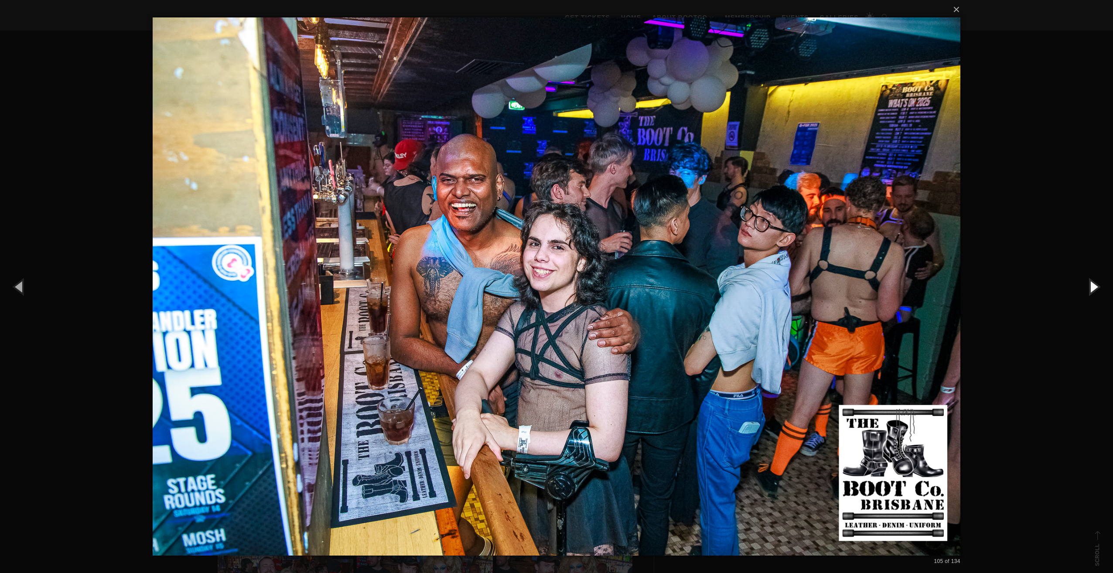
click at [1091, 282] on button "button" at bounding box center [1092, 286] width 39 height 48
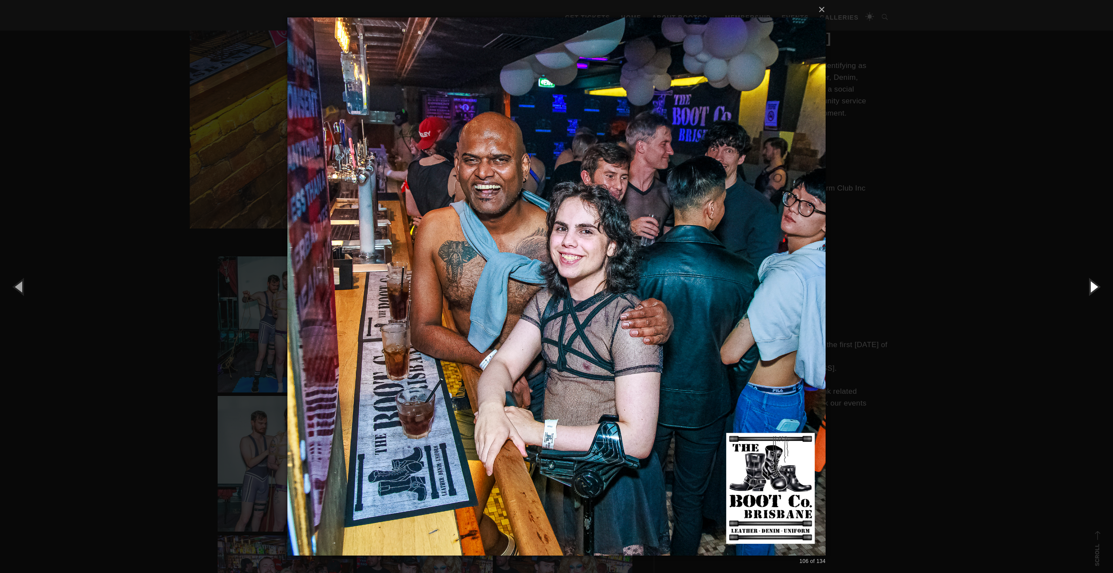
click at [1091, 282] on button "button" at bounding box center [1092, 286] width 39 height 48
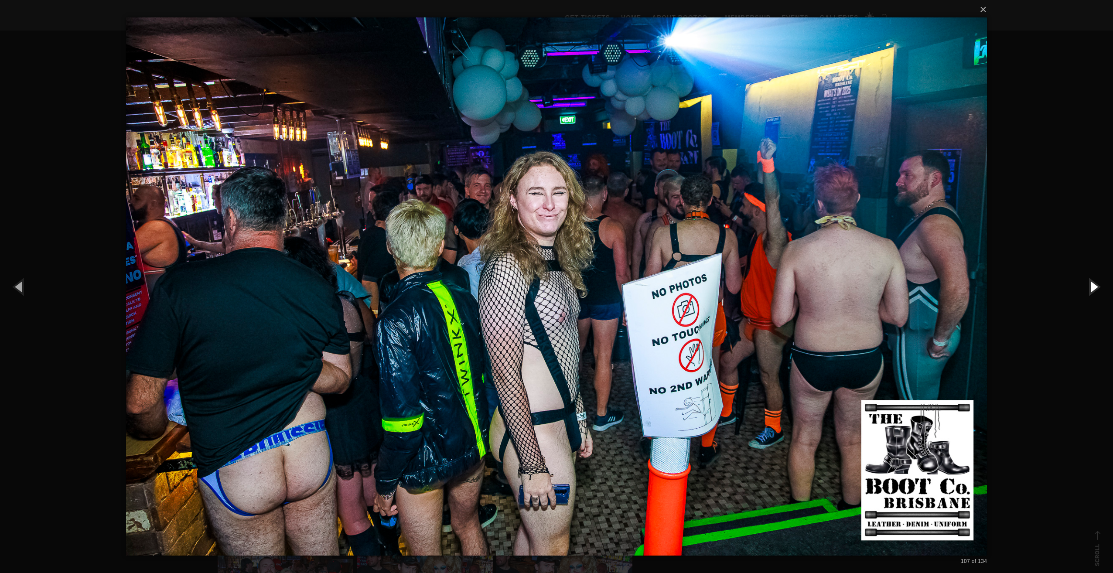
click at [1091, 282] on button "button" at bounding box center [1092, 286] width 39 height 48
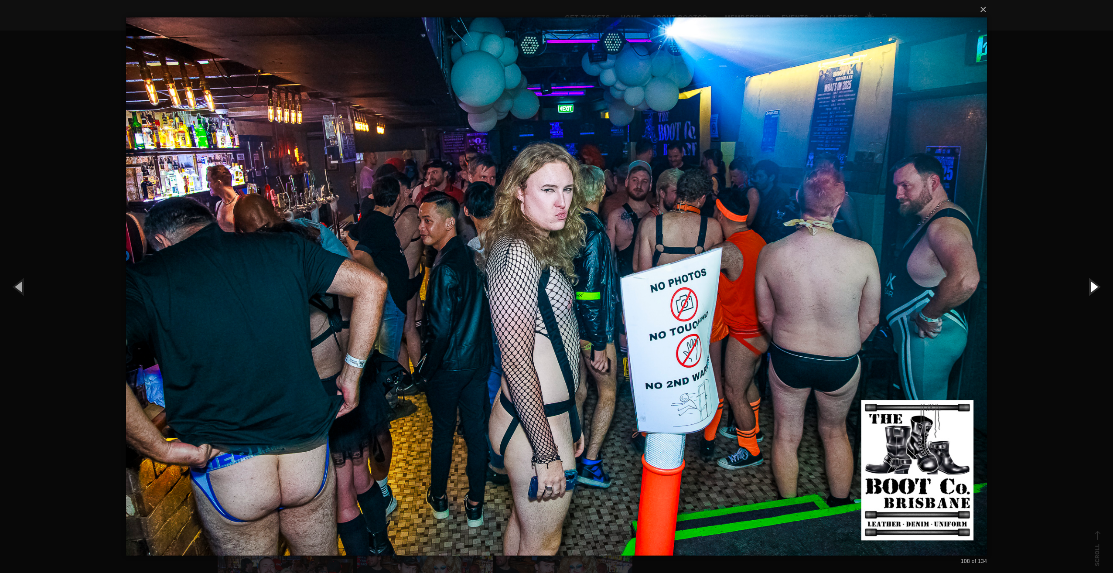
click at [1091, 282] on button "button" at bounding box center [1092, 286] width 39 height 48
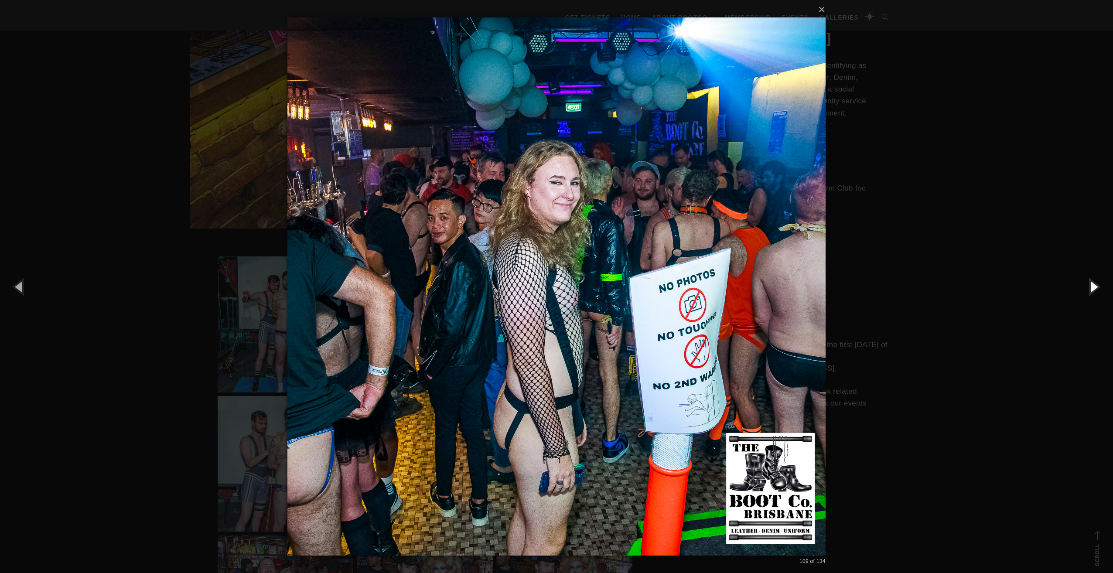
click at [1091, 282] on button "button" at bounding box center [1092, 286] width 39 height 48
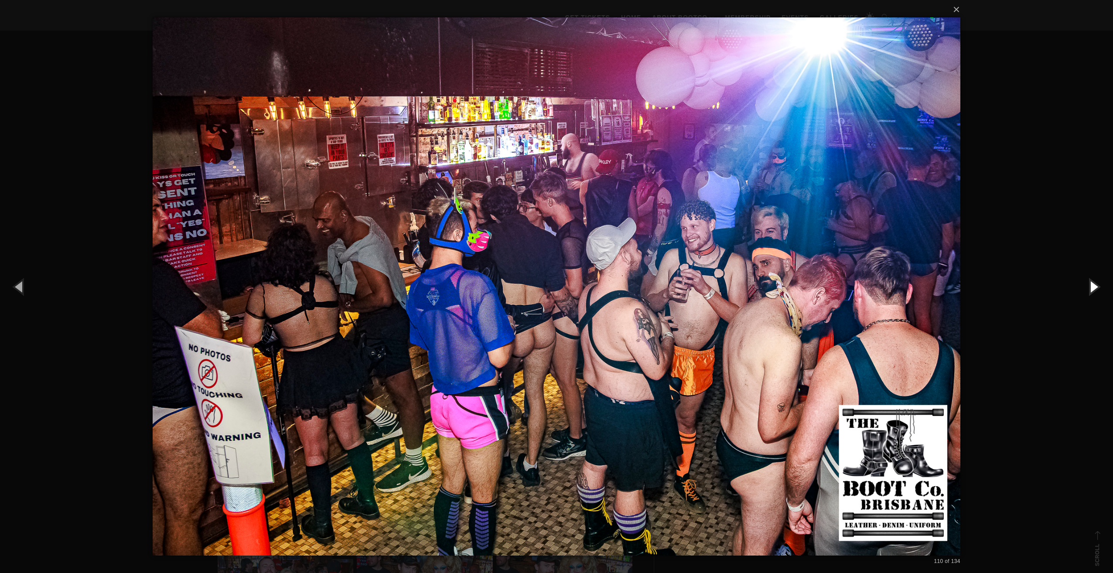
click at [1091, 282] on button "button" at bounding box center [1092, 286] width 39 height 48
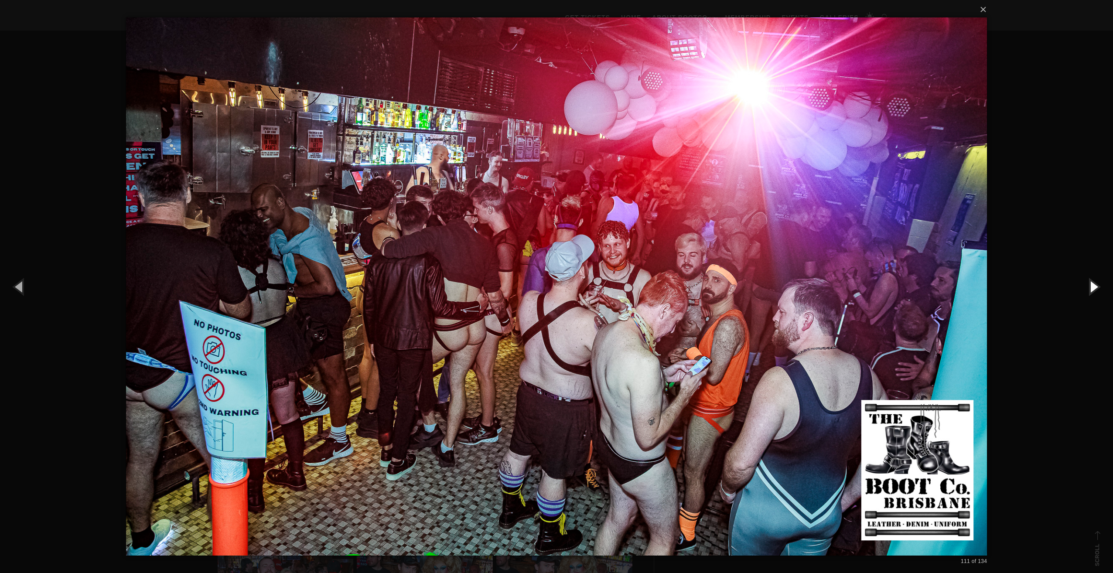
click at [1091, 282] on button "button" at bounding box center [1092, 286] width 39 height 48
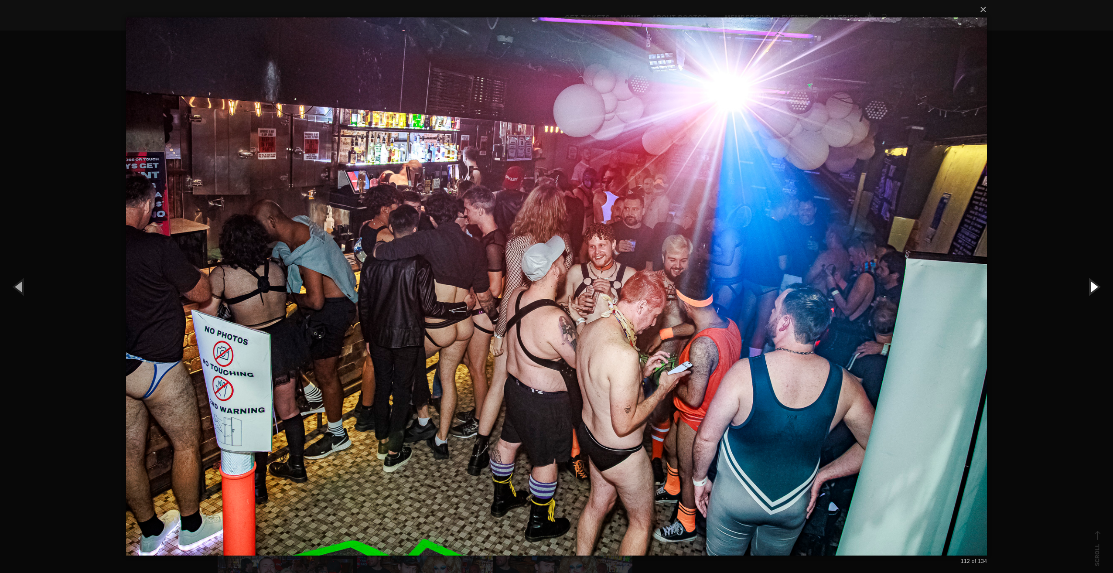
click at [1091, 282] on button "button" at bounding box center [1092, 286] width 39 height 48
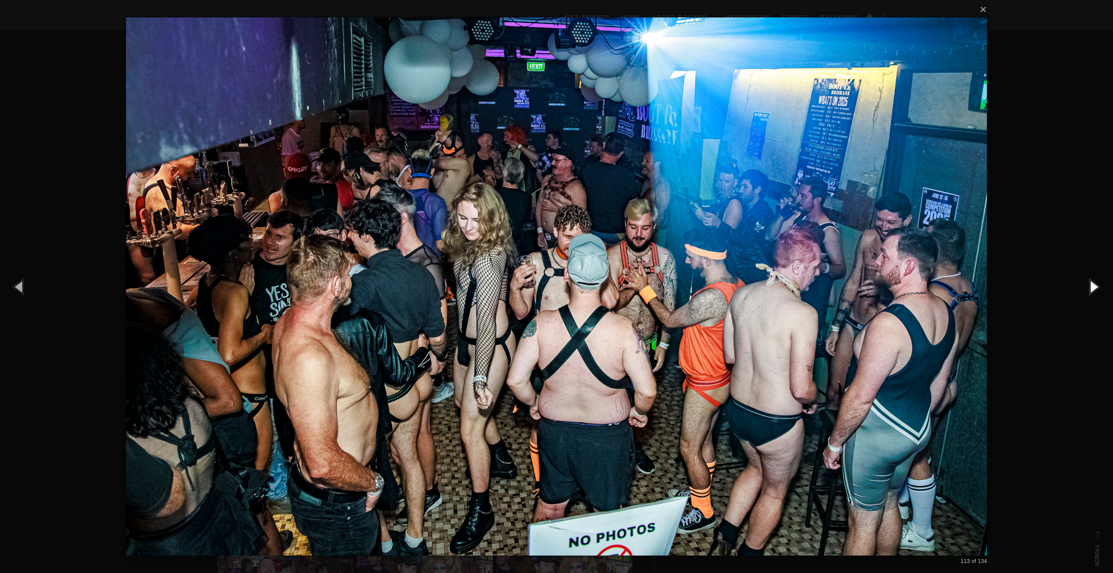
click at [1091, 282] on button "button" at bounding box center [1092, 286] width 39 height 48
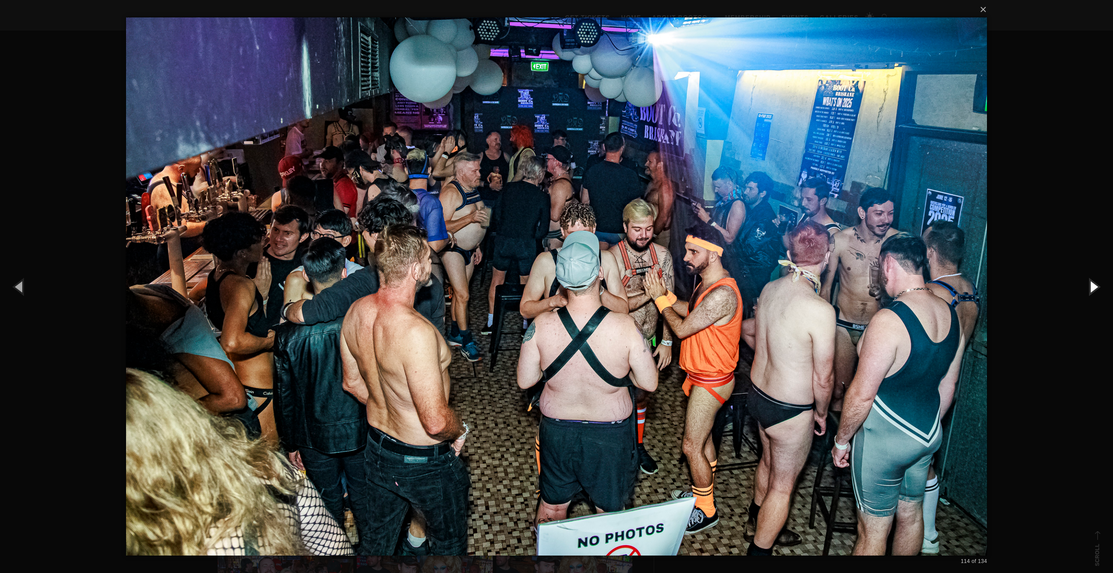
click at [1091, 282] on button "button" at bounding box center [1092, 286] width 39 height 48
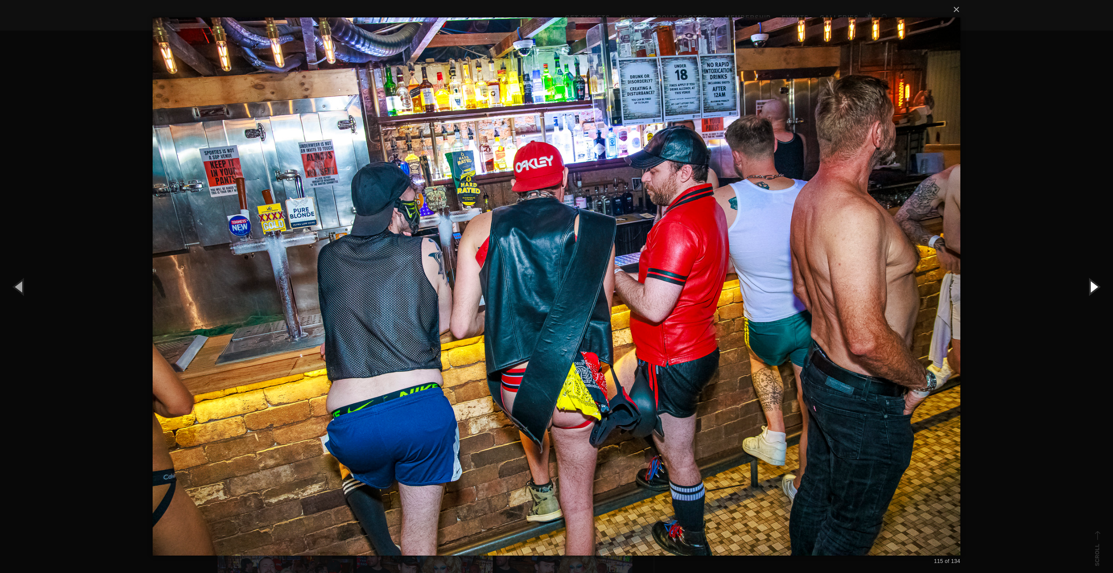
click at [1091, 282] on button "button" at bounding box center [1092, 286] width 39 height 48
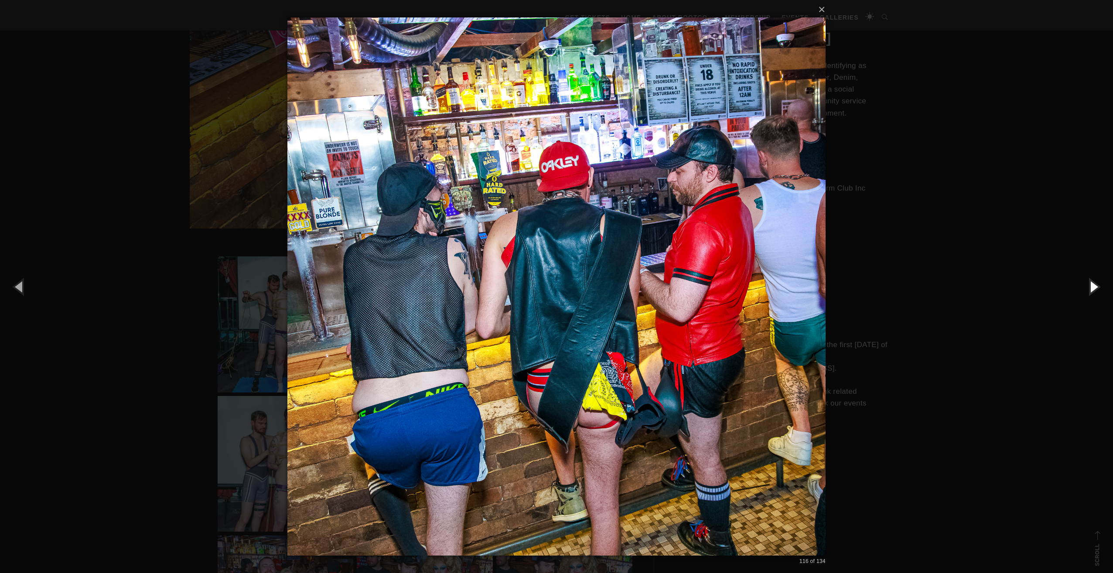
click at [1091, 282] on button "button" at bounding box center [1092, 286] width 39 height 48
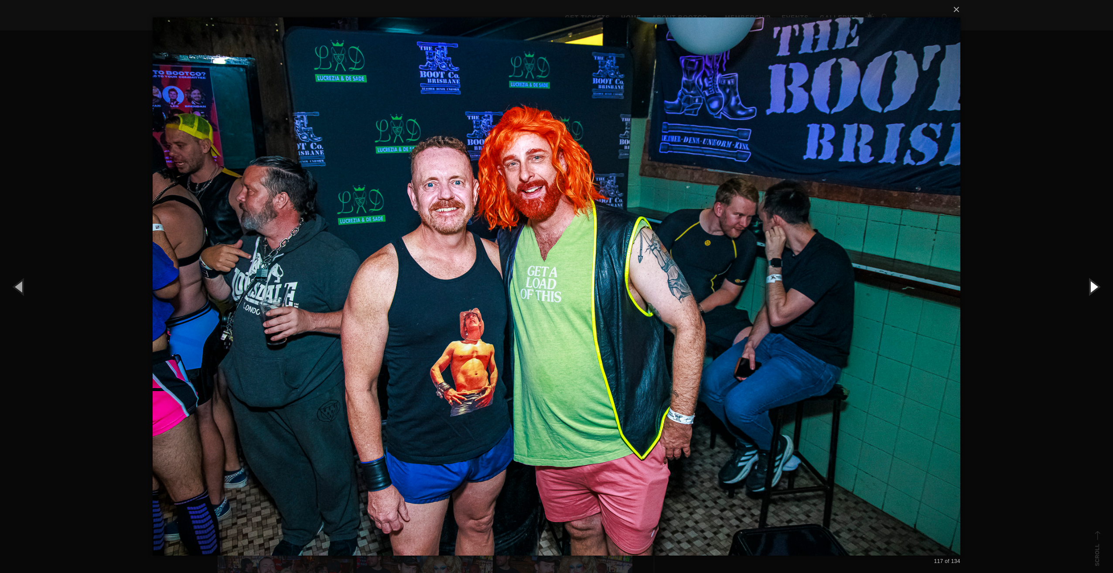
click at [1091, 282] on button "button" at bounding box center [1092, 286] width 39 height 48
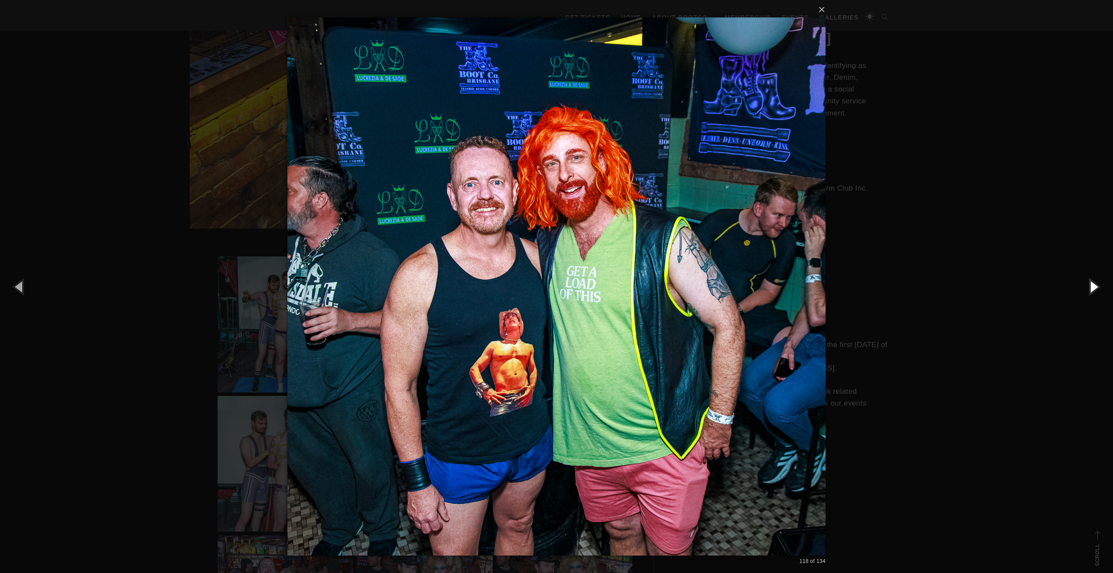
click at [1091, 282] on button "button" at bounding box center [1092, 286] width 39 height 48
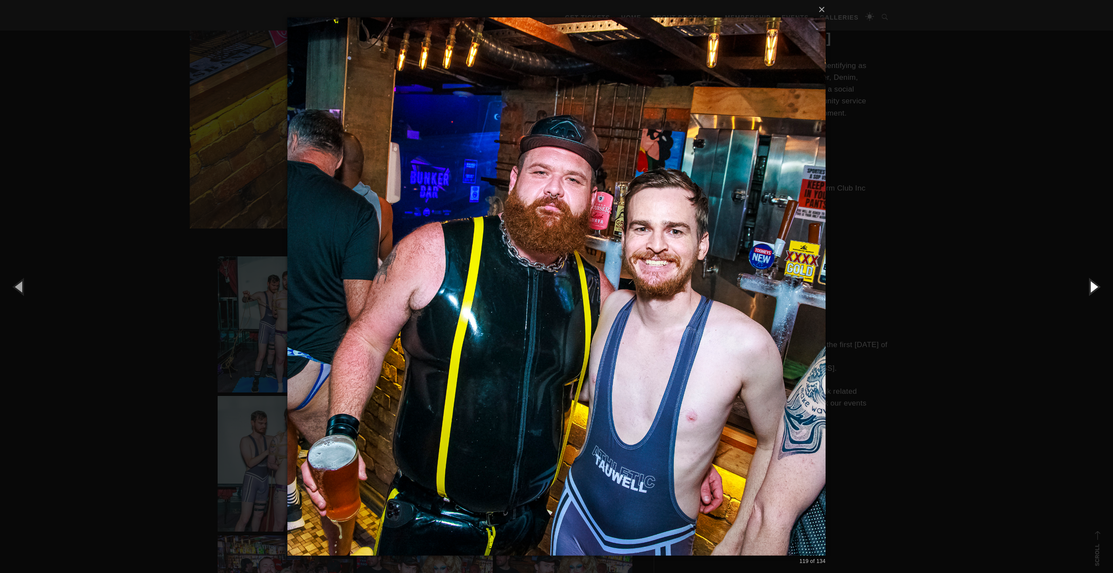
click at [1091, 282] on button "button" at bounding box center [1092, 286] width 39 height 48
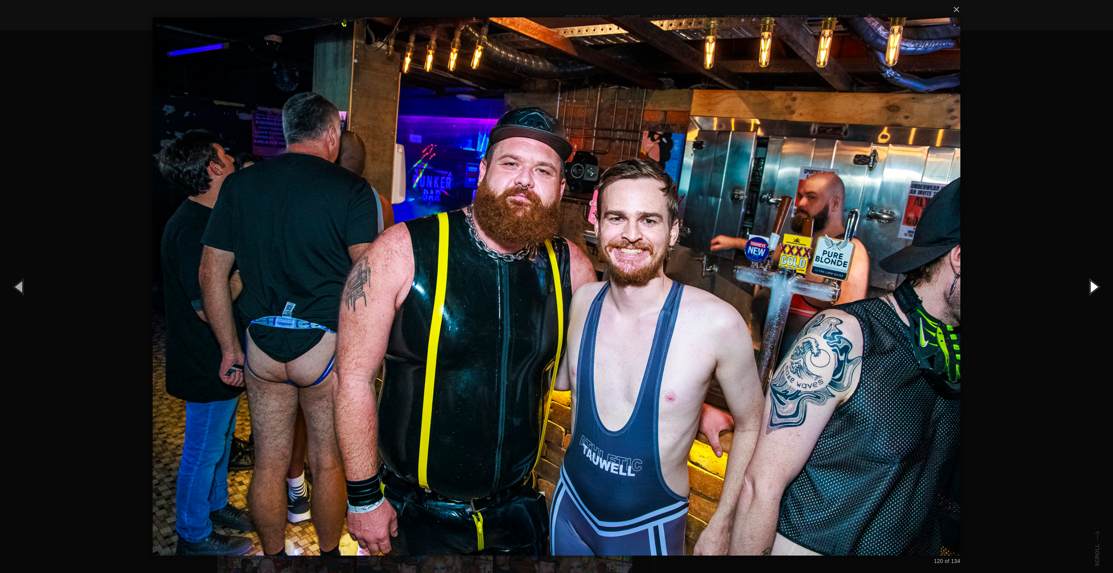
click at [1091, 282] on button "button" at bounding box center [1092, 286] width 39 height 48
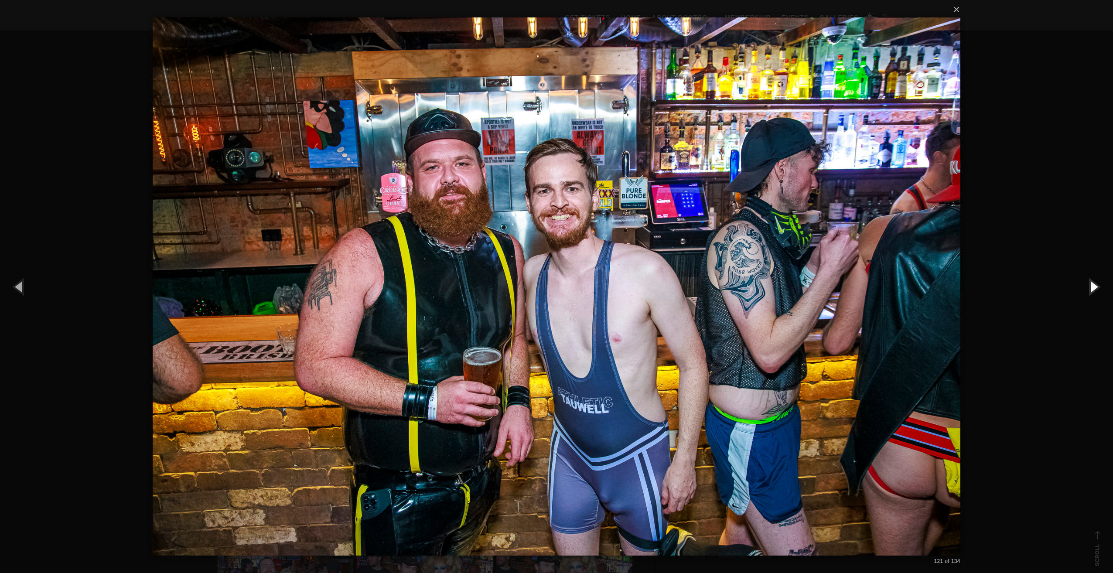
click at [1091, 282] on button "button" at bounding box center [1092, 286] width 39 height 48
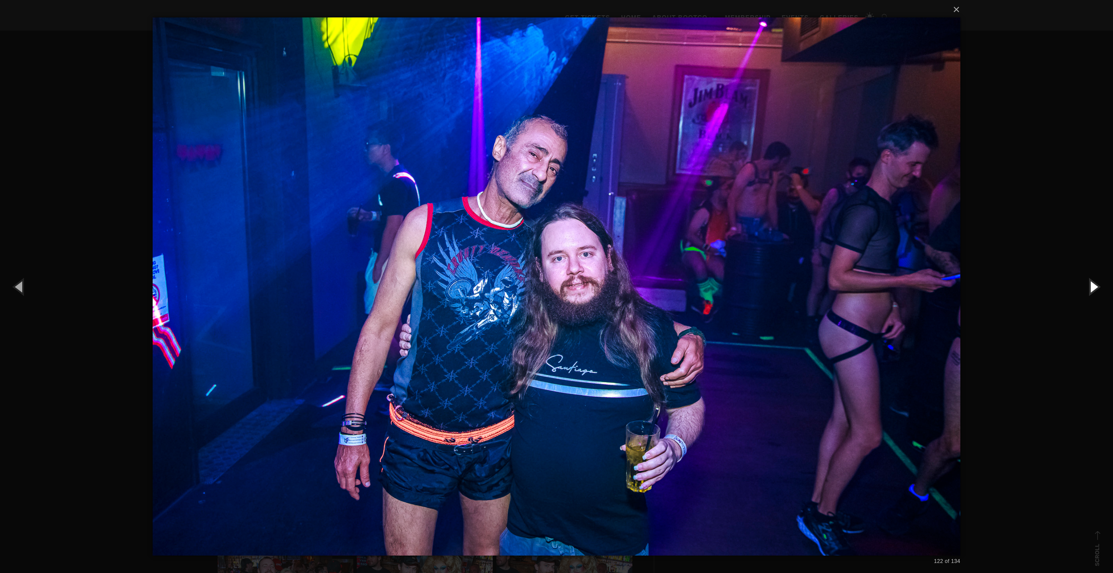
click at [1091, 282] on button "button" at bounding box center [1092, 286] width 39 height 48
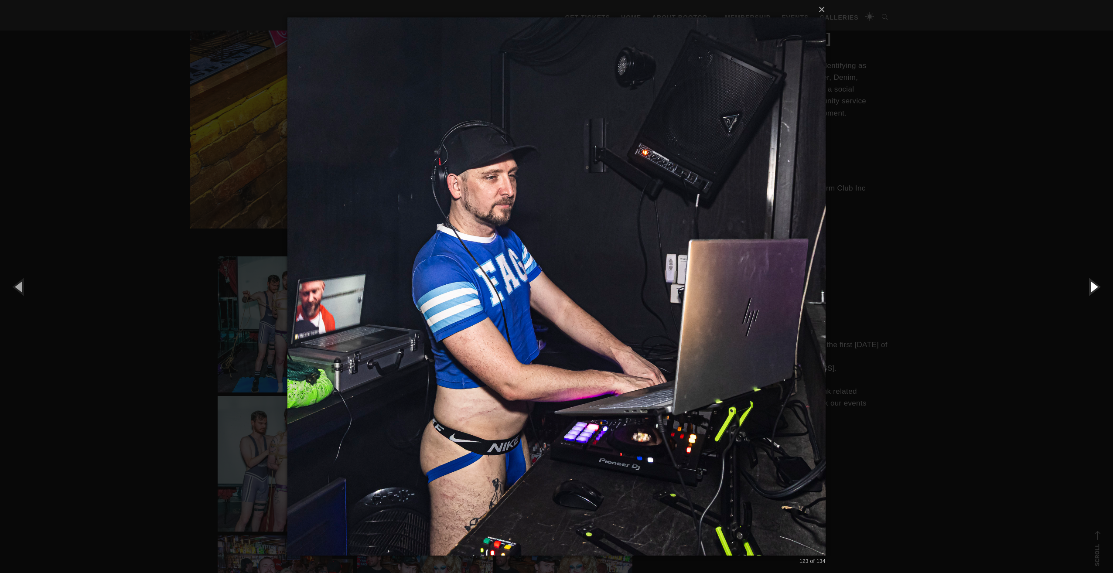
click at [1091, 282] on button "button" at bounding box center [1092, 286] width 39 height 48
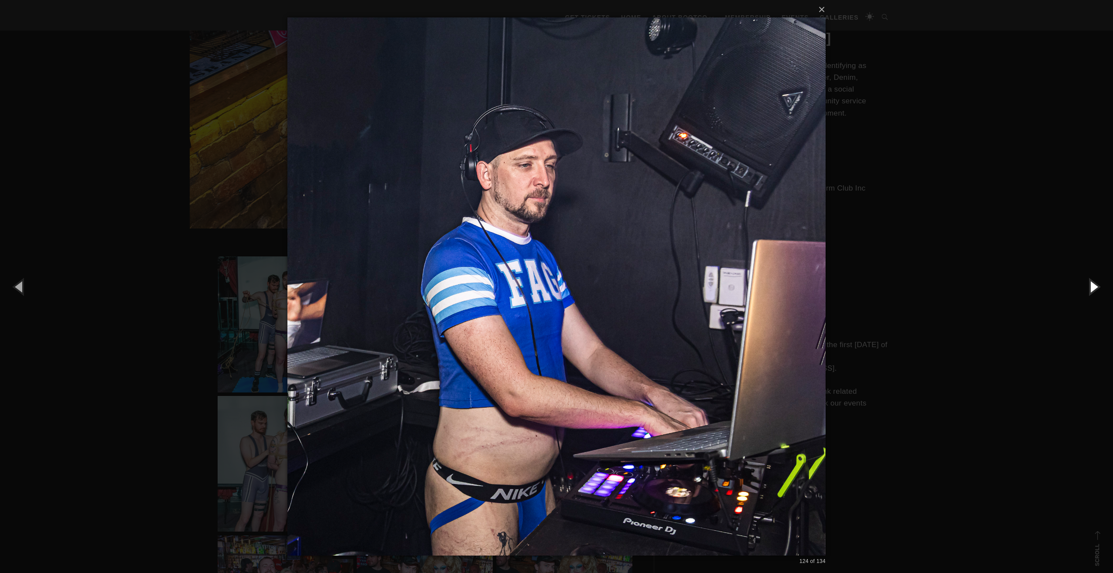
click at [1091, 282] on button "button" at bounding box center [1092, 286] width 39 height 48
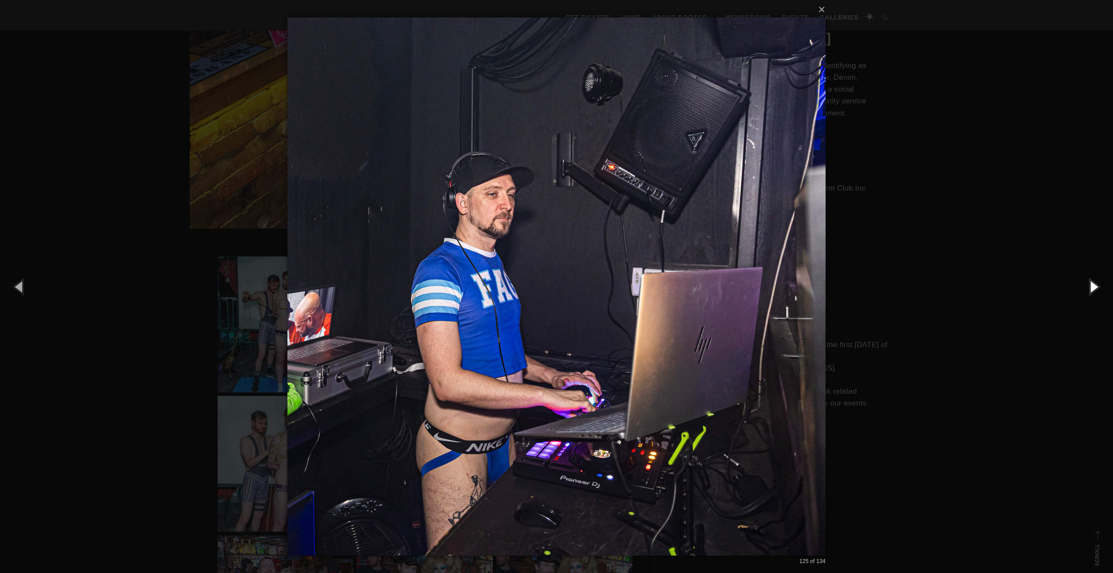
click at [1091, 282] on button "button" at bounding box center [1092, 286] width 39 height 48
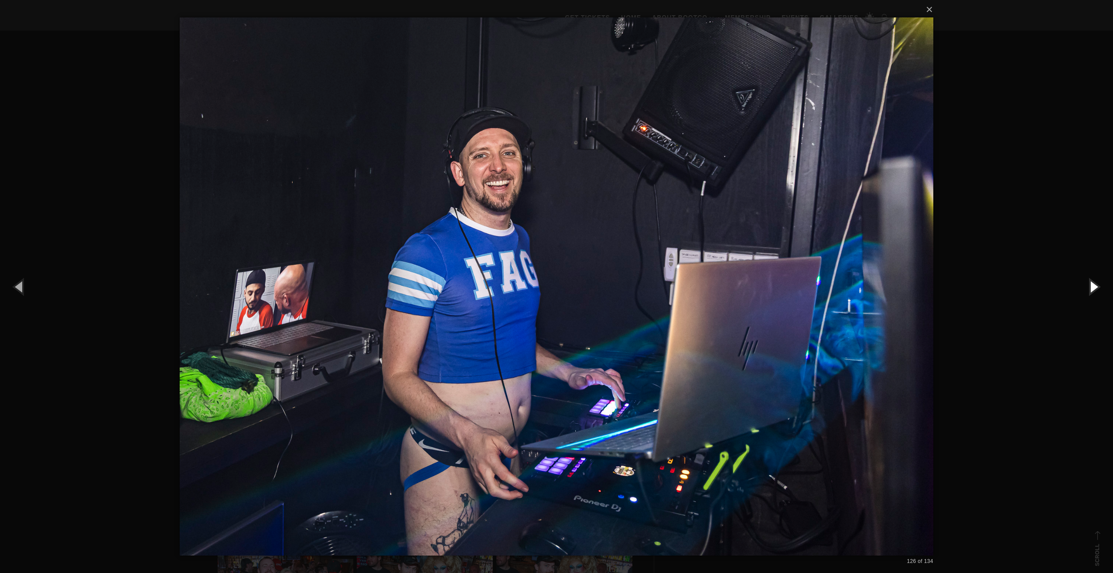
click at [1091, 282] on button "button" at bounding box center [1092, 286] width 39 height 48
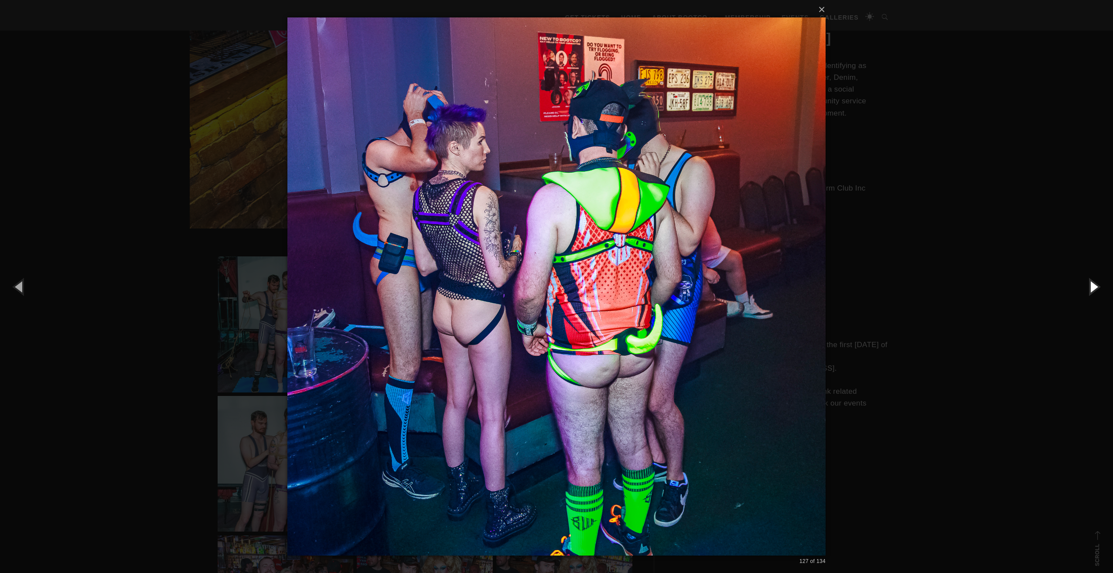
click at [1091, 282] on button "button" at bounding box center [1092, 286] width 39 height 48
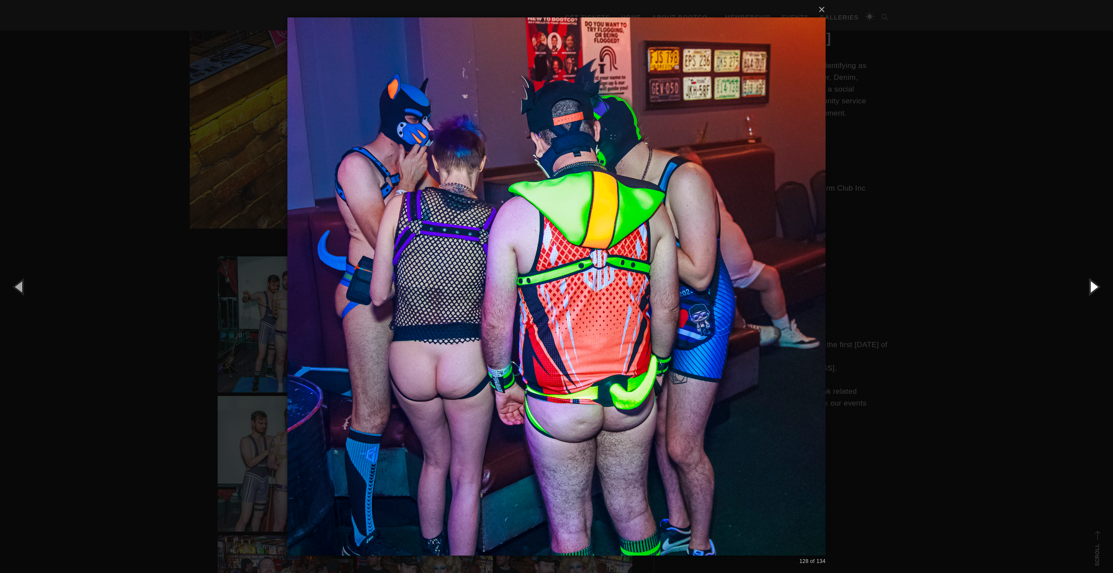
click at [1091, 282] on button "button" at bounding box center [1092, 286] width 39 height 48
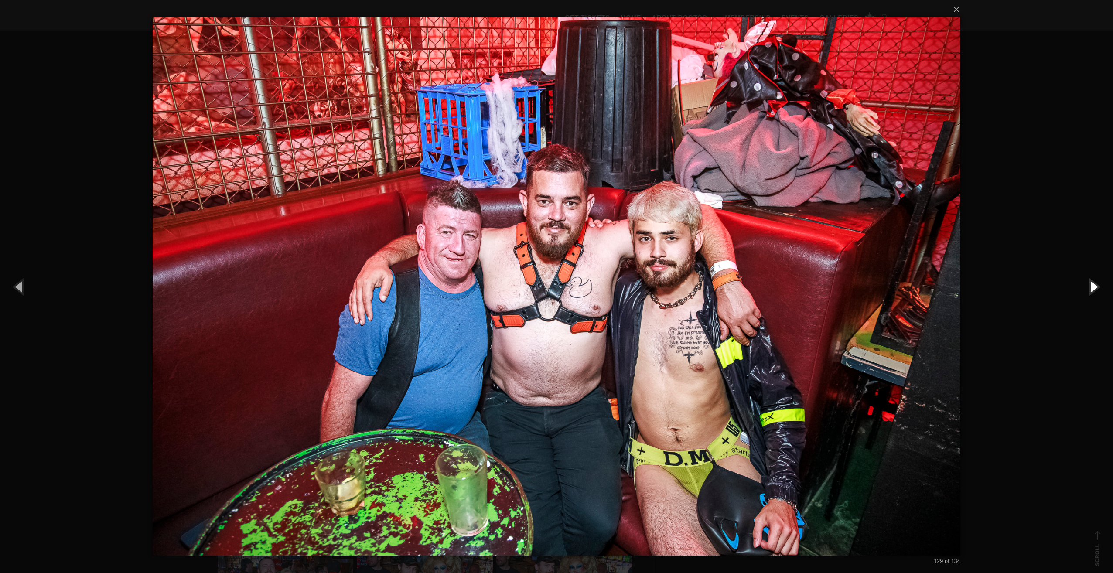
click at [1091, 282] on button "button" at bounding box center [1092, 286] width 39 height 48
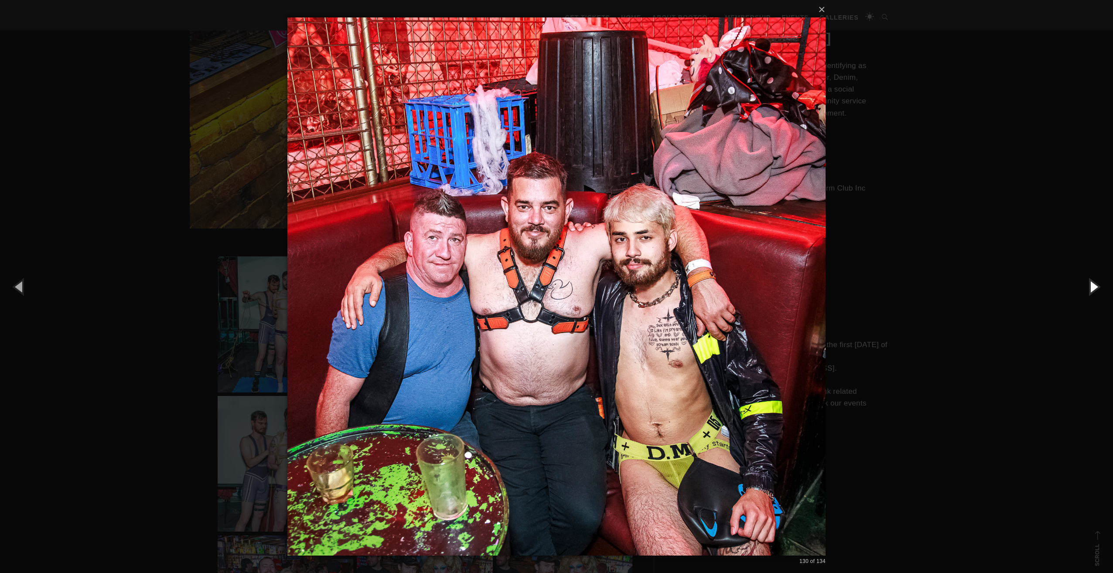
click at [1091, 282] on button "button" at bounding box center [1092, 286] width 39 height 48
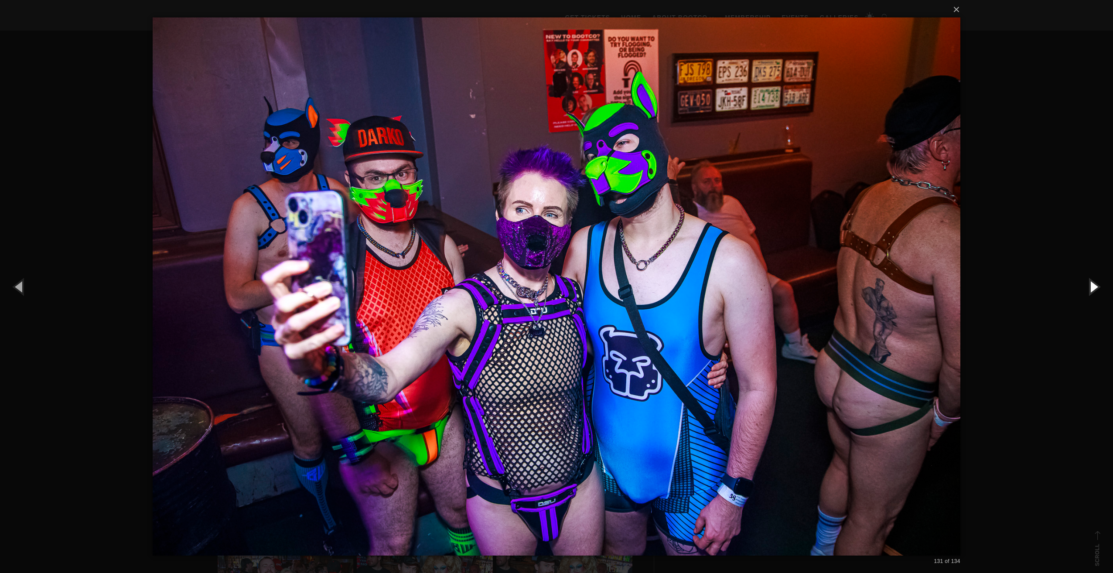
click at [1091, 282] on button "button" at bounding box center [1092, 286] width 39 height 48
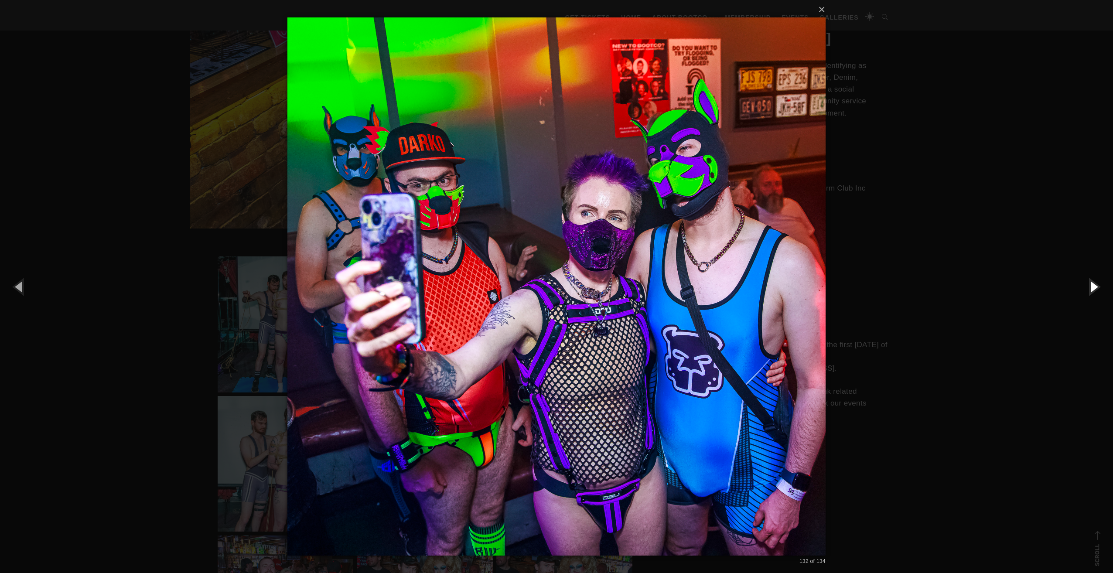
click at [1091, 282] on button "button" at bounding box center [1092, 286] width 39 height 48
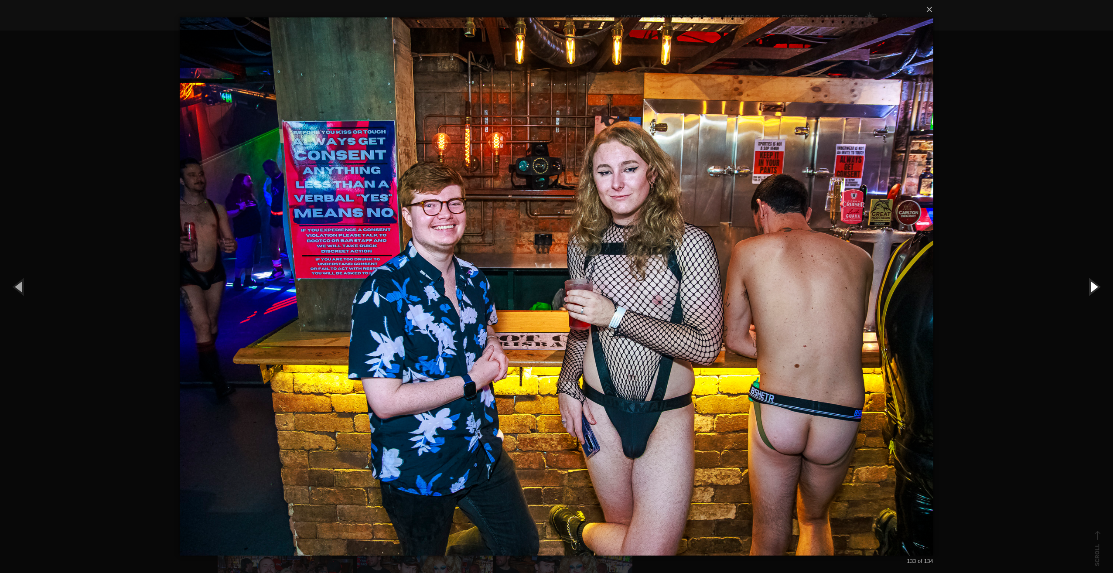
click at [1091, 282] on button "button" at bounding box center [1092, 286] width 39 height 48
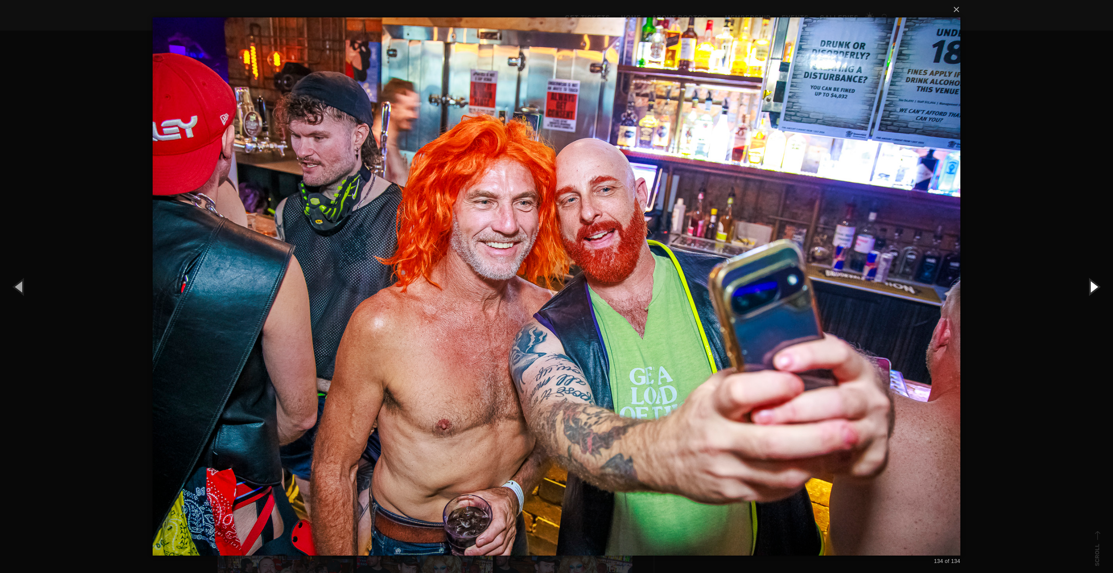
click at [1091, 282] on button "button" at bounding box center [1092, 286] width 39 height 48
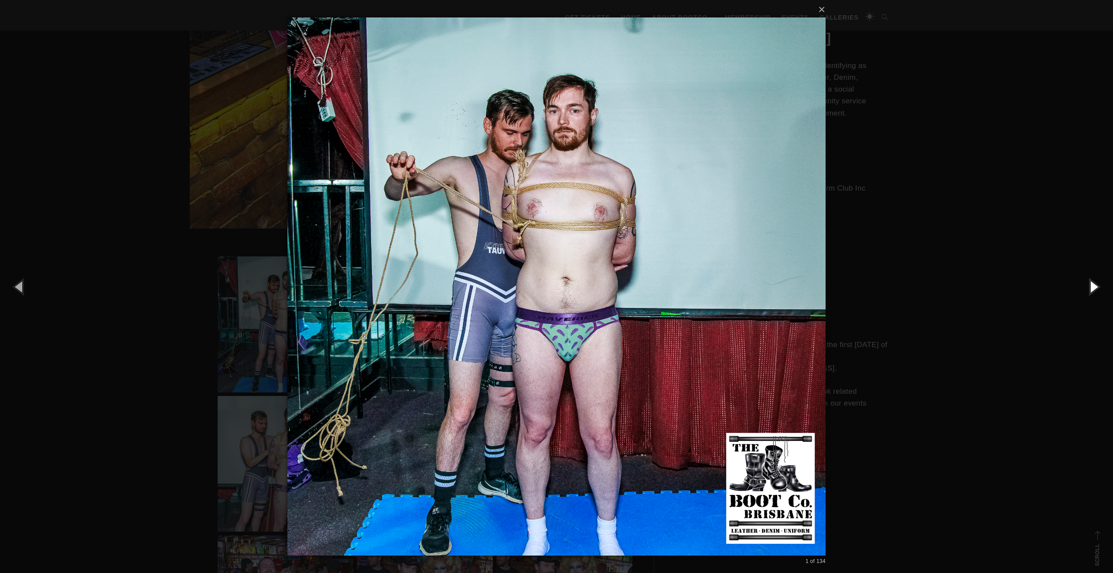
drag, startPoint x: 1091, startPoint y: 282, endPoint x: 559, endPoint y: 34, distance: 587.0
click at [559, 34] on div "× 1 of 134 Loading..." at bounding box center [556, 286] width 1113 height 573
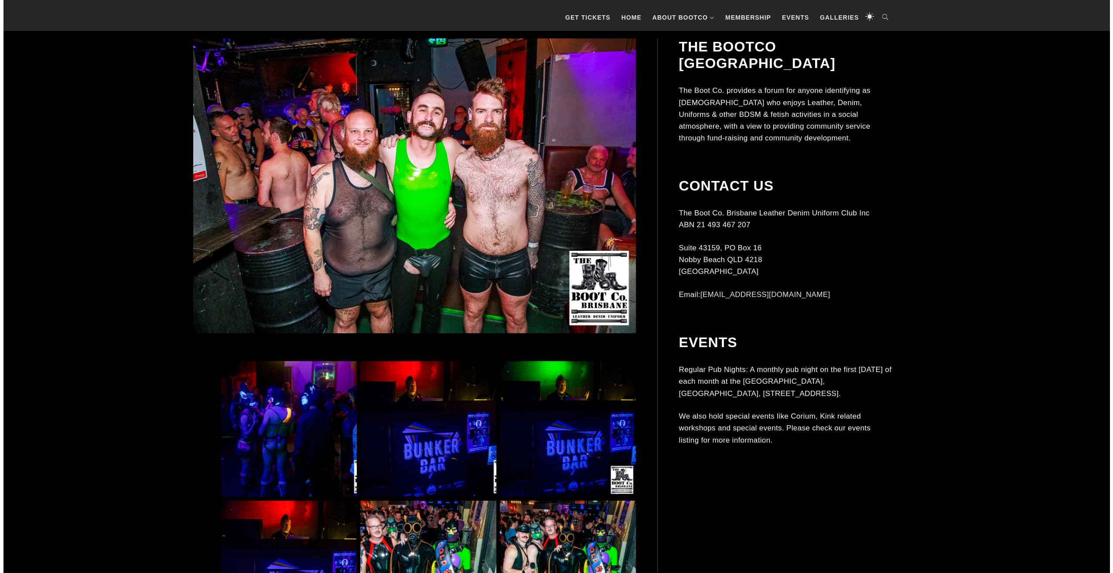
scroll to position [392, 0]
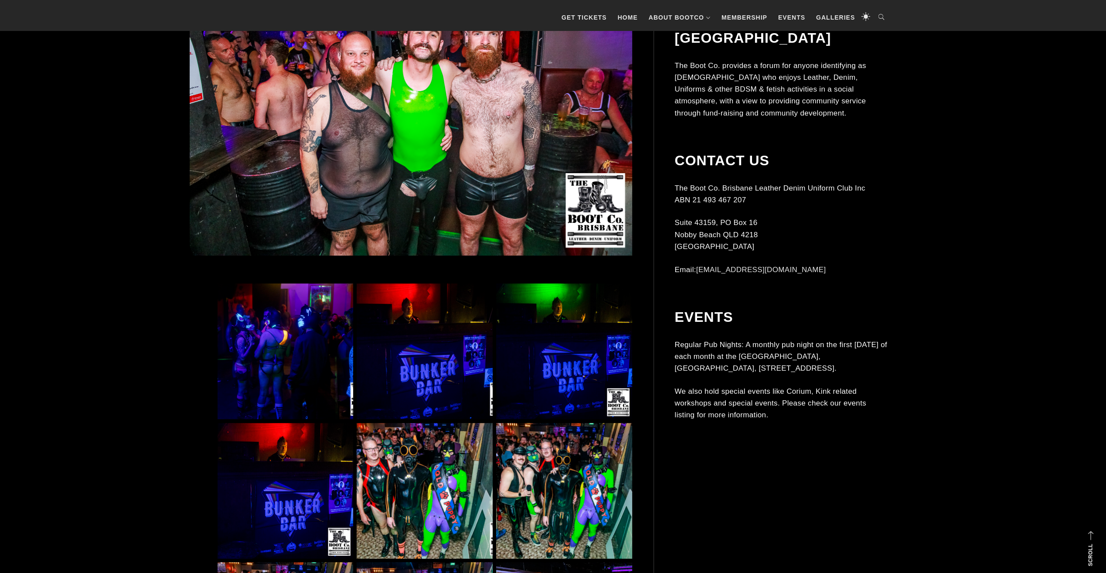
click at [279, 335] on img at bounding box center [286, 351] width 136 height 136
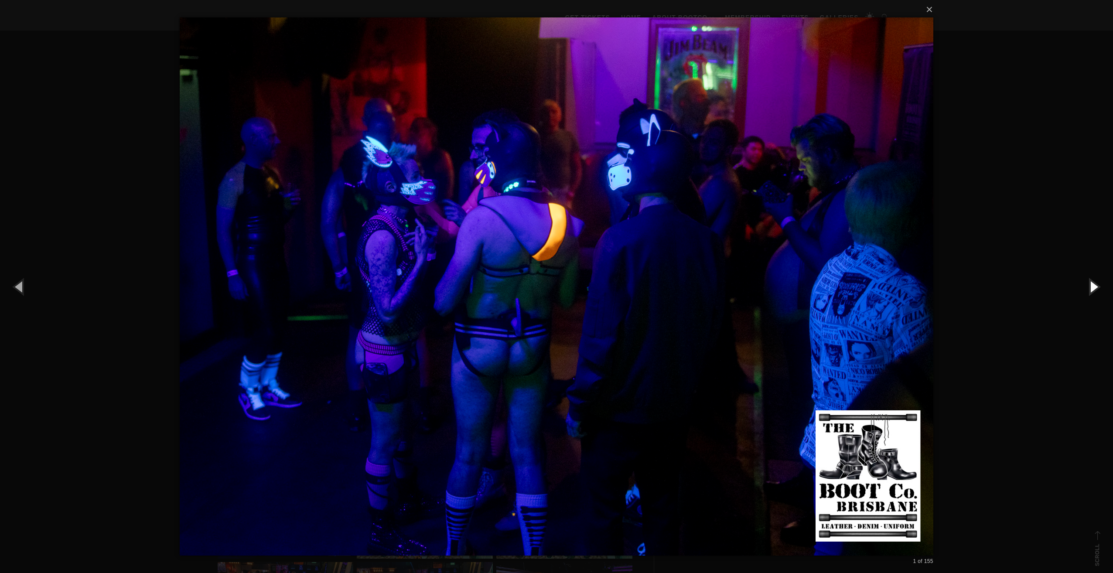
click at [1096, 282] on button "button" at bounding box center [1092, 286] width 39 height 48
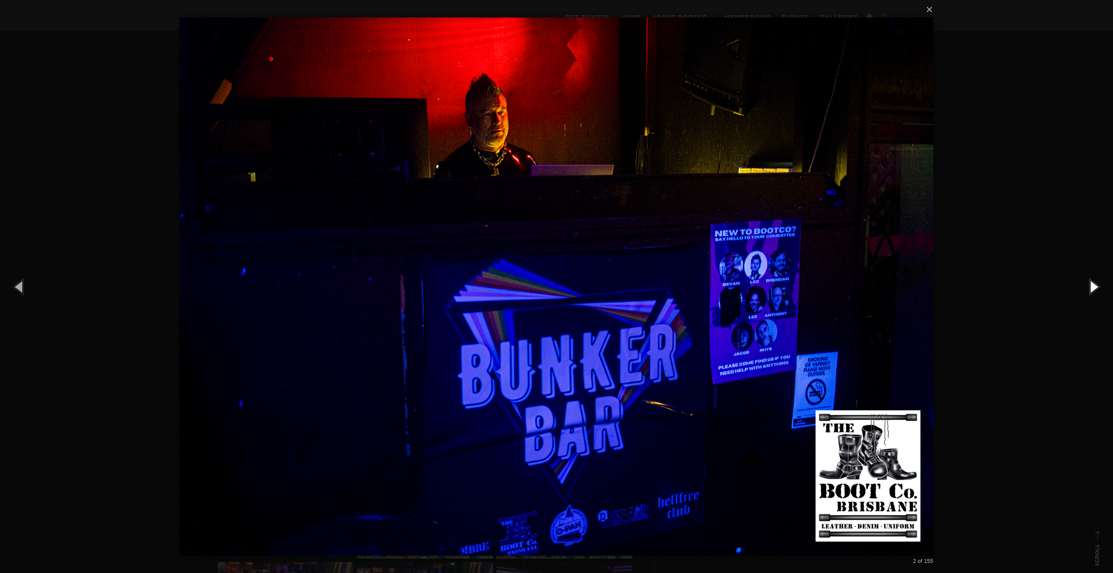
click at [1096, 282] on button "button" at bounding box center [1092, 286] width 39 height 48
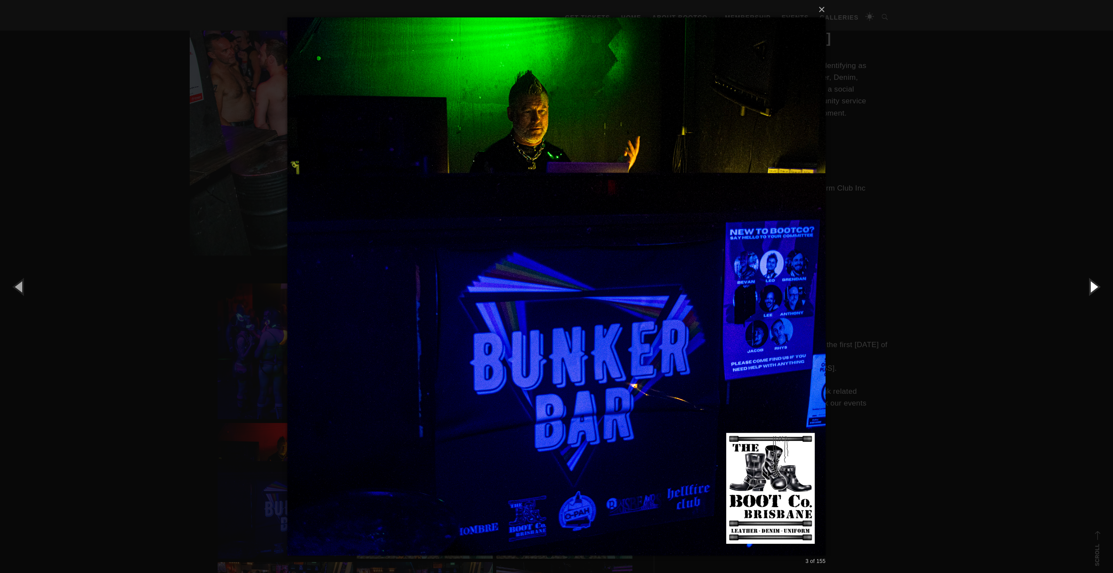
click at [1096, 282] on button "button" at bounding box center [1092, 286] width 39 height 48
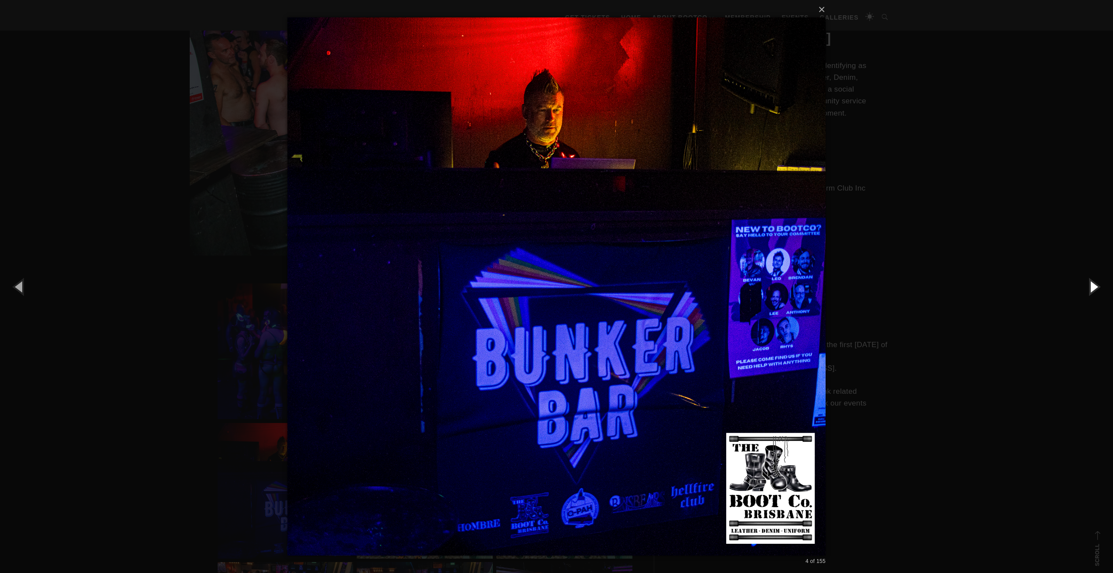
click at [1096, 282] on button "button" at bounding box center [1092, 286] width 39 height 48
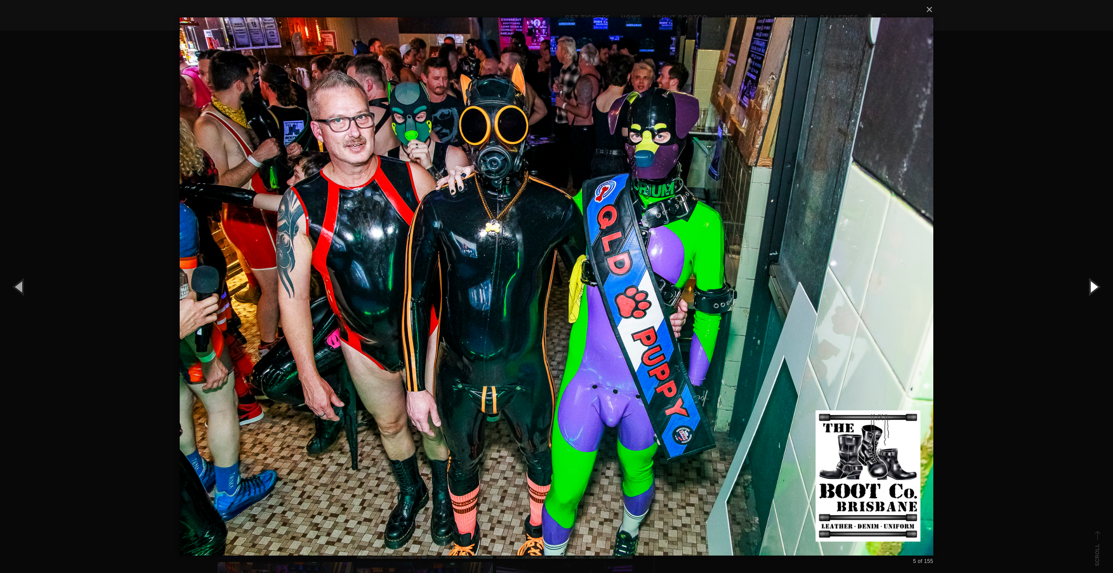
click at [1096, 282] on button "button" at bounding box center [1092, 286] width 39 height 48
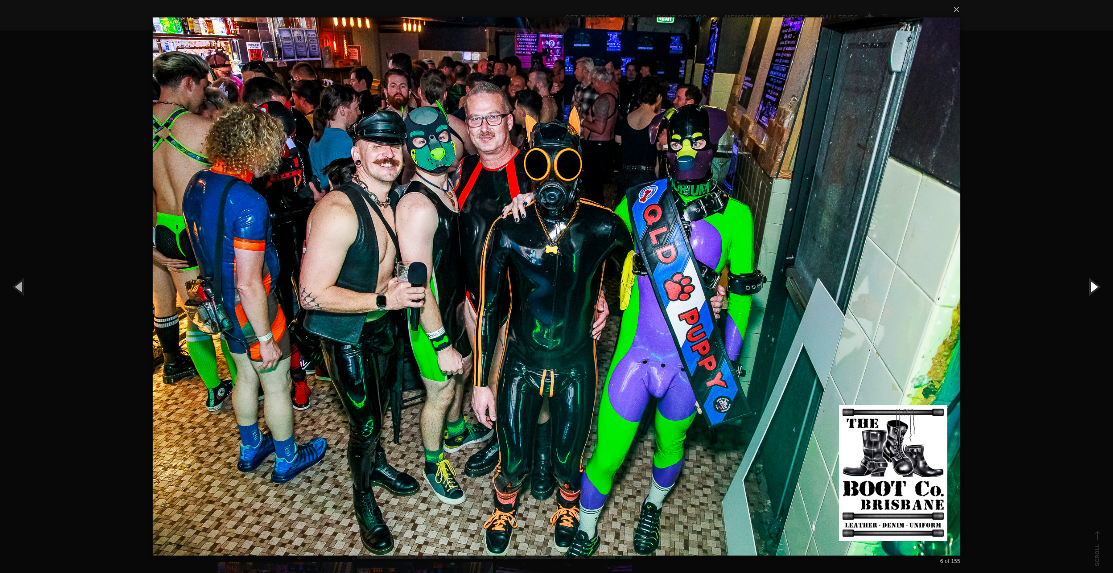
click at [1096, 282] on button "button" at bounding box center [1092, 286] width 39 height 48
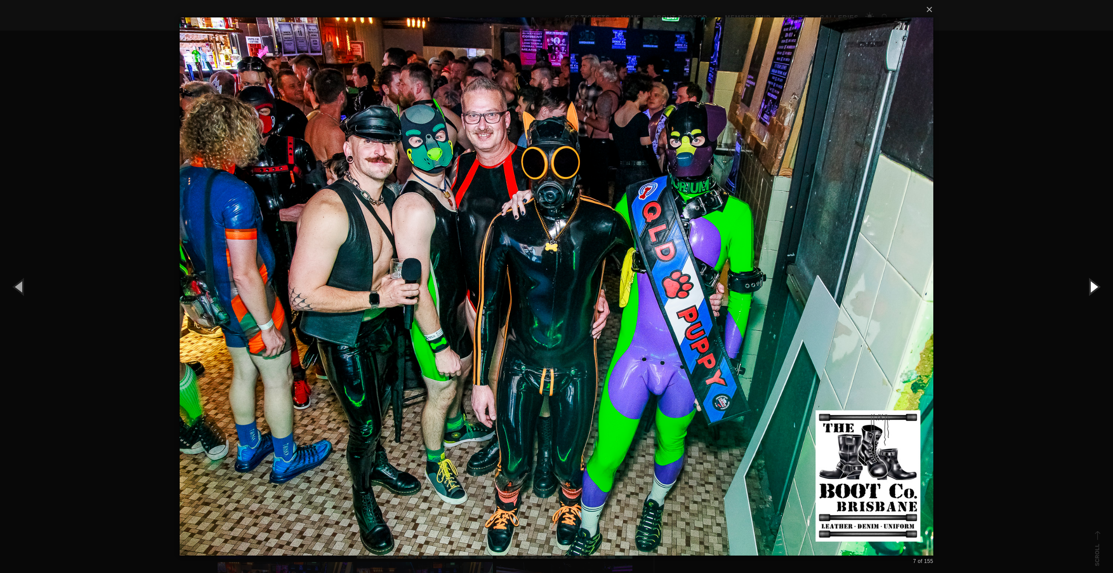
click at [1096, 282] on button "button" at bounding box center [1092, 286] width 39 height 48
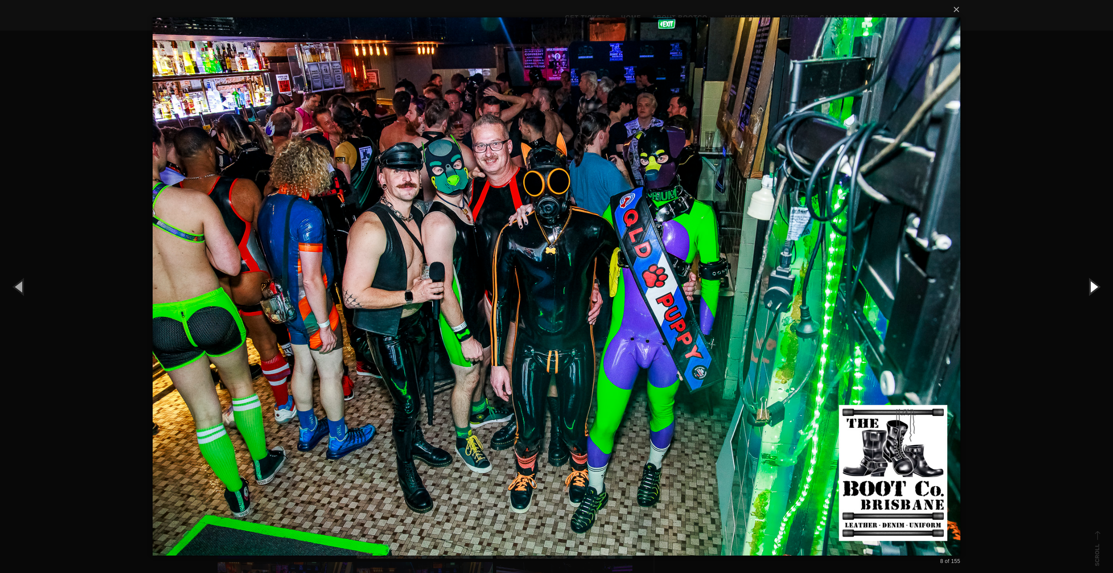
click at [1087, 289] on button "button" at bounding box center [1092, 286] width 39 height 48
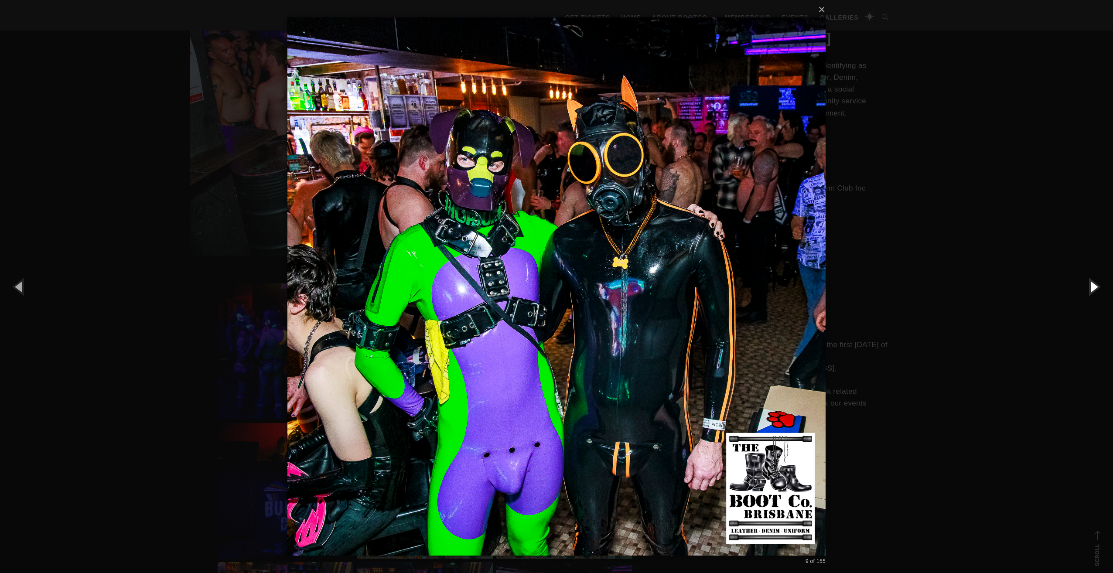
click at [1087, 289] on button "button" at bounding box center [1092, 286] width 39 height 48
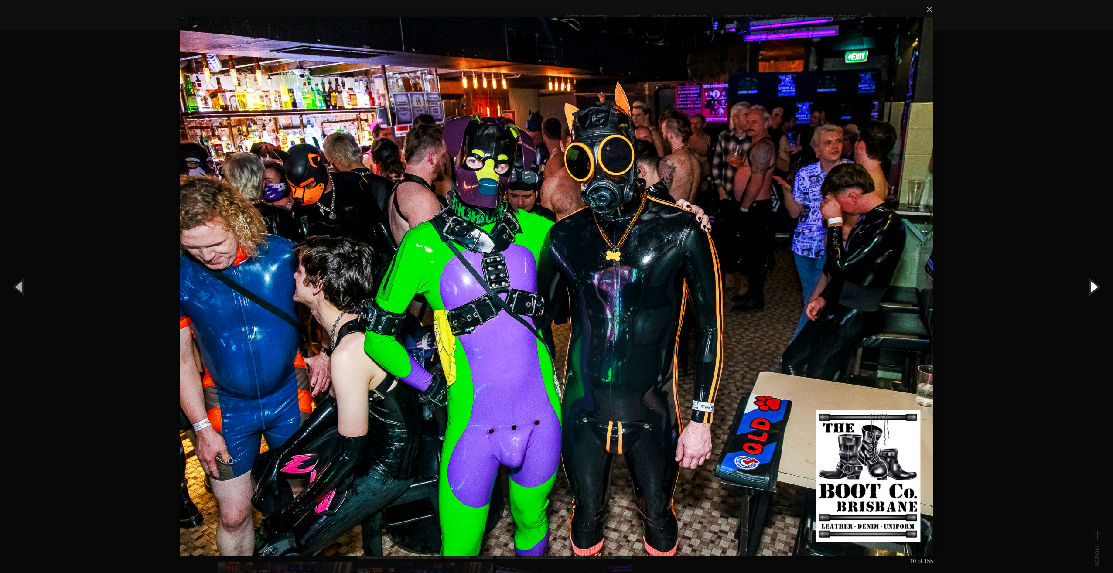
click at [1087, 289] on button "button" at bounding box center [1092, 286] width 39 height 48
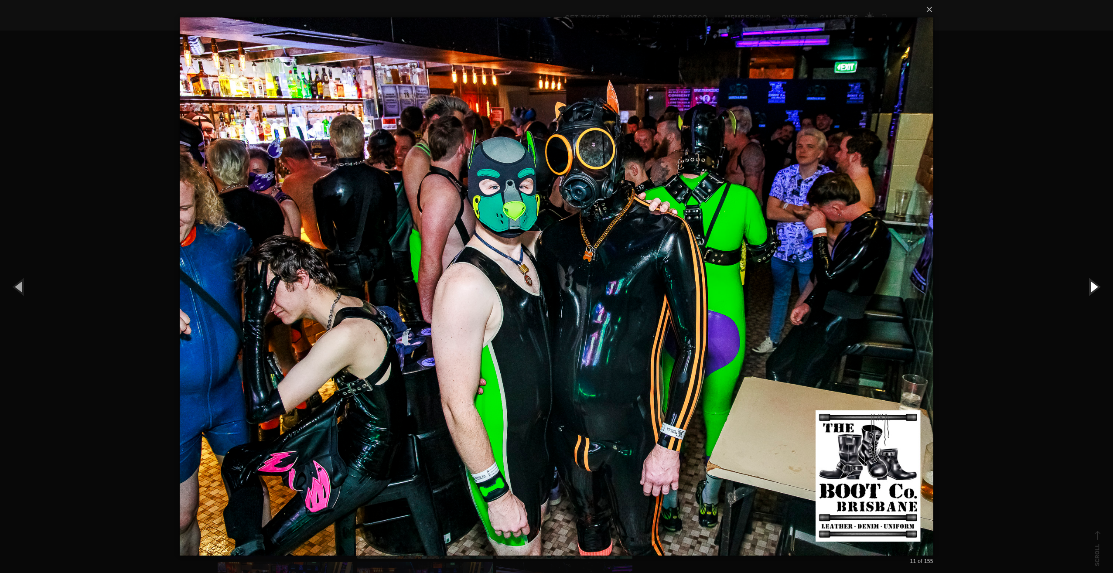
click at [1087, 289] on button "button" at bounding box center [1092, 286] width 39 height 48
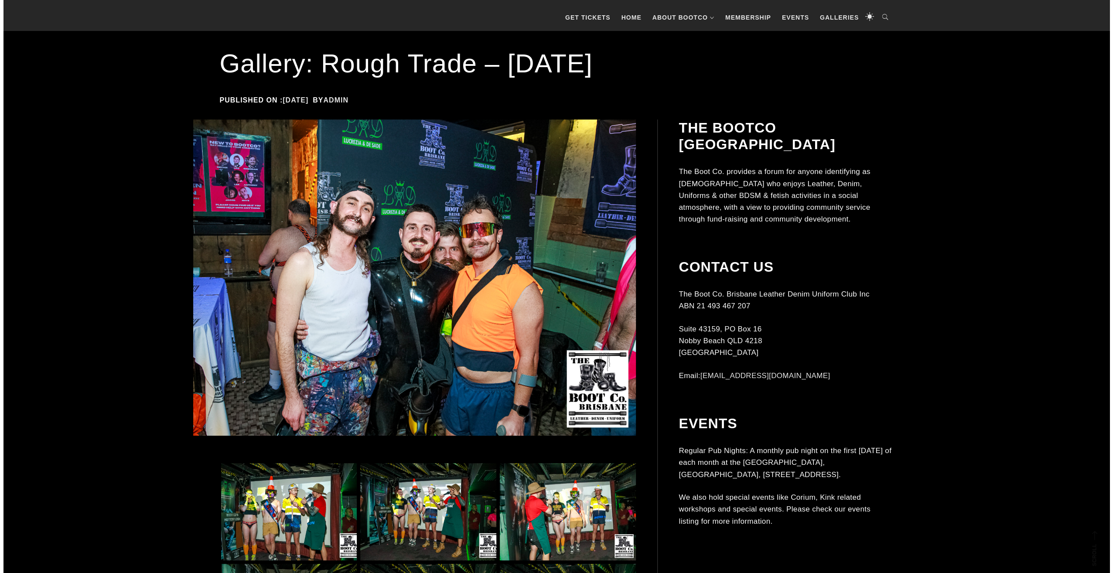
scroll to position [305, 0]
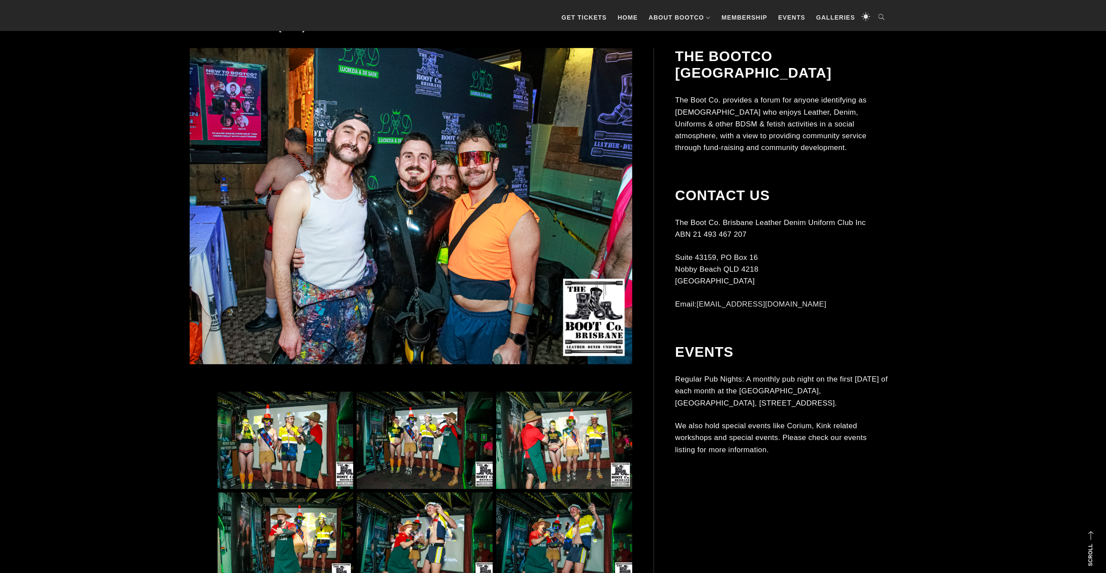
click at [281, 416] on img at bounding box center [286, 439] width 136 height 97
